Goal: Task Accomplishment & Management: Use online tool/utility

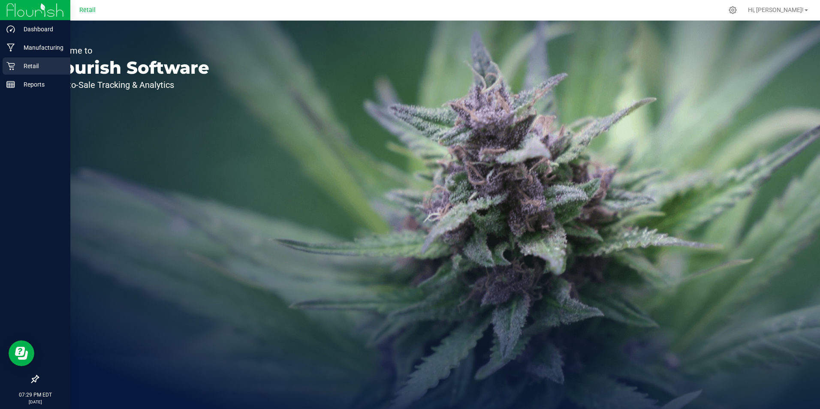
click at [15, 72] on div "Retail" at bounding box center [37, 65] width 68 height 17
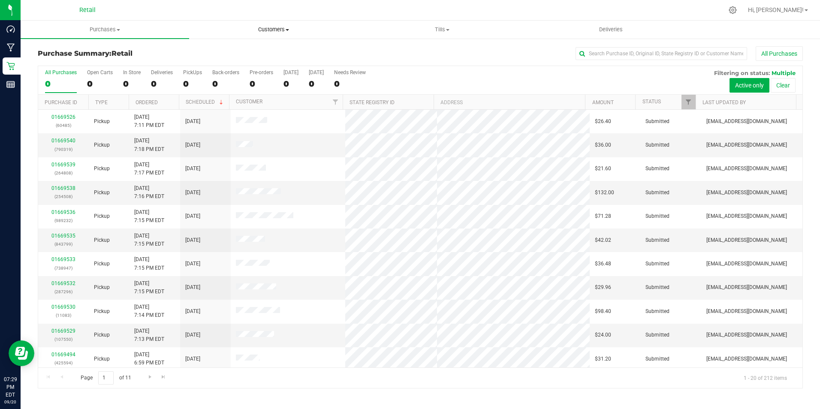
click at [290, 29] on span "Customers" at bounding box center [274, 30] width 168 height 8
click at [278, 28] on span "Customers" at bounding box center [273, 30] width 169 height 8
click at [264, 32] on span "Customers" at bounding box center [273, 30] width 169 height 8
click at [243, 52] on span "All customers" at bounding box center [220, 51] width 62 height 7
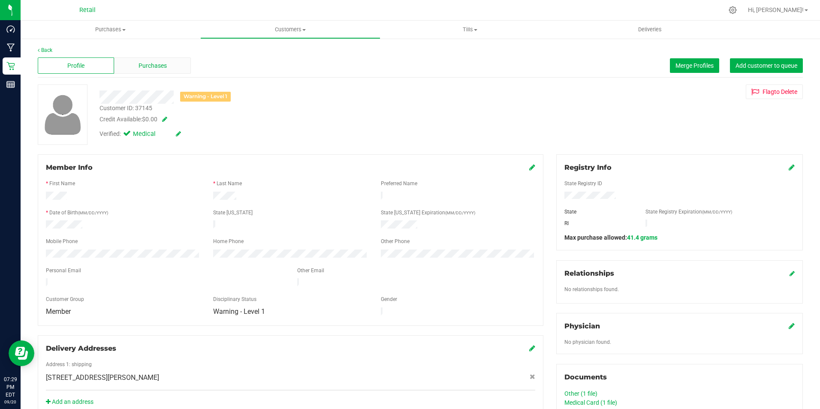
click at [159, 61] on span "Purchases" at bounding box center [153, 65] width 28 height 9
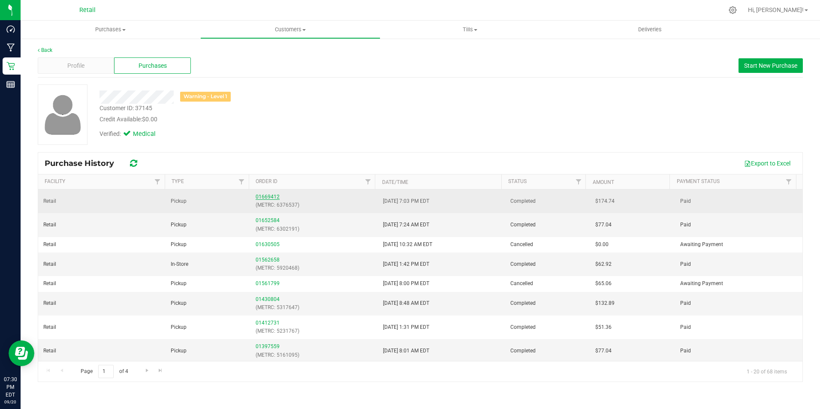
click at [272, 195] on link "01669412" at bounding box center [268, 197] width 24 height 6
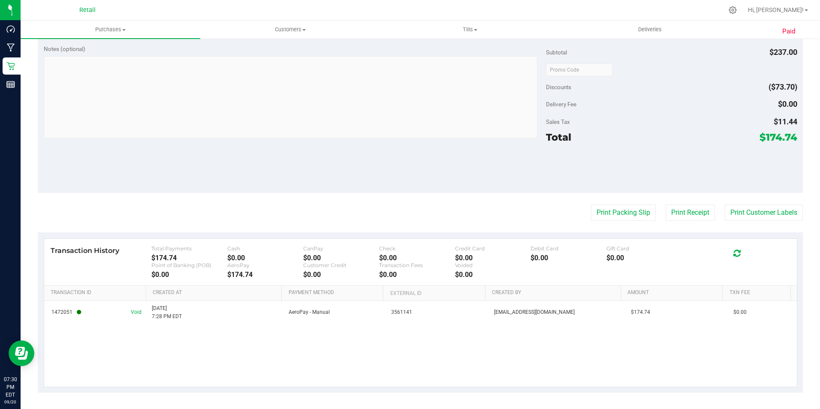
scroll to position [340, 0]
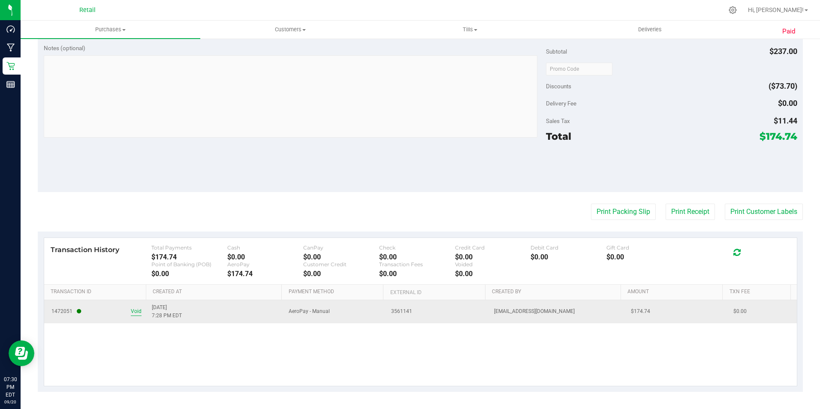
click at [136, 311] on span "Void" at bounding box center [136, 312] width 11 height 8
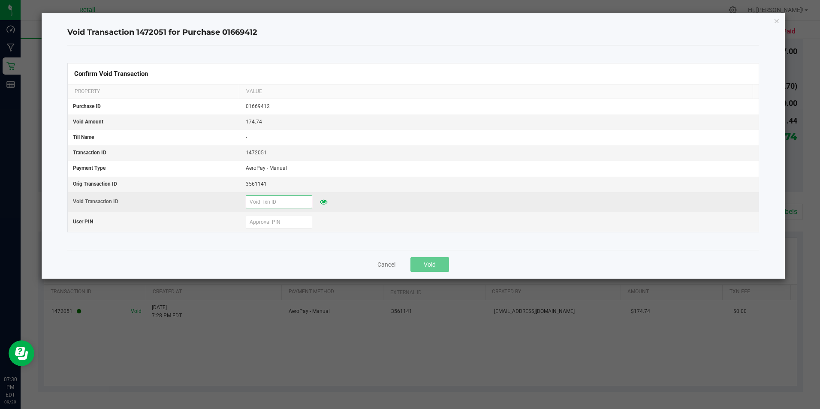
click at [286, 199] on input "text" at bounding box center [279, 202] width 66 height 13
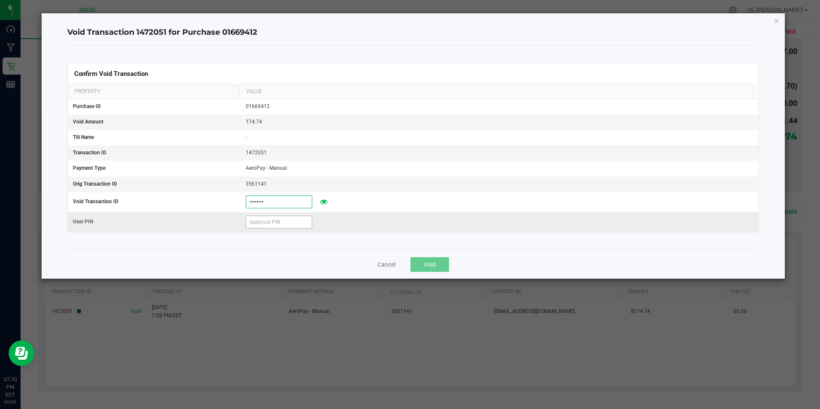
type input "09202025"
click at [274, 220] on input "text" at bounding box center [279, 222] width 66 height 13
type input "401086"
click at [432, 261] on span "Void" at bounding box center [430, 264] width 12 height 7
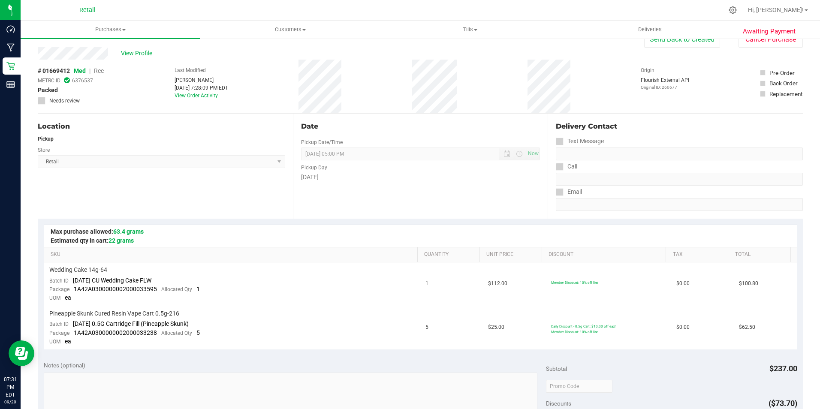
scroll to position [0, 0]
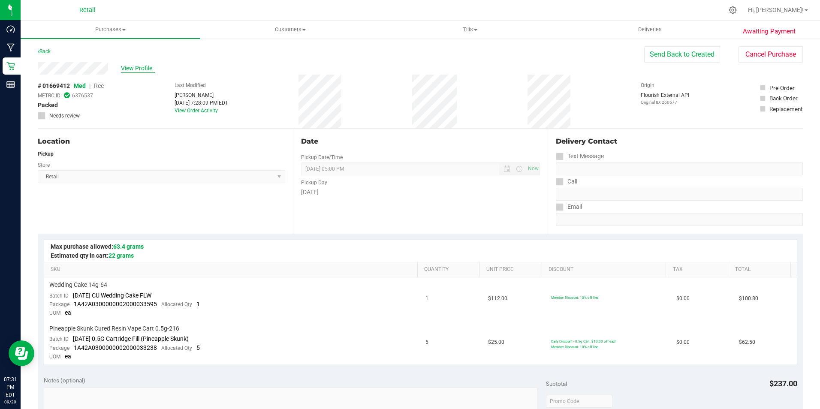
click at [136, 64] on span "View Profile" at bounding box center [138, 68] width 34 height 9
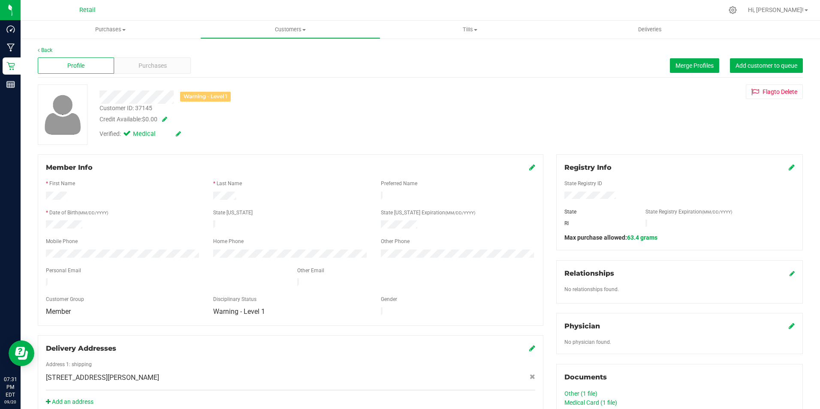
click at [167, 119] on span at bounding box center [163, 119] width 9 height 6
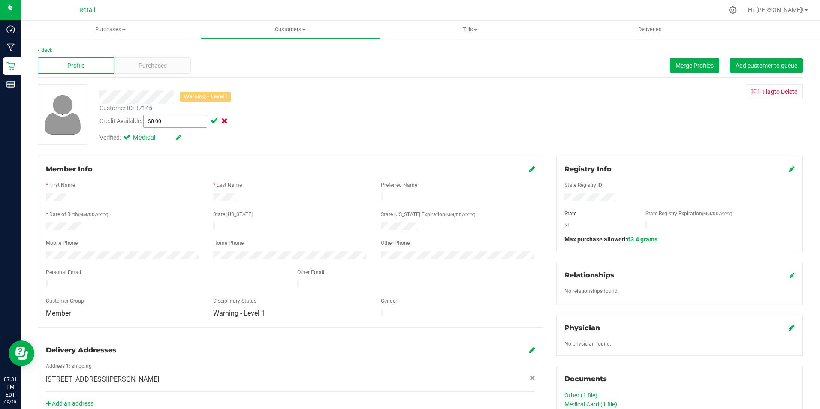
drag, startPoint x: 179, startPoint y: 124, endPoint x: -38, endPoint y: 116, distance: 217.6
click at [0, 116] on html "Dashboard Manufacturing Retail Reports 07:31 PM EDT [DATE] 09/20 Retail Hi, Bra…" at bounding box center [410, 204] width 820 height 409
type input "26.35"
type input "$26.35"
click at [218, 122] on span at bounding box center [213, 121] width 10 height 6
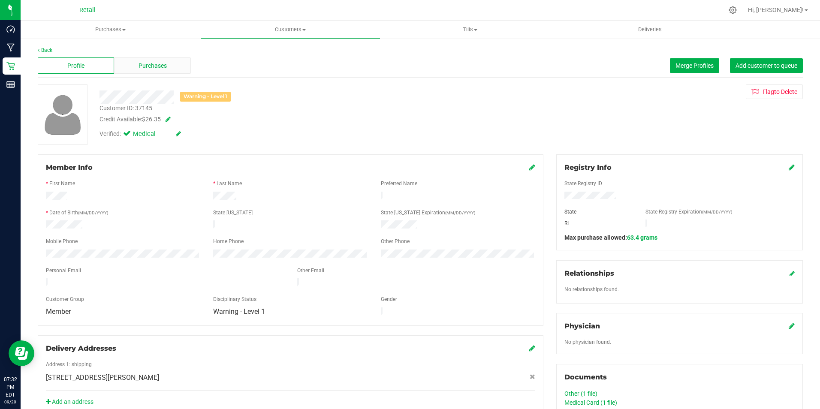
click at [163, 70] on div "Purchases" at bounding box center [152, 65] width 76 height 16
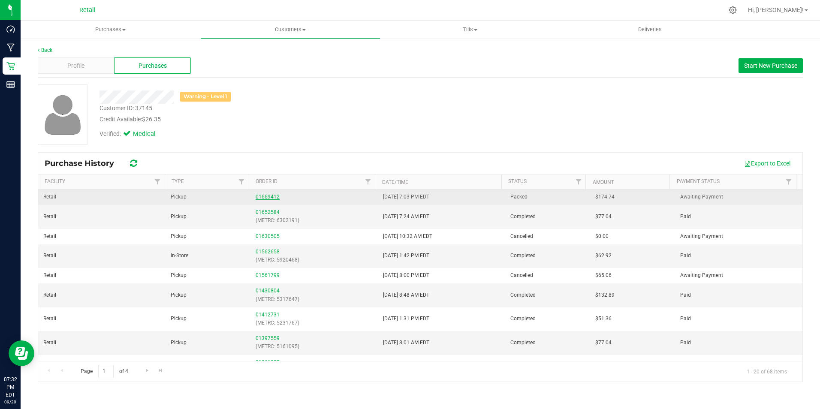
click at [259, 196] on link "01669412" at bounding box center [268, 197] width 24 height 6
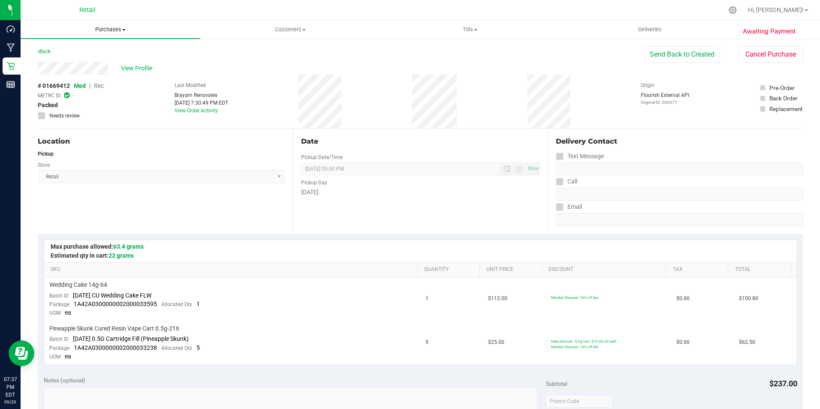
click at [117, 22] on uib-tab-heading "Purchases Summary of purchases Fulfillment All purchases" at bounding box center [111, 30] width 180 height 18
click at [77, 66] on li "Fulfillment" at bounding box center [111, 62] width 180 height 10
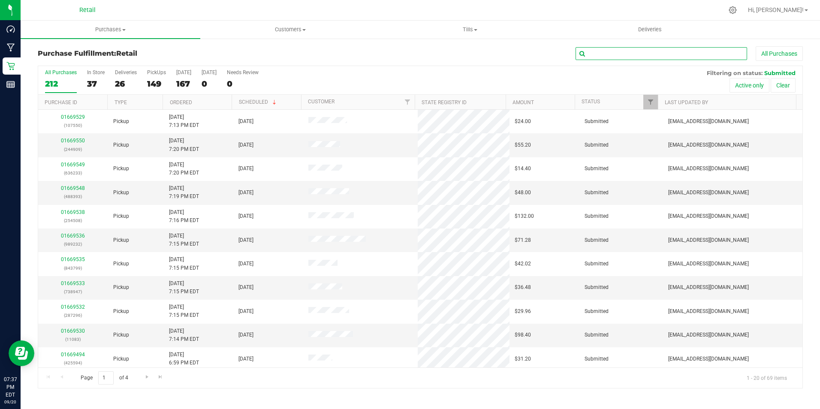
click at [690, 57] on input "text" at bounding box center [662, 53] width 172 height 13
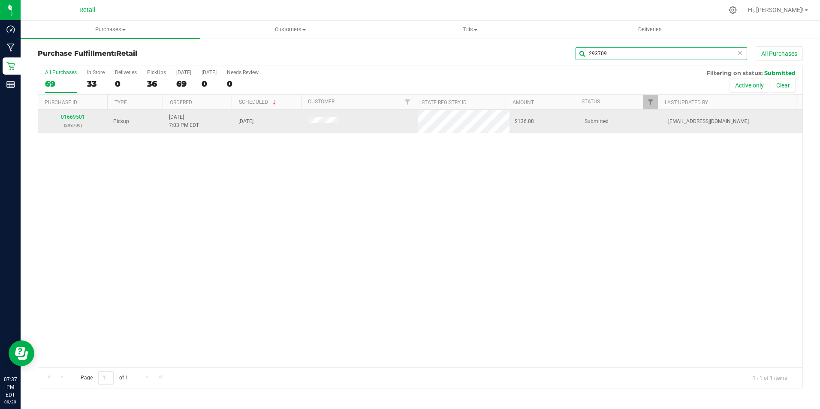
type input "293709"
click at [76, 114] on div "01669501 (293709)" at bounding box center [73, 121] width 60 height 16
click at [71, 118] on link "01669501" at bounding box center [73, 117] width 24 height 6
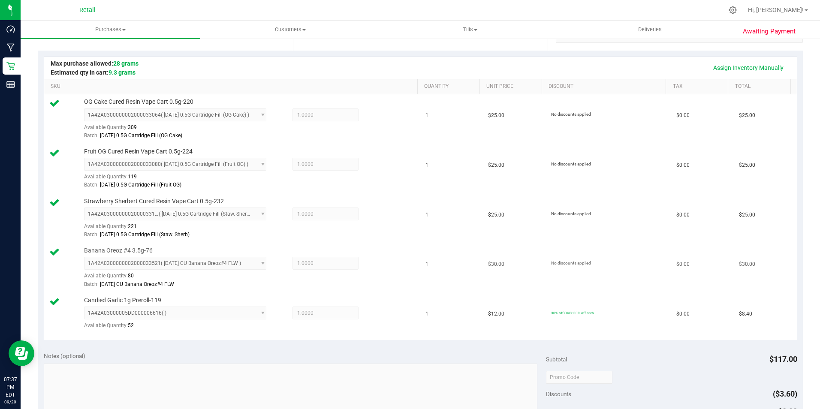
scroll to position [214, 0]
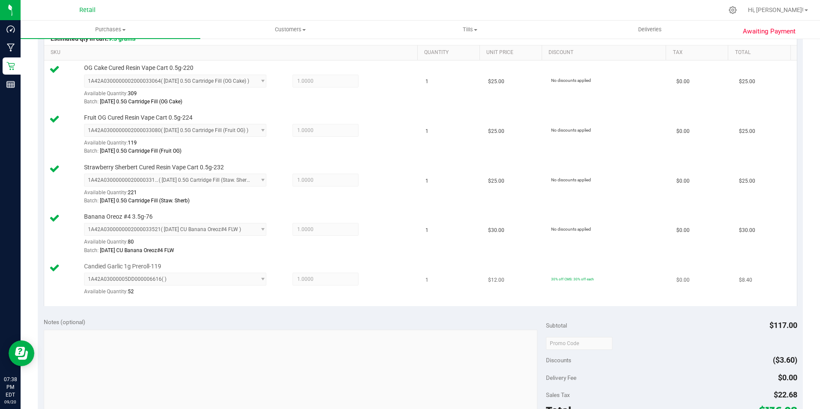
drag, startPoint x: 255, startPoint y: 282, endPoint x: 444, endPoint y: 280, distance: 188.3
click at [444, 280] on td "1" at bounding box center [451, 282] width 63 height 47
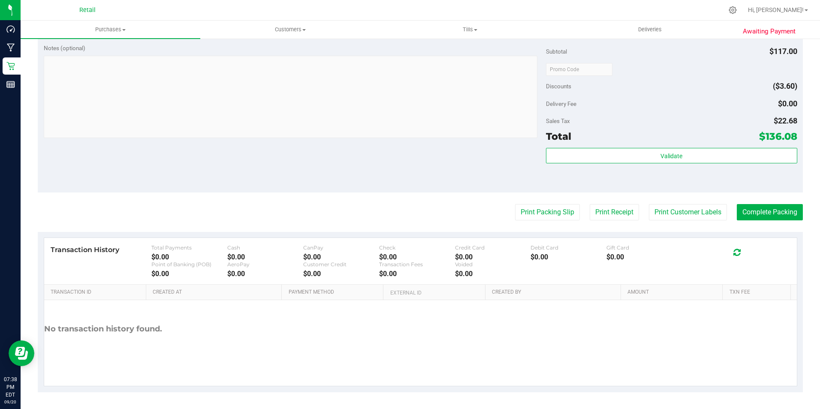
scroll to position [489, 0]
click at [754, 208] on button "Complete Packing" at bounding box center [770, 212] width 66 height 16
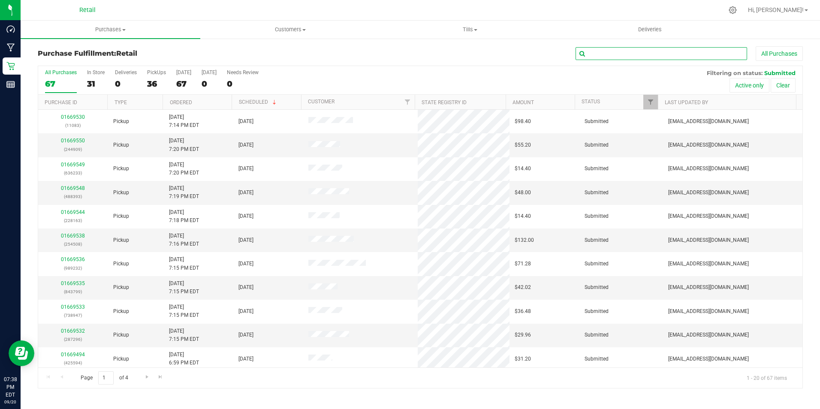
click at [622, 55] on input "text" at bounding box center [662, 53] width 172 height 13
type input "254508"
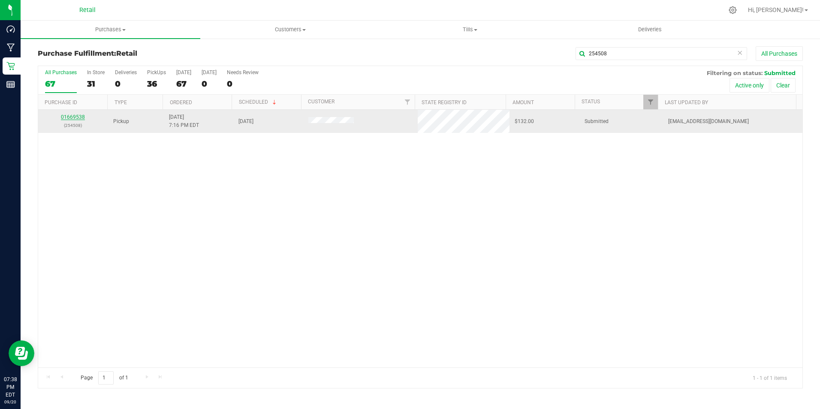
click at [75, 119] on link "01669538" at bounding box center [73, 117] width 24 height 6
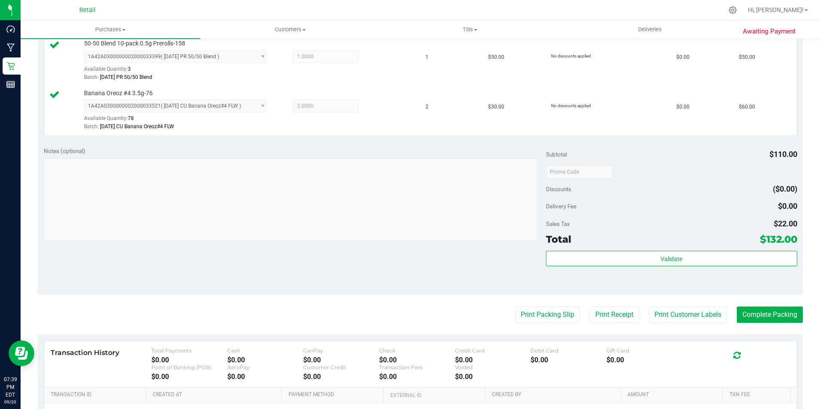
scroll to position [300, 0]
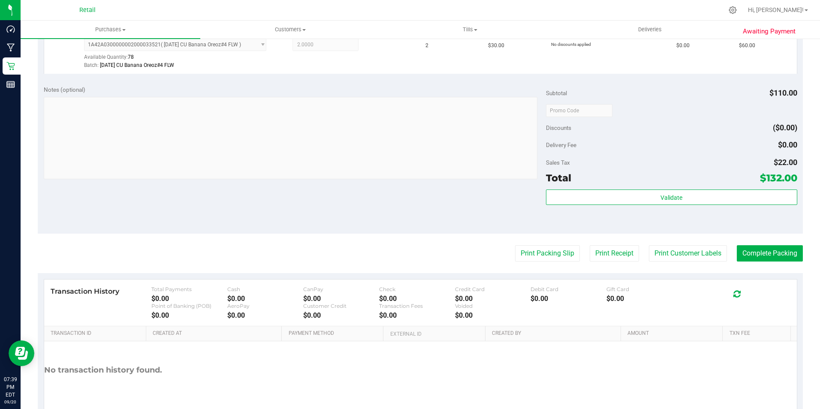
click at [753, 238] on purchase-details "Back Edit Purchase Cancel Purchase View Profile # 01669538 Med | Rec METRC ID: …" at bounding box center [420, 90] width 765 height 688
drag, startPoint x: 754, startPoint y: 244, endPoint x: 757, endPoint y: 250, distance: 6.9
click at [755, 244] on purchase-details "Back Edit Purchase Cancel Purchase View Profile # 01669538 Med | Rec METRC ID: …" at bounding box center [420, 90] width 765 height 688
click at [757, 251] on button "Complete Packing" at bounding box center [770, 253] width 66 height 16
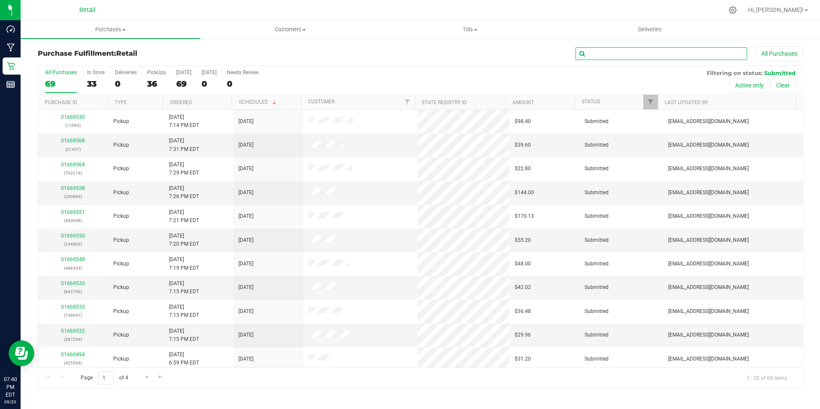
click at [628, 48] on input "text" at bounding box center [662, 53] width 172 height 13
type input "989232"
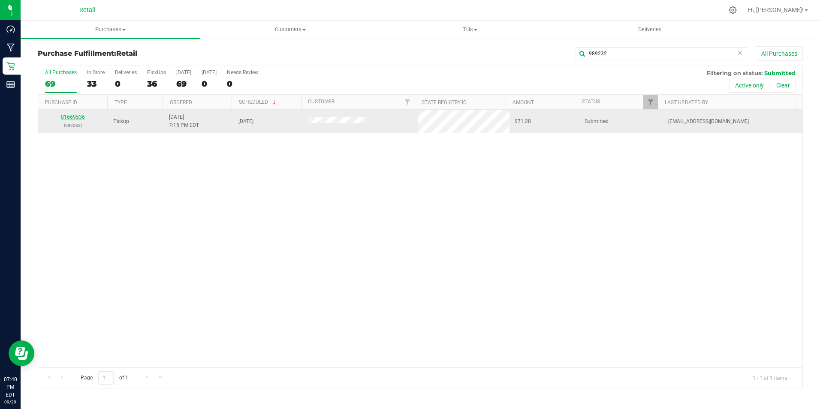
click at [83, 116] on link "01669536" at bounding box center [73, 117] width 24 height 6
click at [78, 116] on link "01669536" at bounding box center [73, 117] width 24 height 6
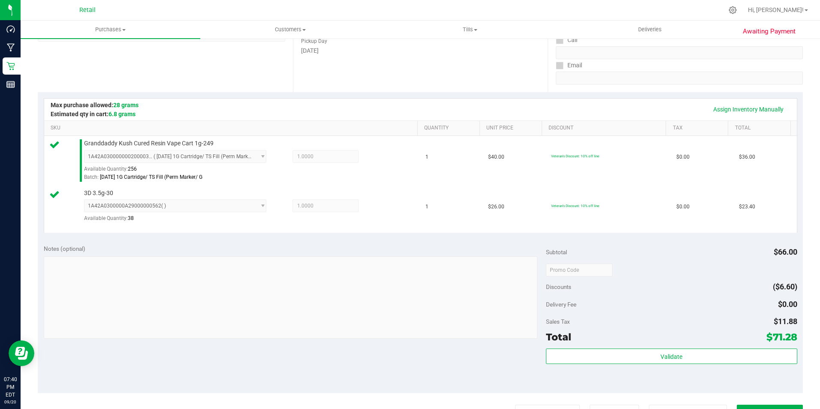
scroll to position [172, 0]
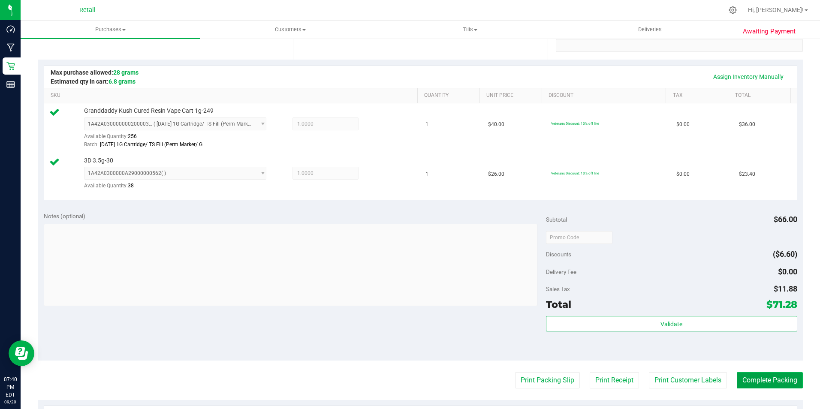
click at [745, 379] on button "Complete Packing" at bounding box center [770, 380] width 66 height 16
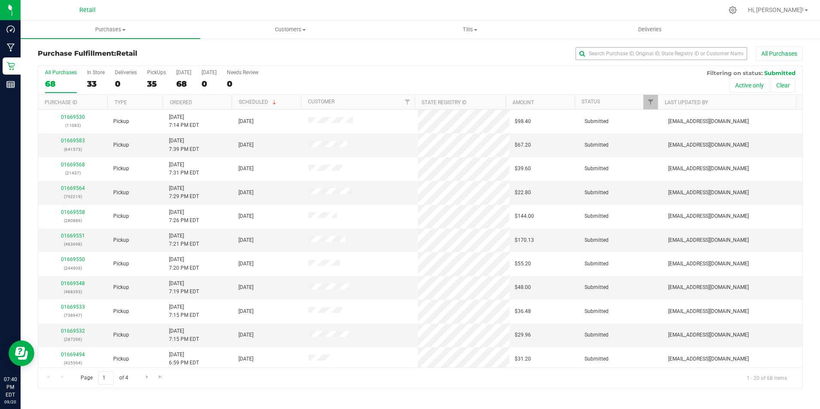
drag, startPoint x: 630, startPoint y: 63, endPoint x: 628, endPoint y: 56, distance: 7.5
click at [630, 63] on div "Purchase Fulfillment: Retail All Purchases" at bounding box center [420, 55] width 765 height 19
click at [628, 55] on input "text" at bounding box center [662, 53] width 172 height 13
type input "669935"
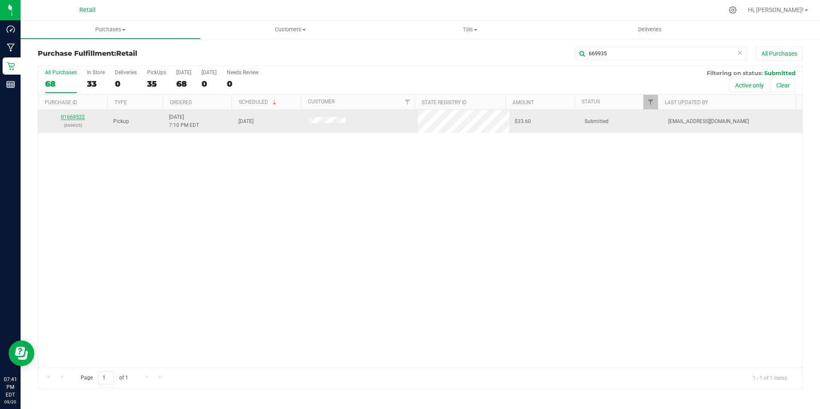
click at [75, 116] on link "01669522" at bounding box center [73, 117] width 24 height 6
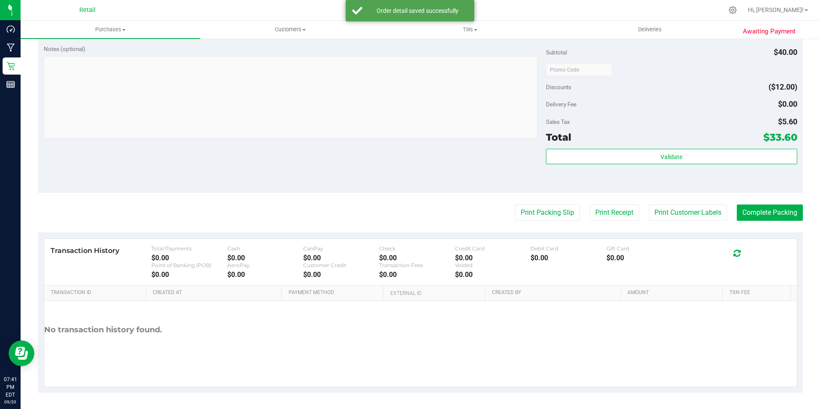
scroll to position [290, 0]
click at [765, 211] on button "Complete Packing" at bounding box center [770, 212] width 66 height 16
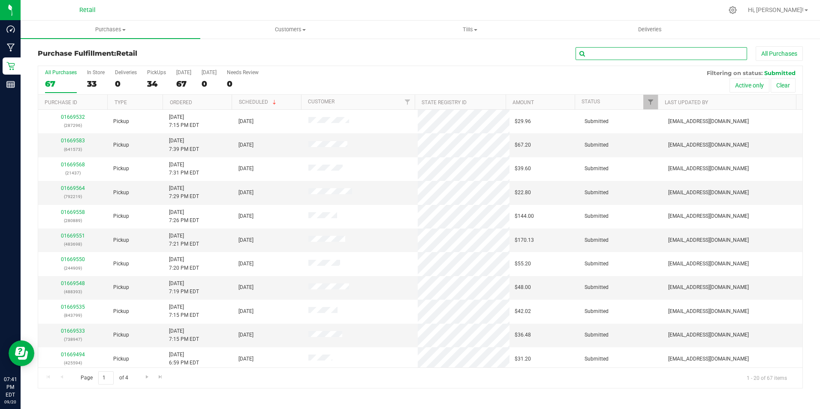
click at [641, 55] on input "text" at bounding box center [662, 53] width 172 height 13
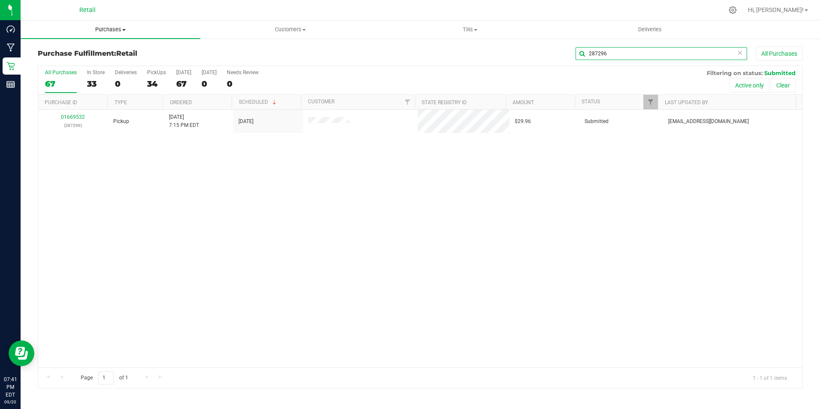
type input "287296"
click at [116, 32] on span "Purchases" at bounding box center [111, 30] width 180 height 8
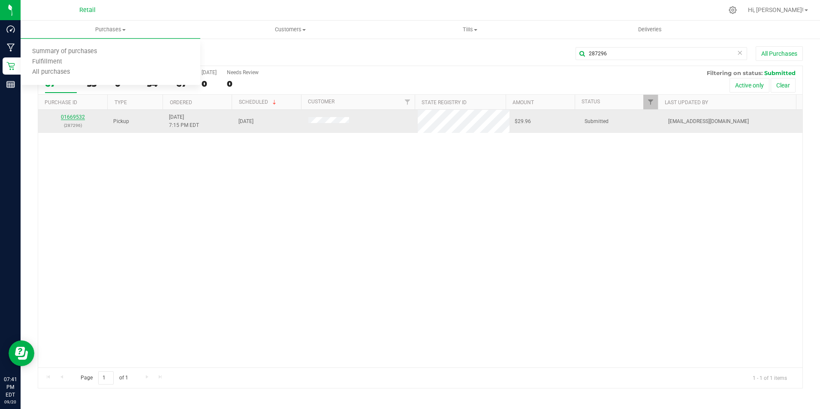
click at [74, 115] on link "01669532" at bounding box center [73, 117] width 24 height 6
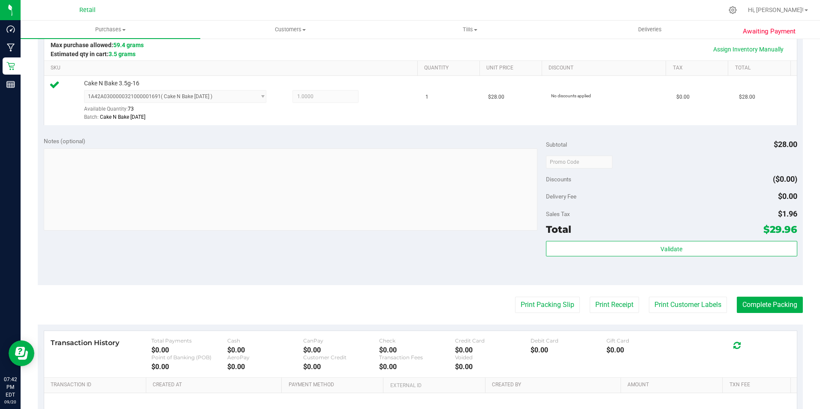
scroll to position [257, 0]
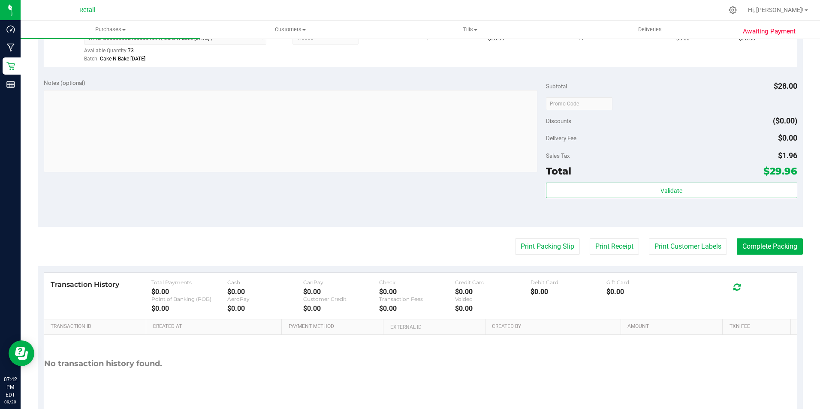
click at [761, 258] on purchase-details "Back Edit Purchase Cancel Purchase View Profile # 01669532 Med | Rec METRC ID: …" at bounding box center [420, 108] width 765 height 638
click at [758, 239] on button "Complete Packing" at bounding box center [770, 247] width 66 height 16
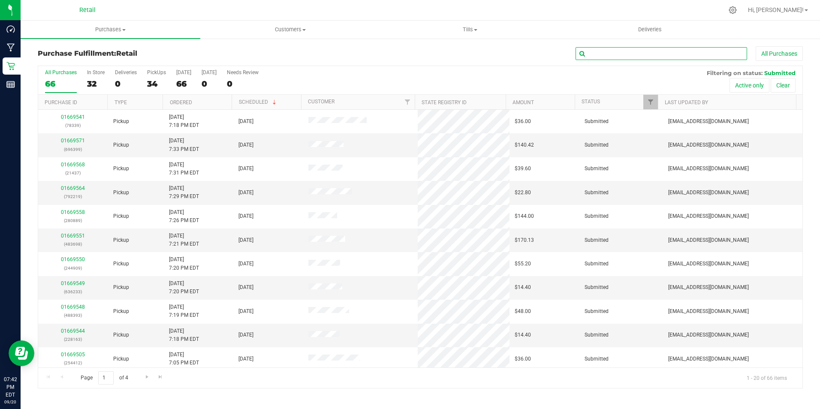
click at [641, 54] on input "text" at bounding box center [662, 53] width 172 height 13
type input "738947"
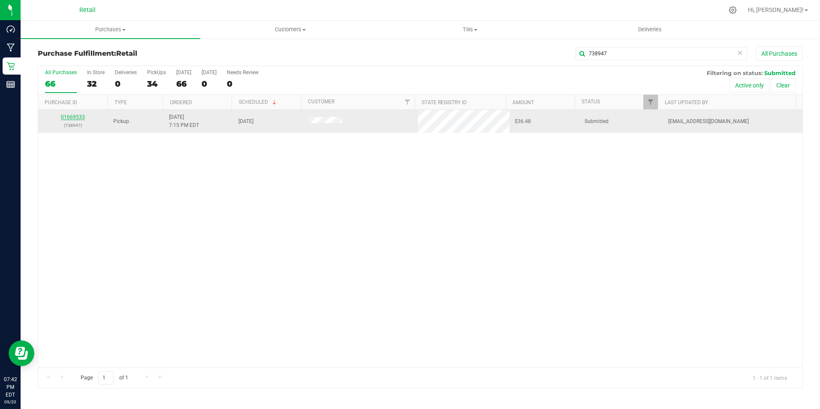
click at [75, 118] on link "01669533" at bounding box center [73, 117] width 24 height 6
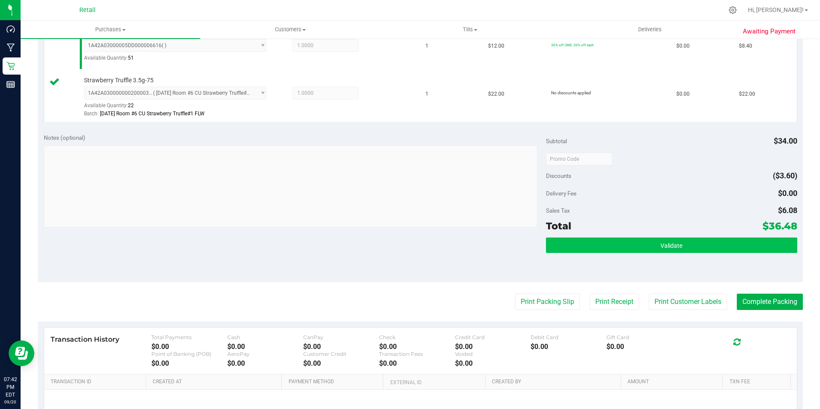
scroll to position [257, 0]
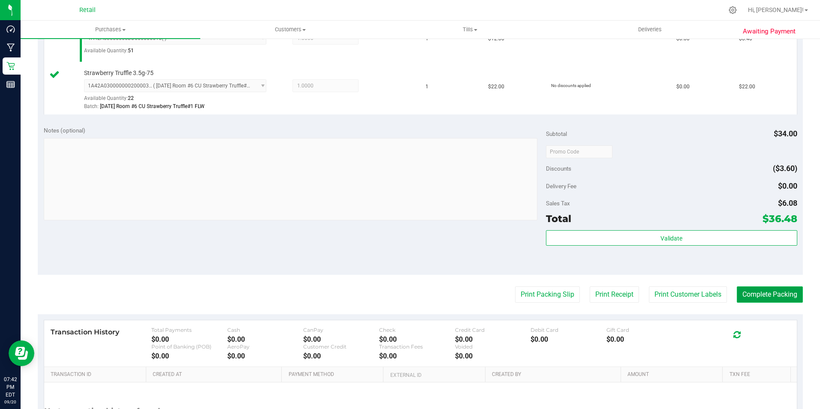
click at [772, 287] on button "Complete Packing" at bounding box center [770, 295] width 66 height 16
click at [773, 289] on button "Complete Packing" at bounding box center [770, 295] width 66 height 16
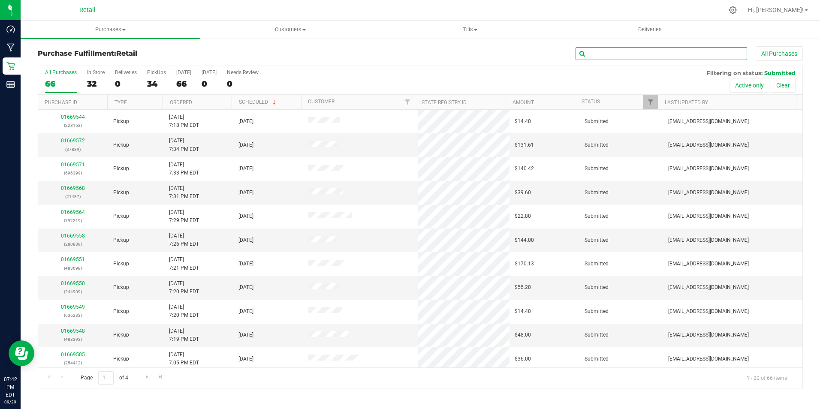
click at [625, 55] on input "text" at bounding box center [662, 53] width 172 height 13
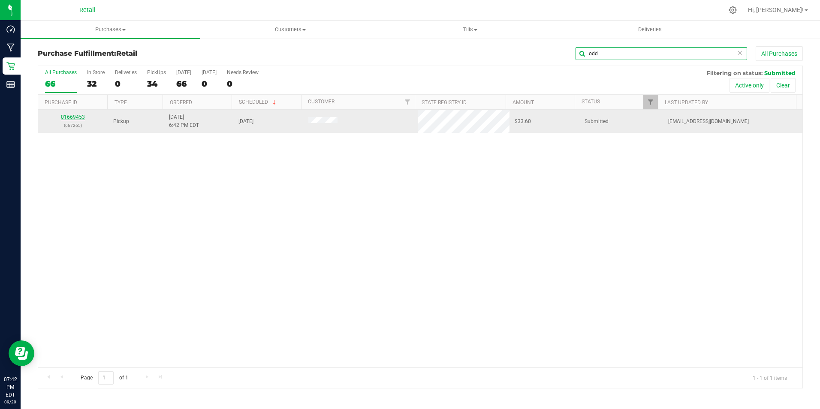
type input "odd"
click at [73, 119] on link "01669453" at bounding box center [73, 117] width 24 height 6
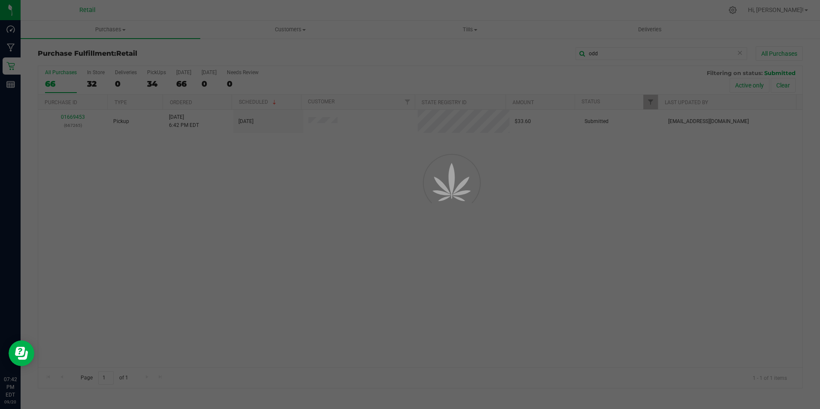
click at [72, 117] on div at bounding box center [410, 204] width 820 height 409
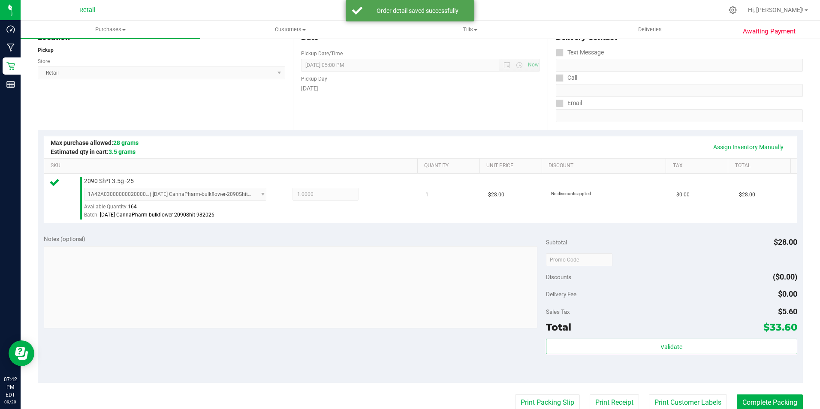
scroll to position [214, 0]
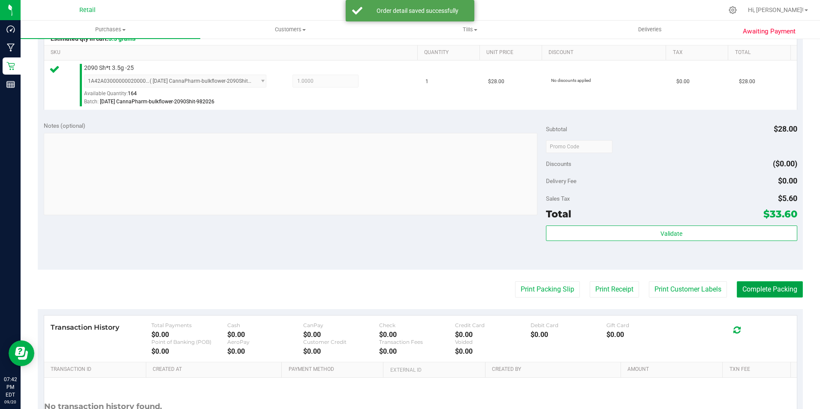
click at [764, 287] on button "Complete Packing" at bounding box center [770, 289] width 66 height 16
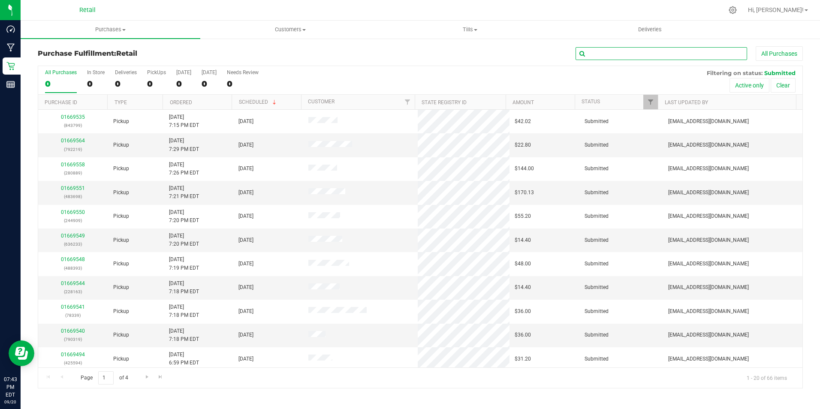
click at [685, 54] on input "text" at bounding box center [662, 53] width 172 height 13
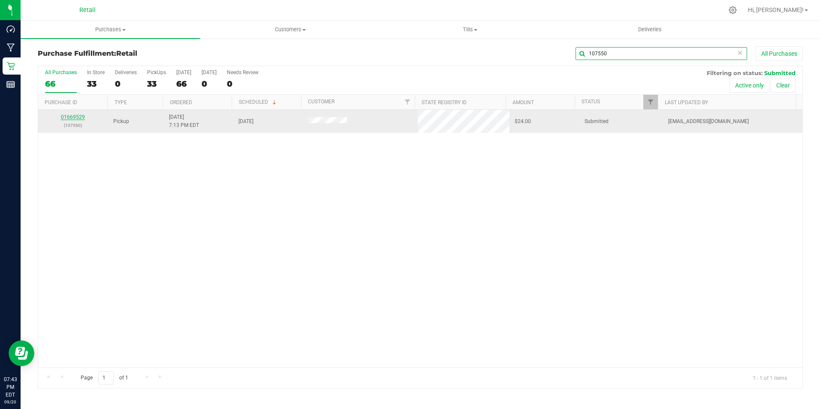
type input "107550"
click at [81, 118] on link "01669529" at bounding box center [73, 117] width 24 height 6
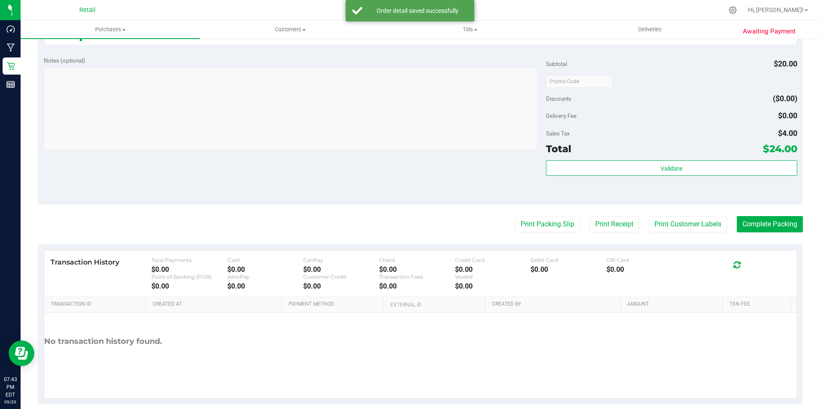
scroll to position [292, 0]
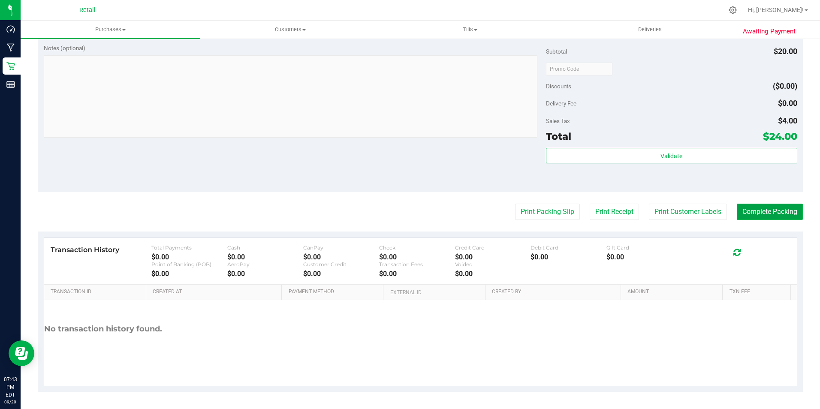
click at [786, 205] on button "Complete Packing" at bounding box center [770, 212] width 66 height 16
click at [776, 208] on button "Complete Packing" at bounding box center [766, 212] width 73 height 16
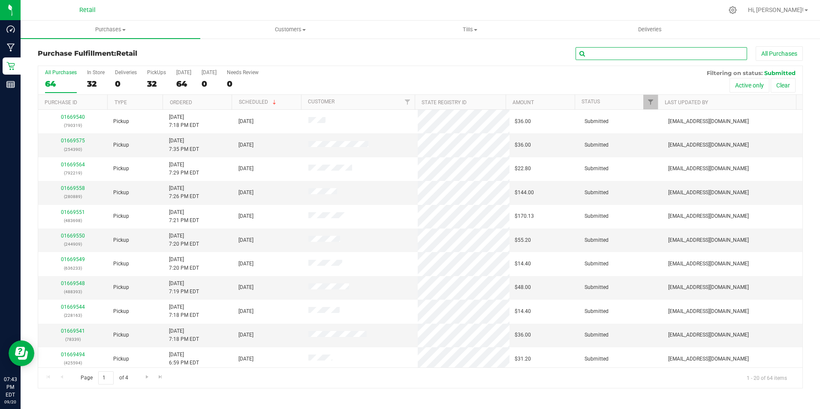
click at [665, 53] on input "text" at bounding box center [662, 53] width 172 height 13
type input "60485"
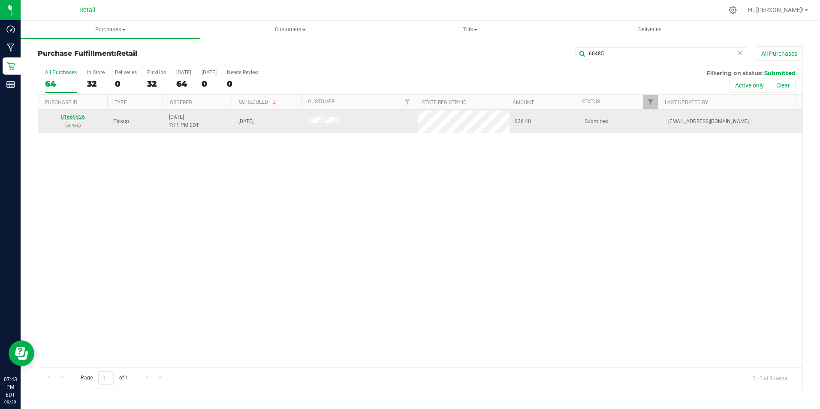
click at [75, 119] on link "01669526" at bounding box center [73, 117] width 24 height 6
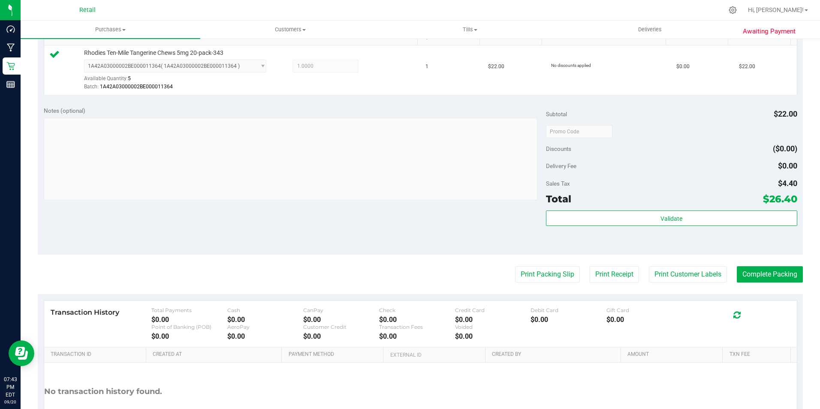
scroll to position [257, 0]
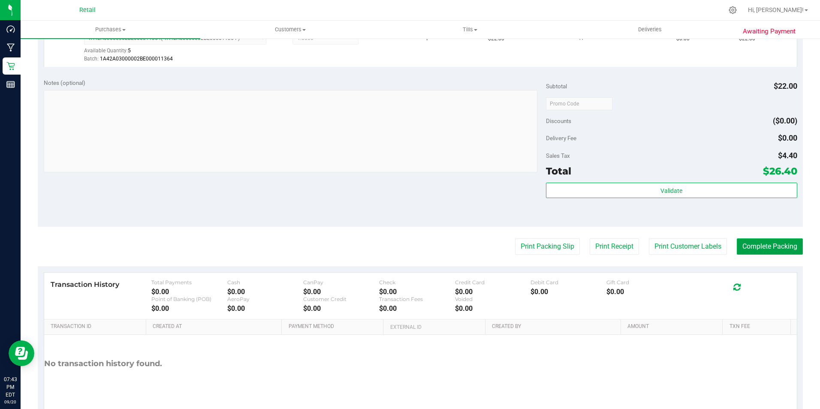
click at [758, 253] on button "Complete Packing" at bounding box center [770, 247] width 66 height 16
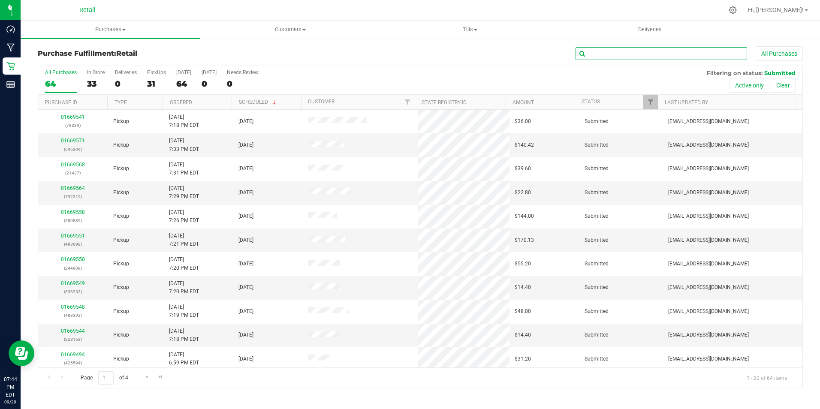
click at [668, 56] on input "text" at bounding box center [662, 53] width 172 height 13
type input "483698"
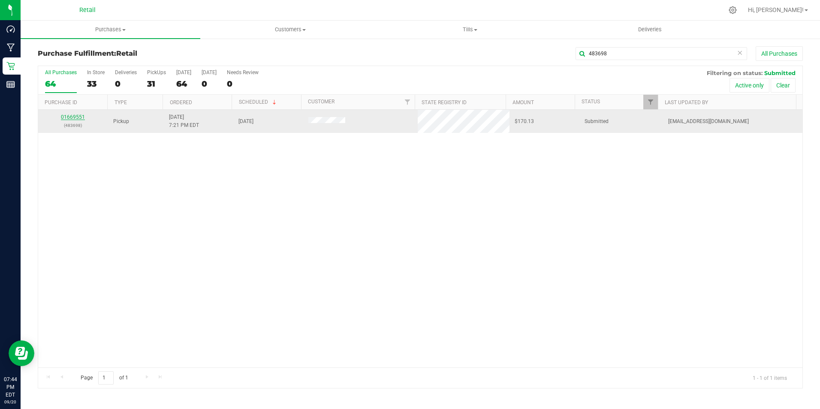
click at [72, 120] on link "01669551" at bounding box center [73, 117] width 24 height 6
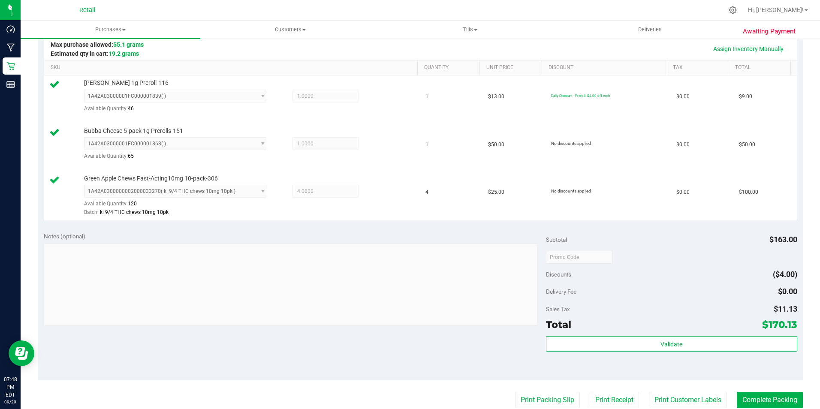
scroll to position [214, 0]
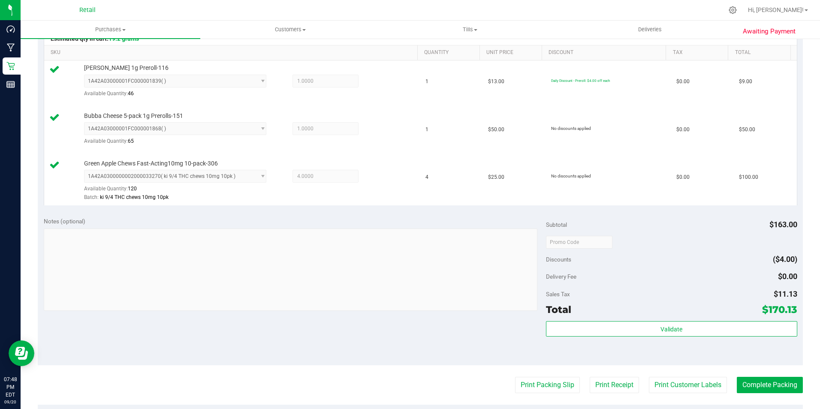
click at [761, 373] on purchase-details "Back Edit Purchase Cancel Purchase View Profile # 01669551 Med | Rec METRC ID: …" at bounding box center [420, 199] width 765 height 734
click at [763, 385] on button "Complete Packing" at bounding box center [770, 385] width 66 height 16
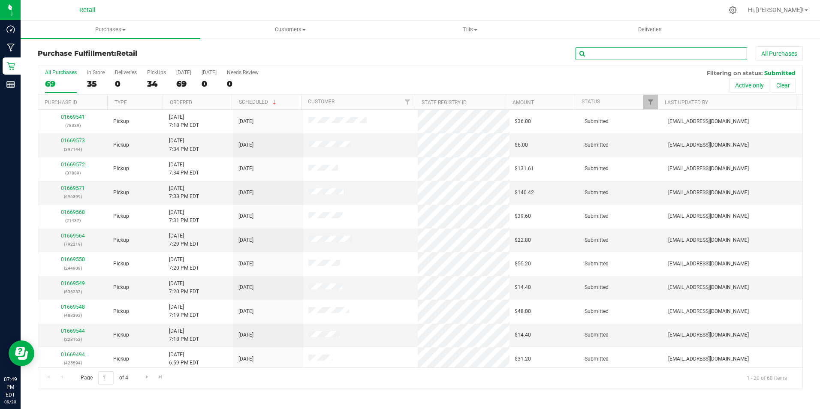
click at [637, 53] on input "text" at bounding box center [662, 53] width 172 height 13
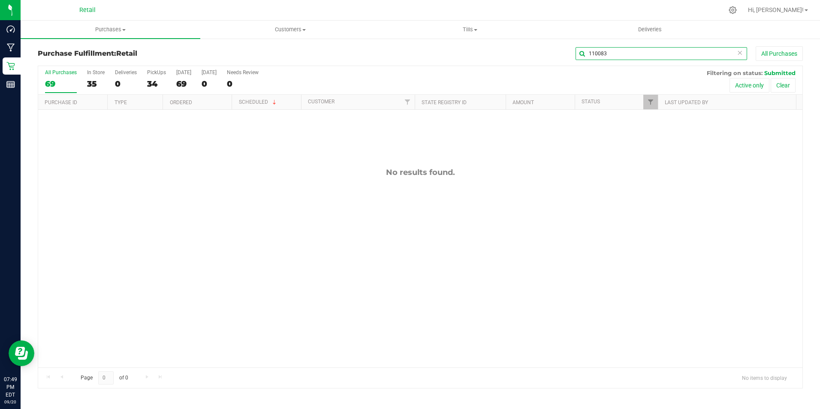
click at [646, 50] on input "110083" at bounding box center [662, 53] width 172 height 13
type input "110083"
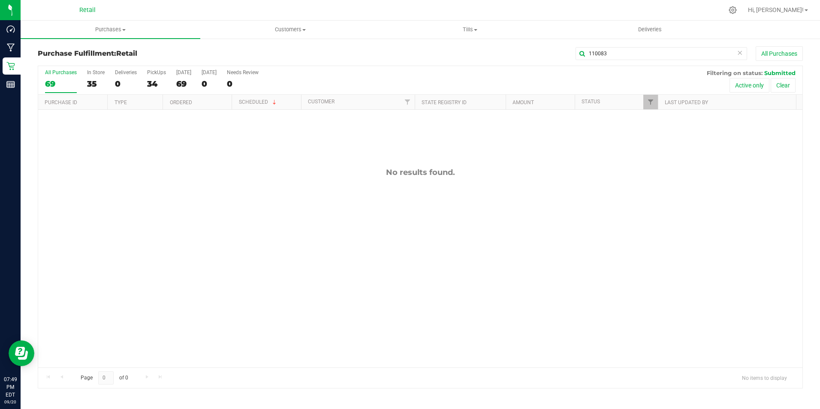
click at [275, 18] on div at bounding box center [439, 10] width 570 height 17
click at [275, 23] on uib-tab-heading "Customers All customers Add a new customer All physicians" at bounding box center [290, 29] width 179 height 17
click at [271, 50] on li "All customers" at bounding box center [290, 52] width 180 height 10
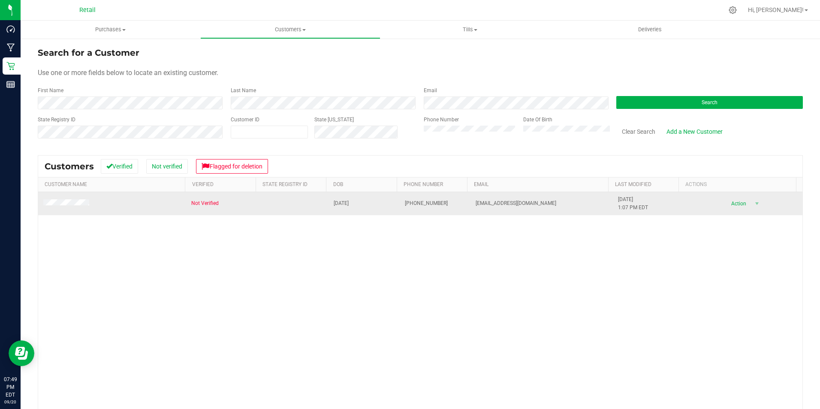
click at [59, 209] on td at bounding box center [112, 203] width 148 height 23
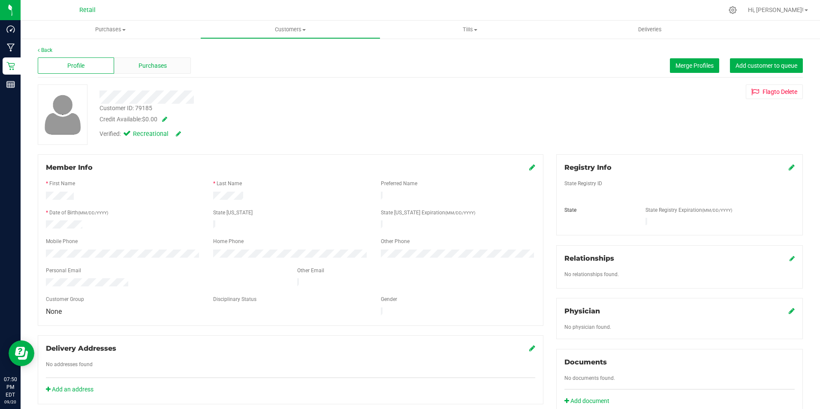
click at [151, 63] on span "Purchases" at bounding box center [153, 65] width 28 height 9
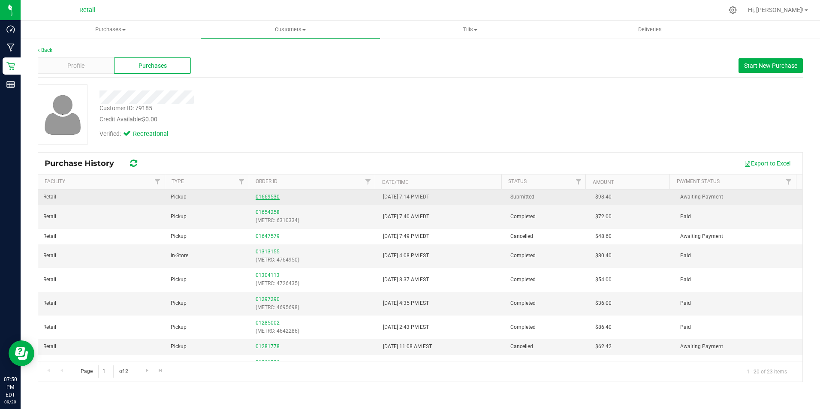
click at [265, 198] on link "01669530" at bounding box center [268, 197] width 24 height 6
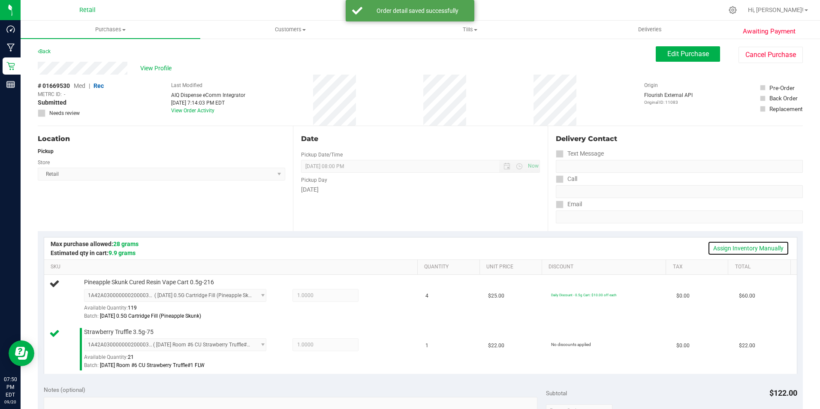
click at [745, 244] on link "Assign Inventory Manually" at bounding box center [749, 248] width 82 height 15
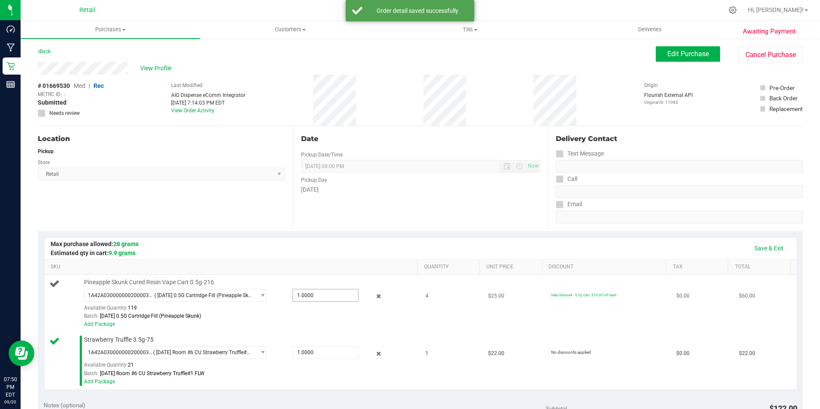
click at [313, 290] on span "1.0000 1" at bounding box center [326, 295] width 66 height 13
click at [313, 290] on input "1" at bounding box center [325, 296] width 65 height 12
type input "4"
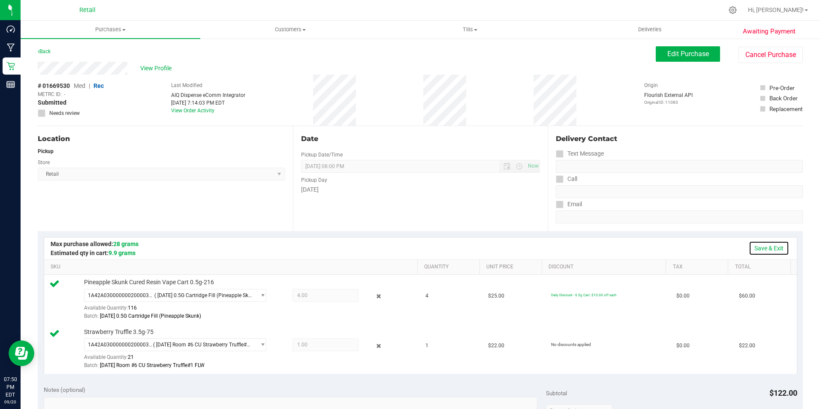
click at [756, 248] on link "Save & Exit" at bounding box center [769, 248] width 40 height 15
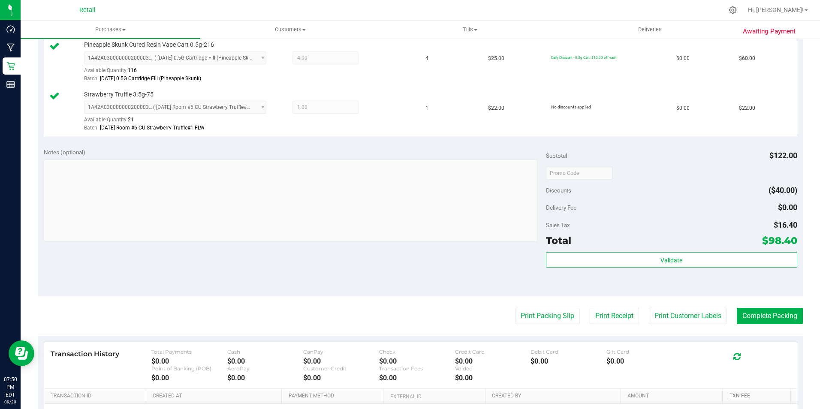
scroll to position [300, 0]
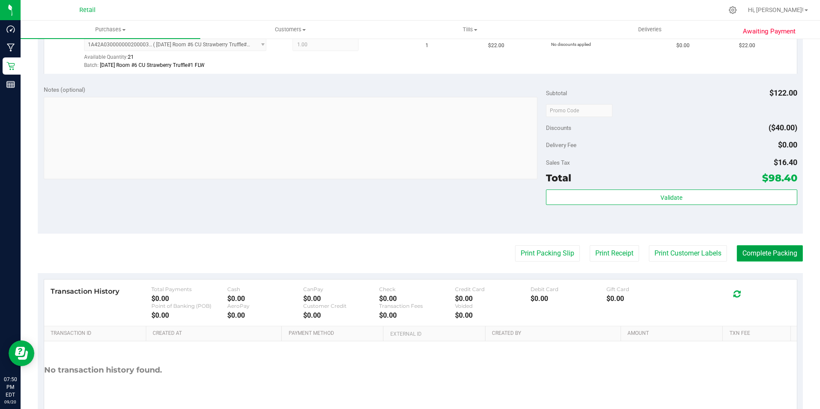
click at [760, 252] on button "Complete Packing" at bounding box center [770, 253] width 66 height 16
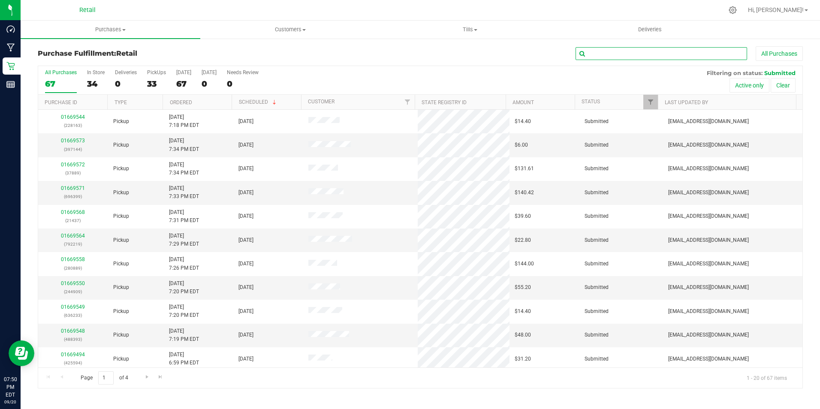
click at [676, 49] on input "text" at bounding box center [662, 53] width 172 height 13
type input "843799"
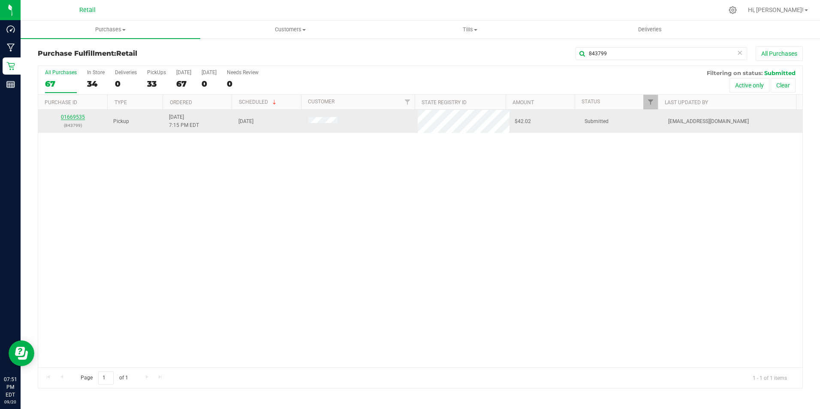
click at [76, 118] on link "01669535" at bounding box center [73, 117] width 24 height 6
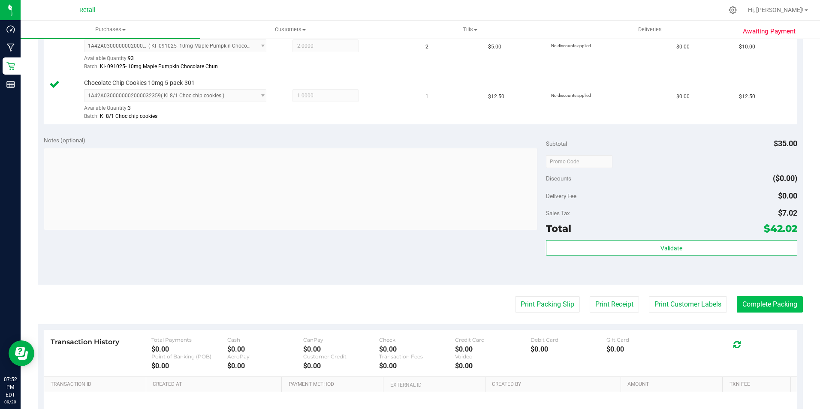
scroll to position [386, 0]
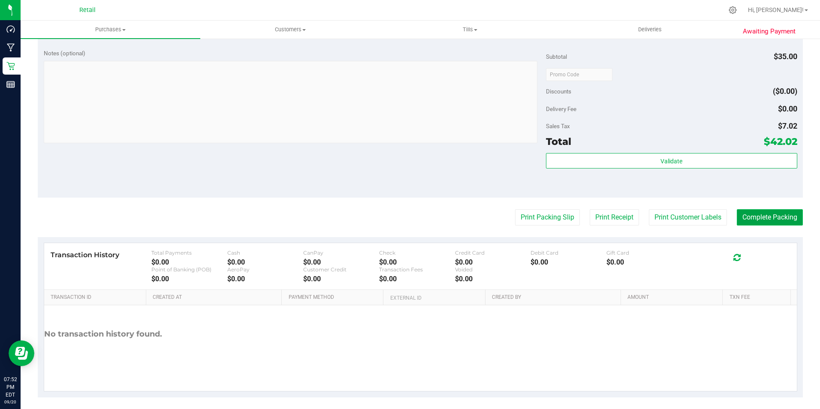
click at [750, 225] on button "Complete Packing" at bounding box center [770, 217] width 66 height 16
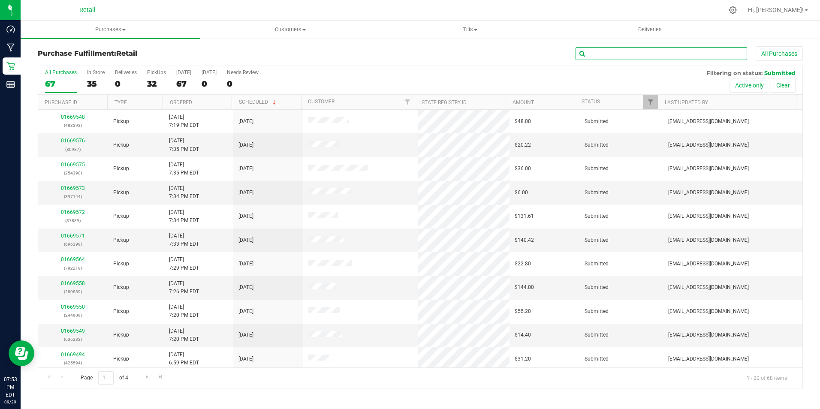
click at [658, 57] on input "text" at bounding box center [662, 53] width 172 height 13
type input "254390"
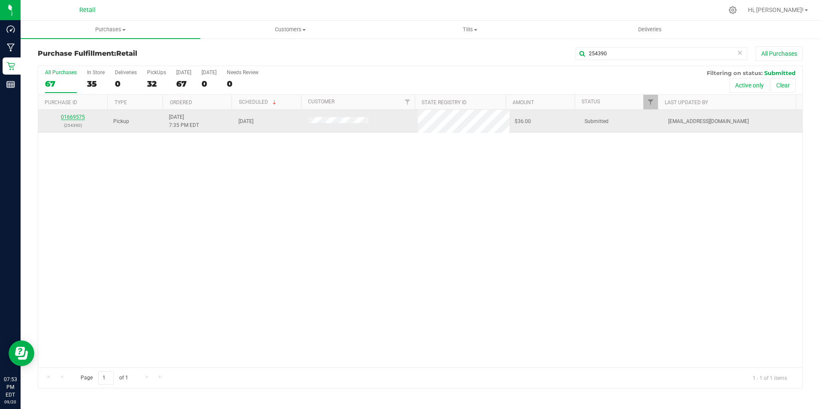
click at [76, 116] on link "01669575" at bounding box center [73, 117] width 24 height 6
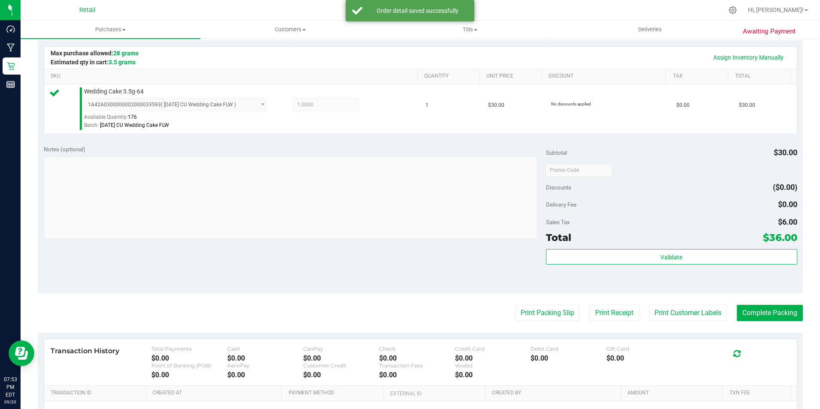
scroll to position [214, 0]
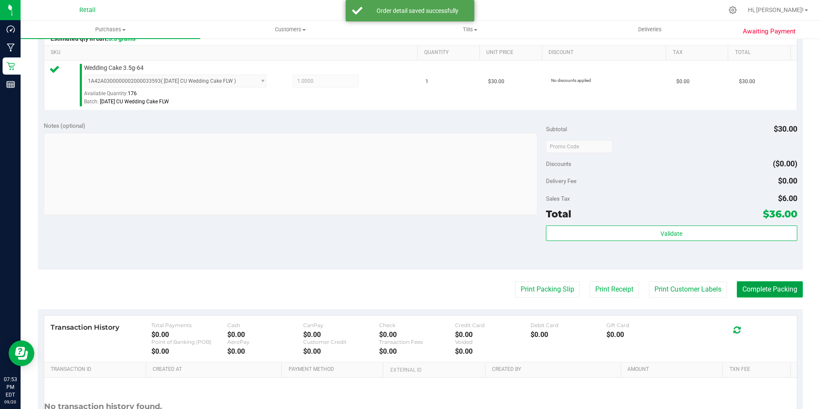
click at [757, 290] on button "Complete Packing" at bounding box center [770, 289] width 66 height 16
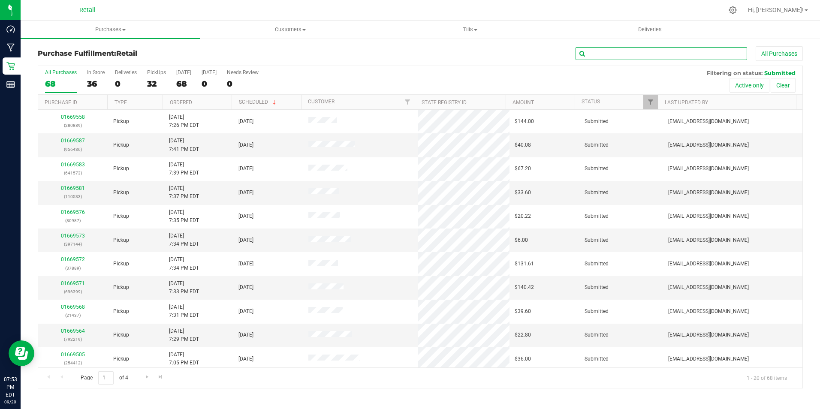
click at [702, 49] on input "text" at bounding box center [662, 53] width 172 height 13
click at [616, 58] on input "text" at bounding box center [662, 53] width 172 height 13
type input "110533"
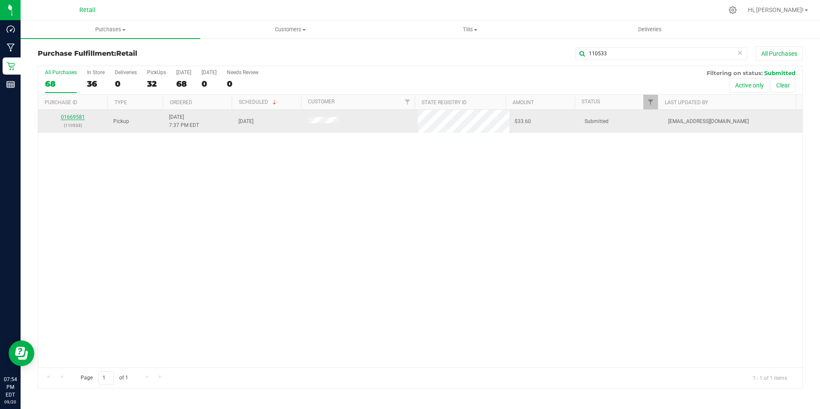
click at [76, 118] on link "01669581" at bounding box center [73, 117] width 24 height 6
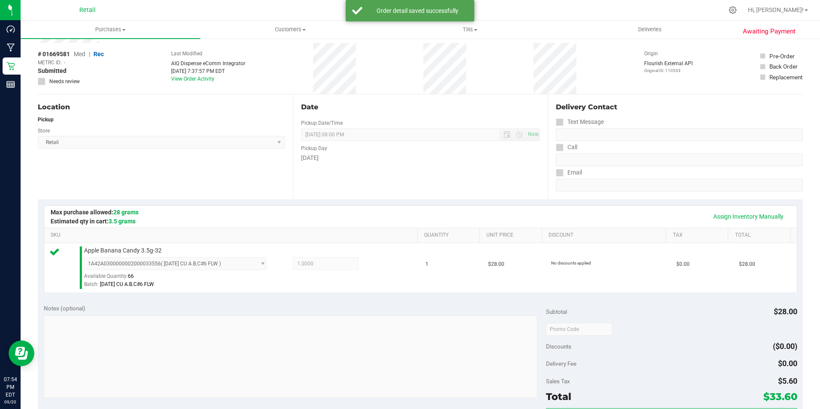
scroll to position [172, 0]
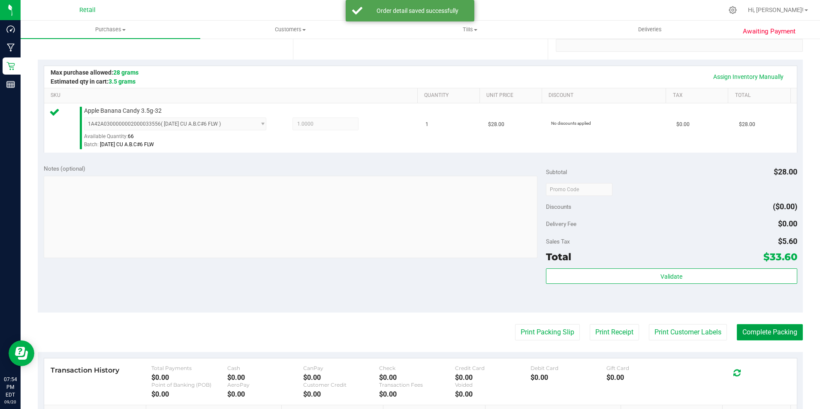
click at [749, 331] on button "Complete Packing" at bounding box center [770, 332] width 66 height 16
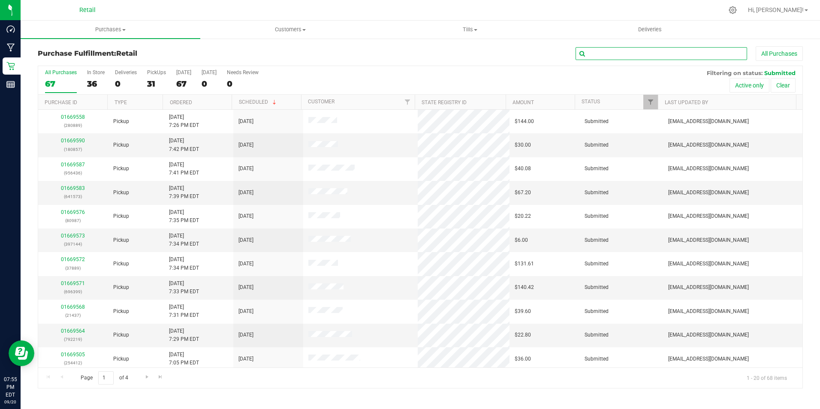
click at [638, 57] on input "text" at bounding box center [662, 53] width 172 height 13
type input "397144"
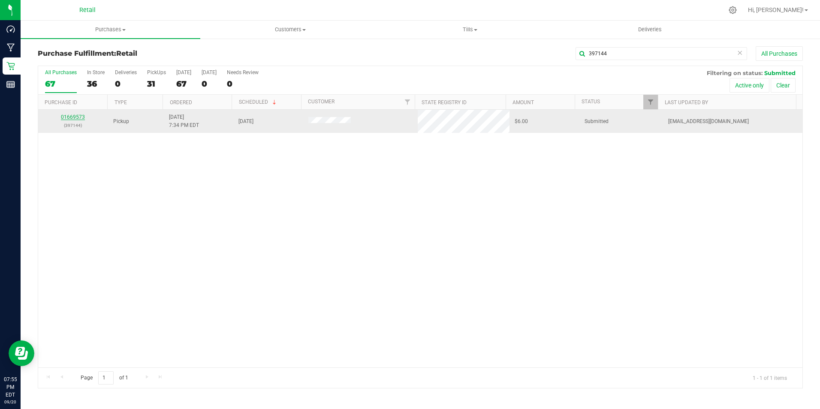
click at [77, 115] on link "01669573" at bounding box center [73, 117] width 24 height 6
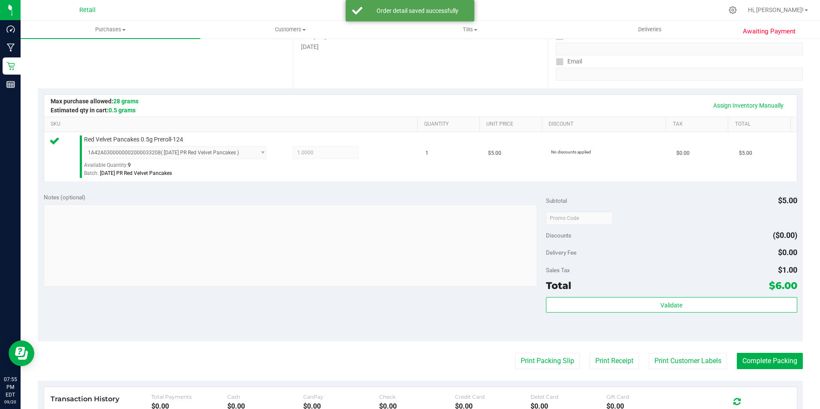
scroll to position [257, 0]
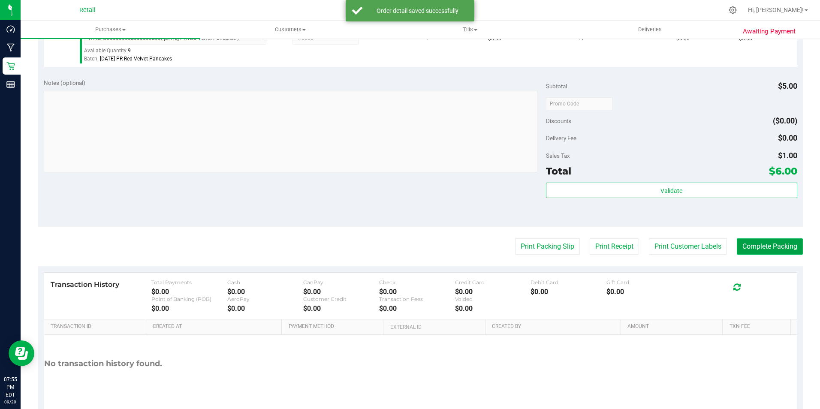
click at [783, 245] on button "Complete Packing" at bounding box center [770, 247] width 66 height 16
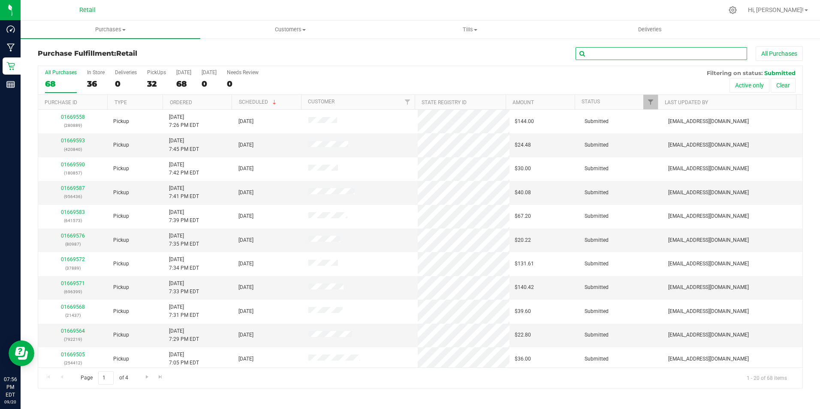
click at [678, 58] on input "text" at bounding box center [662, 53] width 172 height 13
type input "641573"
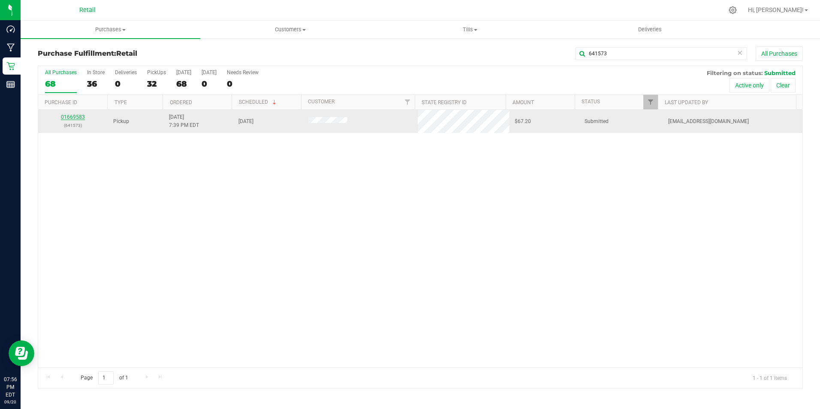
click at [66, 117] on link "01669583" at bounding box center [73, 117] width 24 height 6
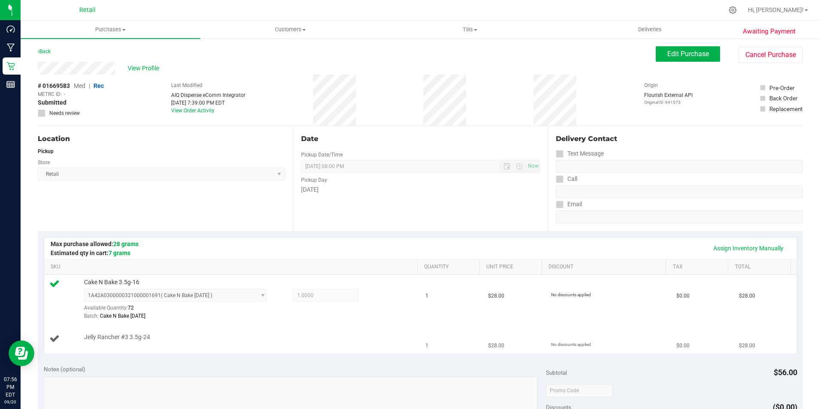
click at [494, 342] on span "$28.00" at bounding box center [496, 346] width 16 height 8
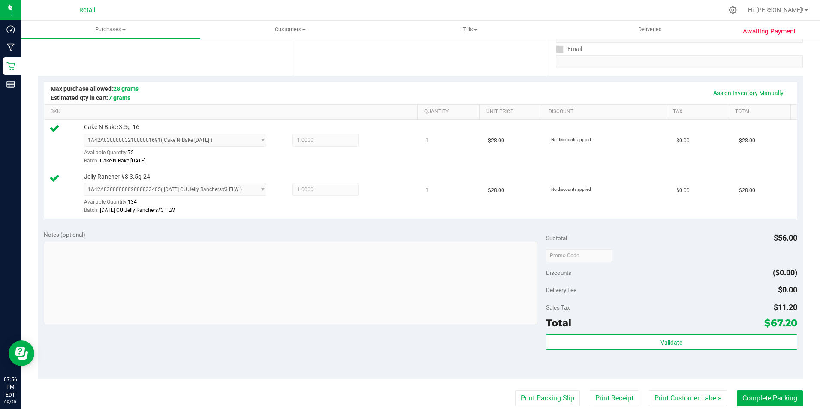
scroll to position [172, 0]
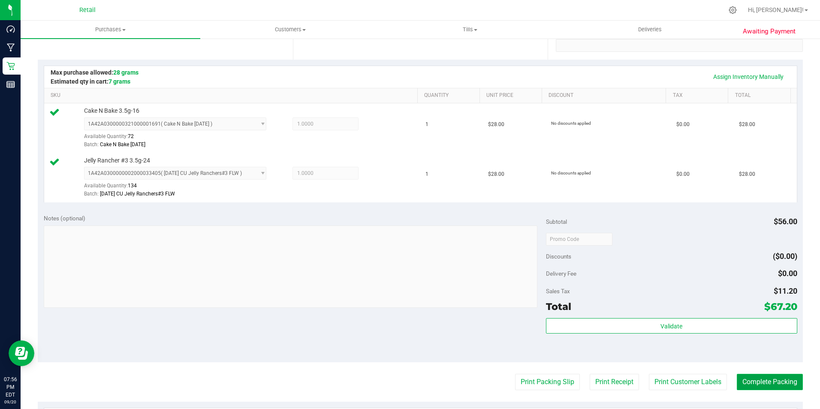
click at [764, 383] on button "Complete Packing" at bounding box center [770, 382] width 66 height 16
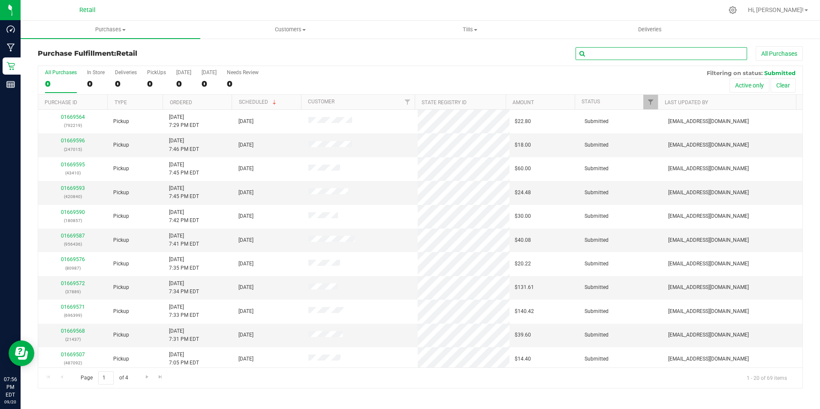
click at [656, 58] on input "text" at bounding box center [662, 53] width 172 height 13
type input "7"
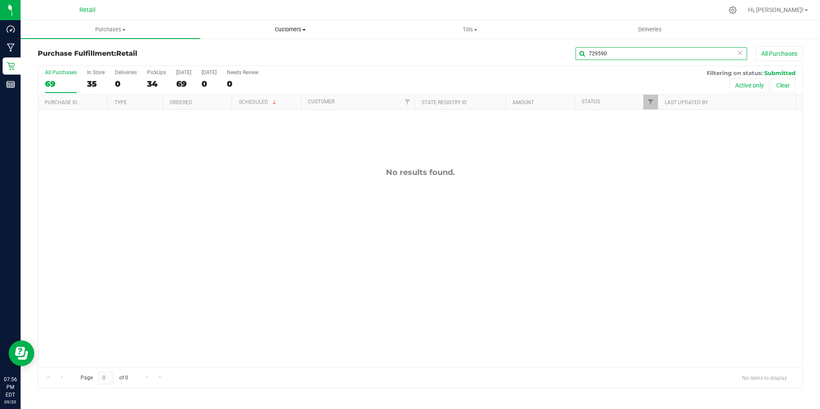
type input "729590"
click at [248, 27] on span "Customers" at bounding box center [290, 30] width 179 height 8
click at [243, 53] on span "All customers" at bounding box center [231, 51] width 62 height 7
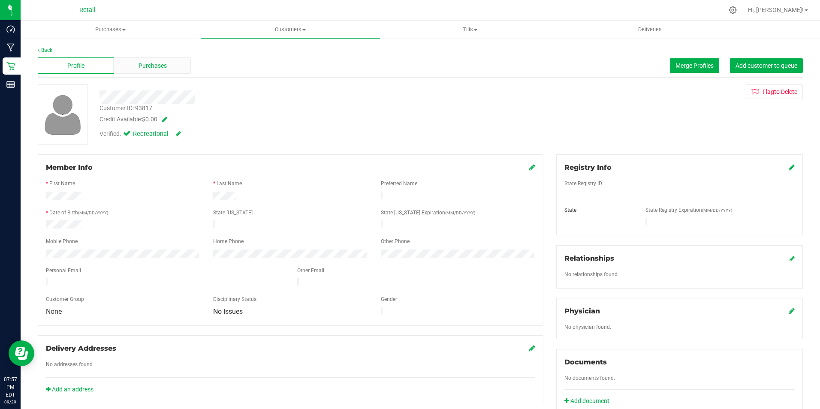
click at [170, 65] on div "Purchases" at bounding box center [152, 65] width 76 height 16
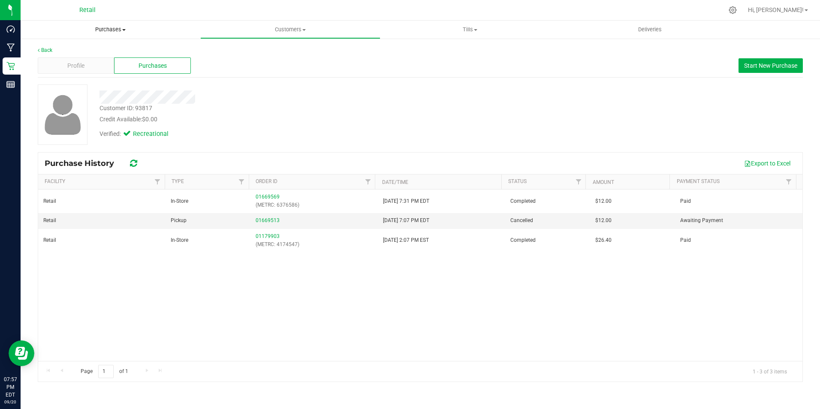
click at [120, 33] on span "Purchases" at bounding box center [111, 30] width 180 height 8
click at [91, 60] on li "Fulfillment" at bounding box center [111, 62] width 180 height 10
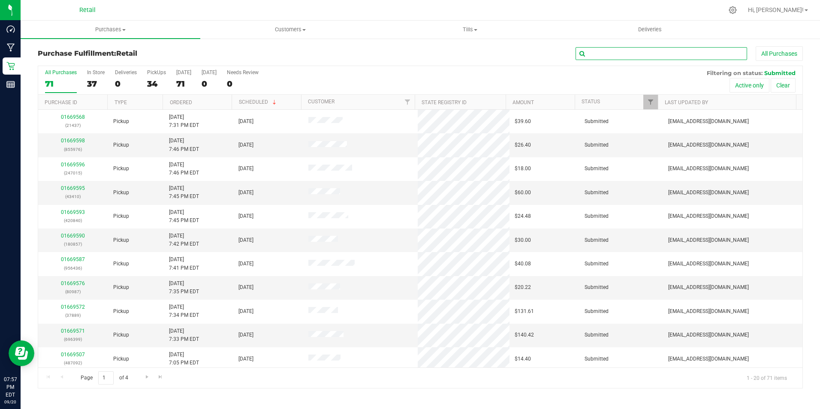
click at [656, 57] on input "text" at bounding box center [662, 53] width 172 height 13
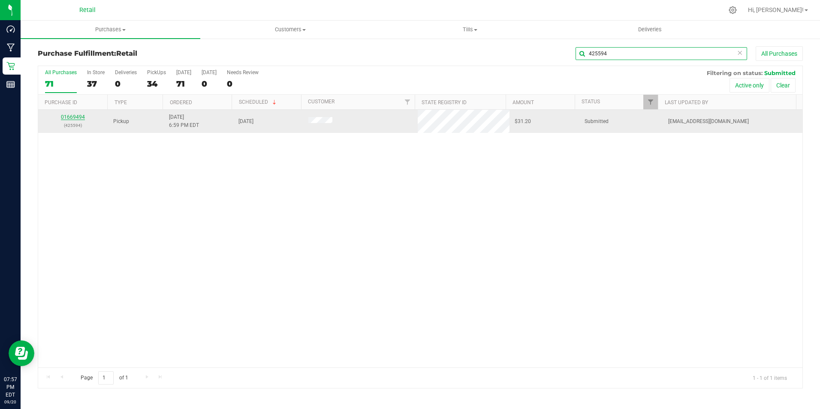
type input "425594"
click at [80, 115] on link "01669494" at bounding box center [73, 117] width 24 height 6
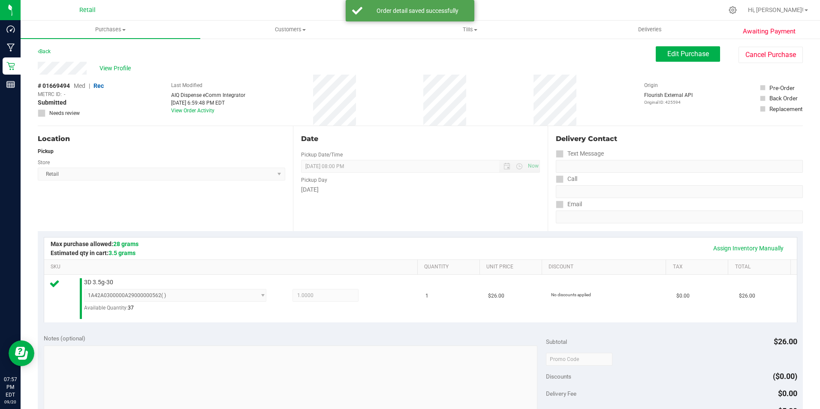
scroll to position [214, 0]
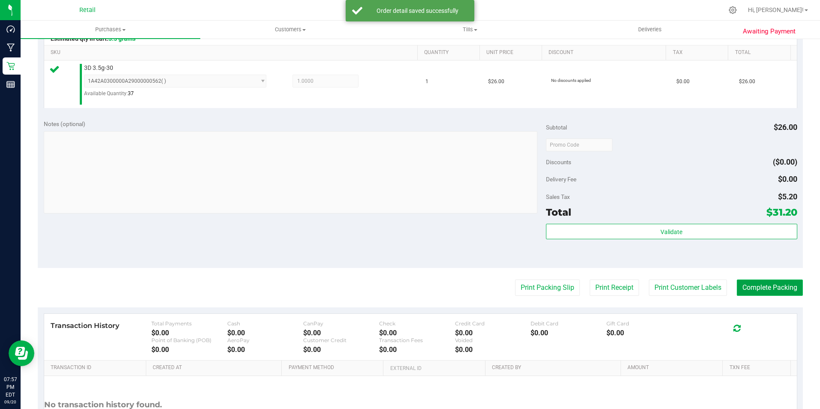
click at [770, 288] on button "Complete Packing" at bounding box center [770, 288] width 66 height 16
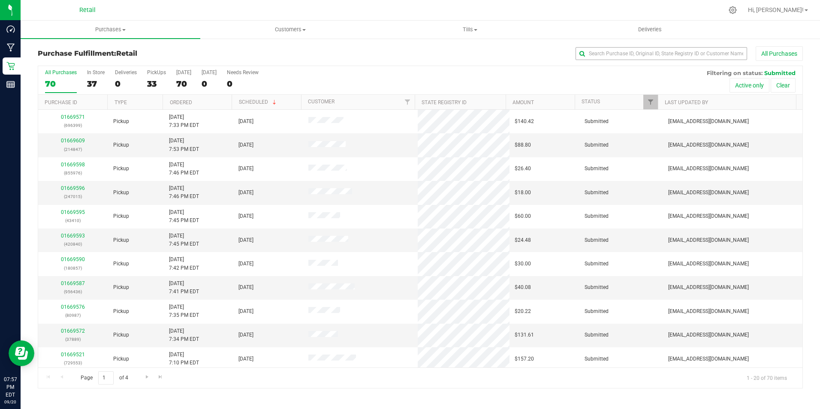
drag, startPoint x: 700, startPoint y: 40, endPoint x: 687, endPoint y: 57, distance: 21.4
click at [700, 40] on div "Purchase Fulfillment: Retail All Purchases All Purchases 70 In Store 37 Deliver…" at bounding box center [421, 217] width 800 height 359
click at [685, 60] on div "All Purchases" at bounding box center [548, 53] width 510 height 15
click at [684, 52] on input "text" at bounding box center [662, 53] width 172 height 13
type input "244909"
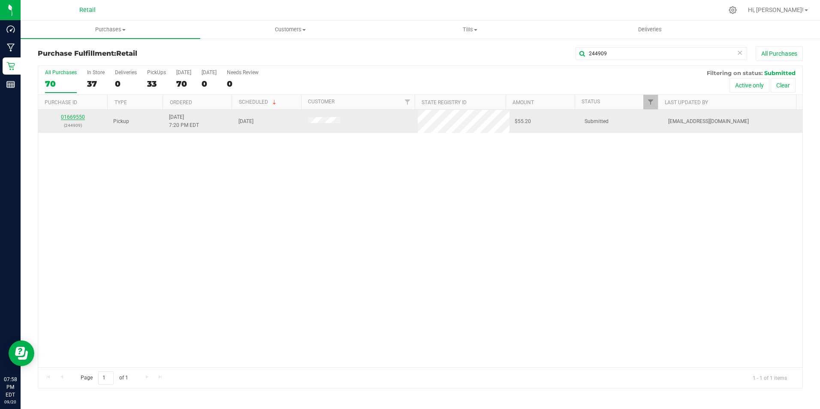
click at [72, 118] on link "01669550" at bounding box center [73, 117] width 24 height 6
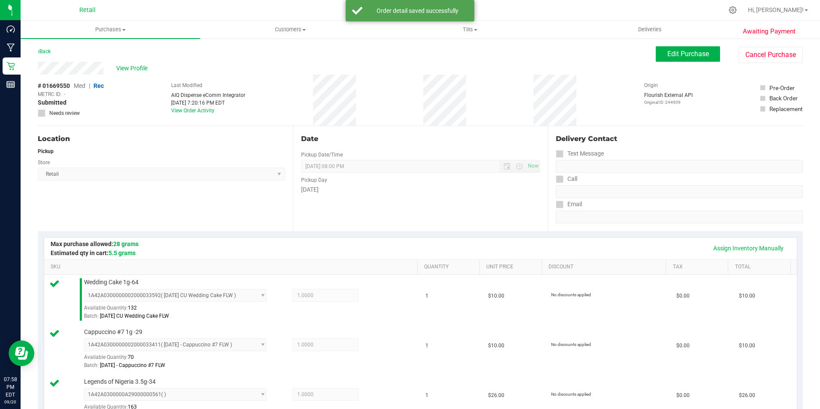
scroll to position [389, 0]
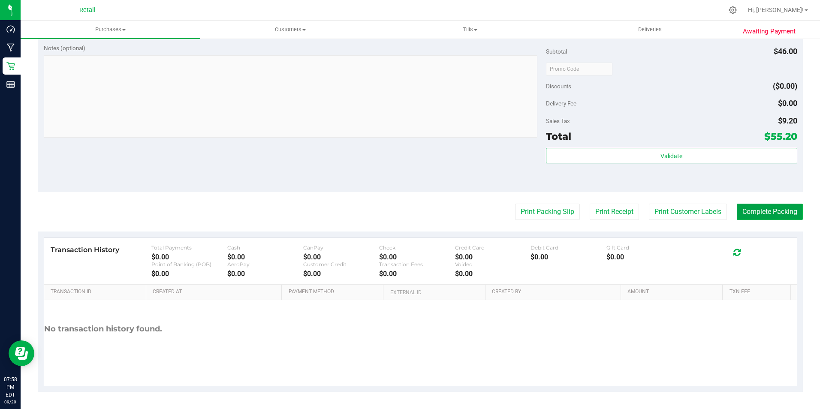
click at [773, 213] on button "Complete Packing" at bounding box center [770, 212] width 66 height 16
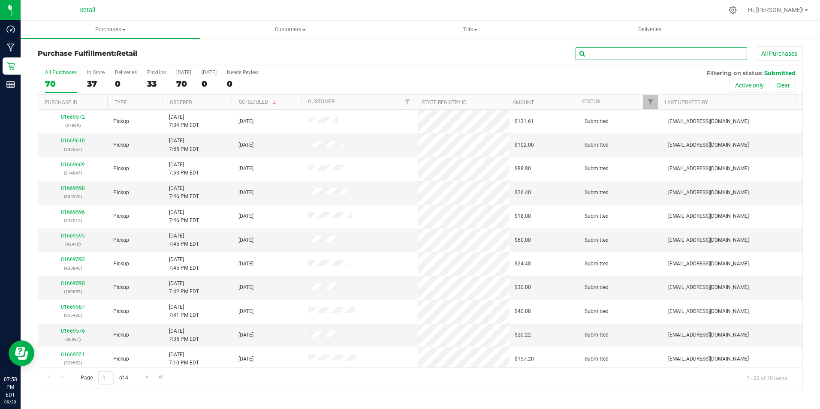
click at [674, 57] on input "text" at bounding box center [662, 53] width 172 height 13
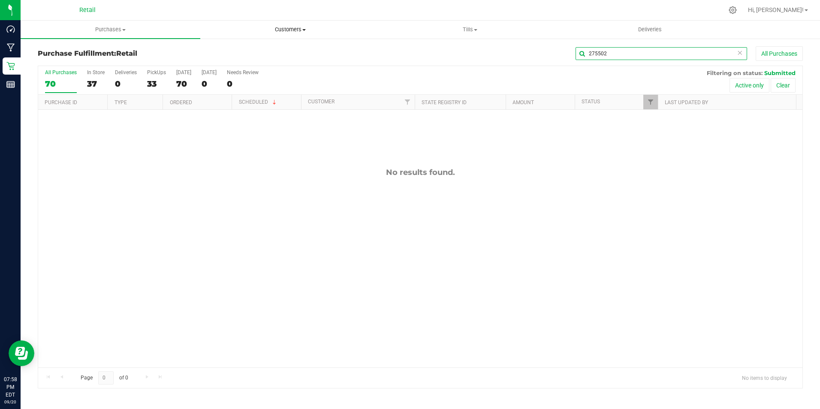
type input "275502"
click at [267, 27] on span "Customers" at bounding box center [290, 30] width 179 height 8
click at [256, 50] on span "All customers" at bounding box center [231, 51] width 62 height 7
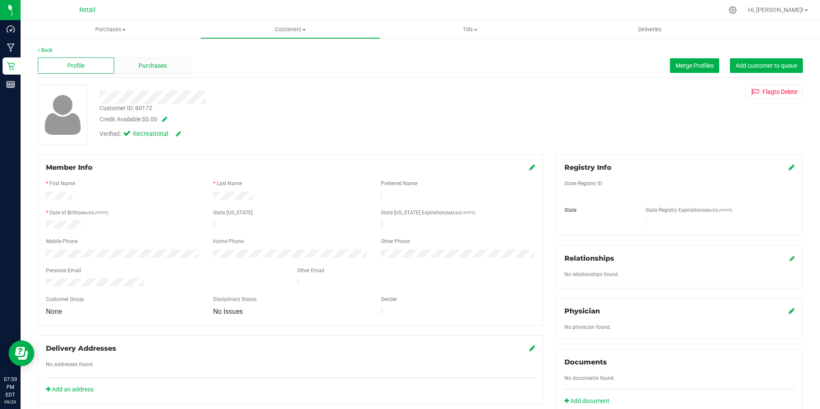
click at [147, 68] on span "Purchases" at bounding box center [153, 65] width 28 height 9
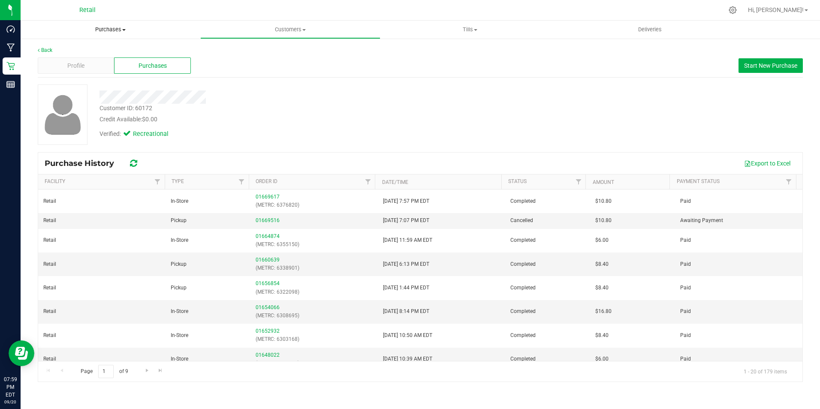
drag, startPoint x: 120, startPoint y: 13, endPoint x: 108, endPoint y: 27, distance: 17.9
click at [119, 13] on div "Retail" at bounding box center [87, 9] width 125 height 13
click at [106, 32] on span "Purchases" at bounding box center [111, 30] width 180 height 8
click at [103, 63] on li "Fulfillment" at bounding box center [111, 62] width 180 height 10
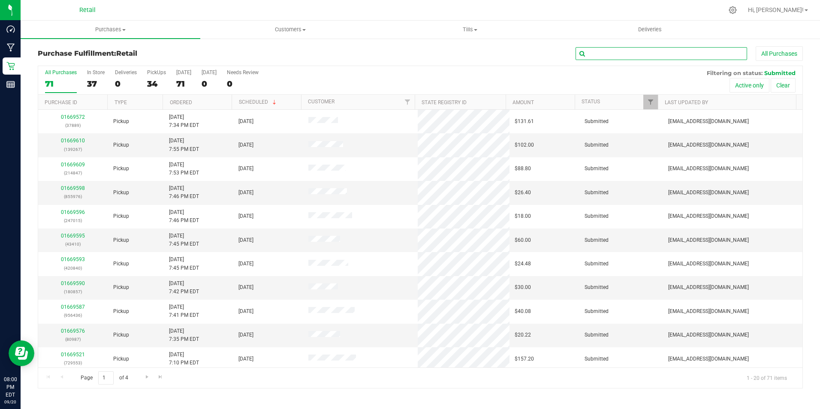
click at [616, 54] on input "text" at bounding box center [662, 53] width 172 height 13
type input "691170"
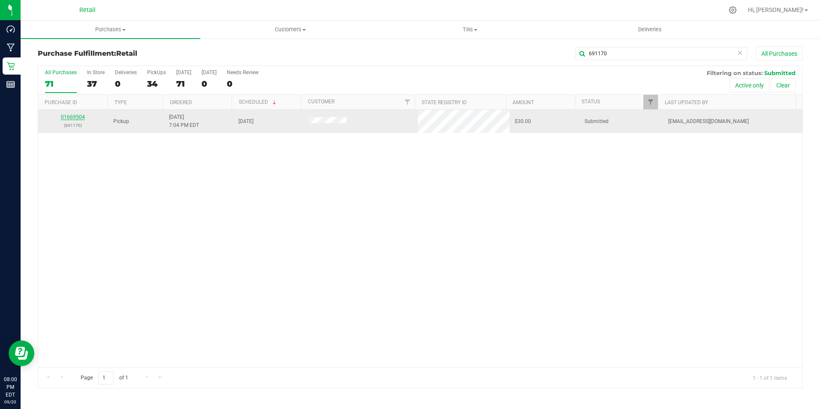
click at [76, 118] on link "01669504" at bounding box center [73, 117] width 24 height 6
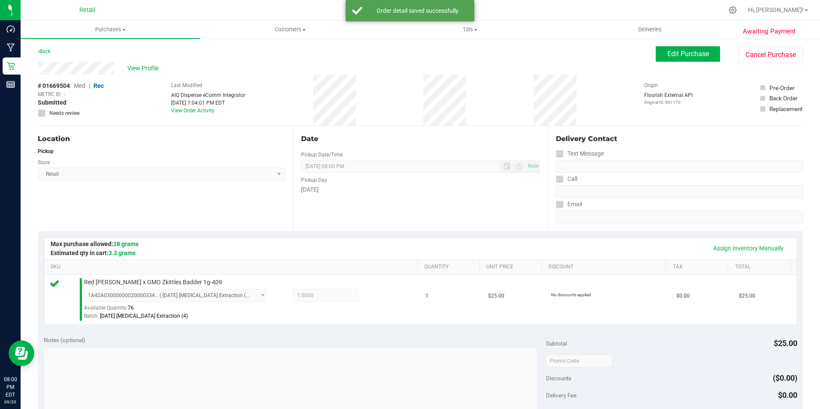
scroll to position [292, 0]
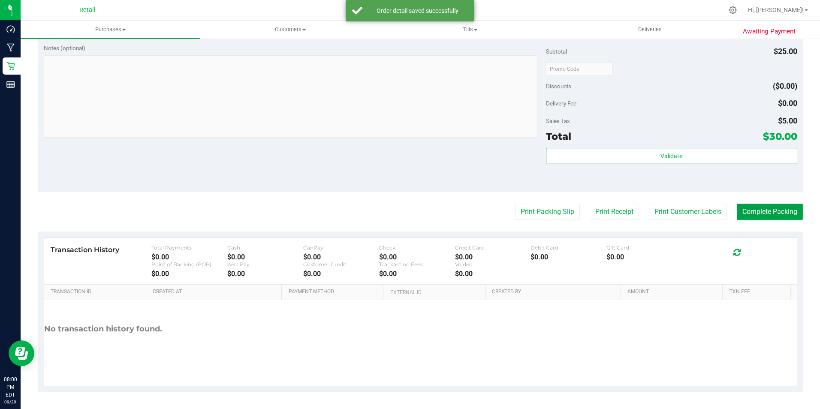
click at [748, 214] on button "Complete Packing" at bounding box center [770, 212] width 66 height 16
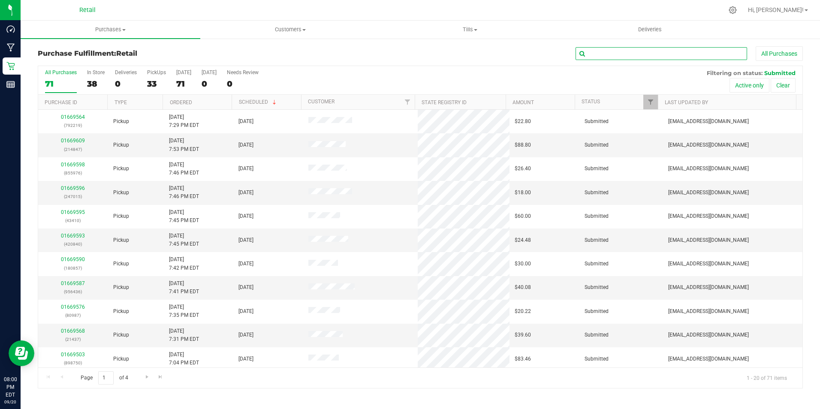
click at [616, 53] on input "text" at bounding box center [662, 53] width 172 height 13
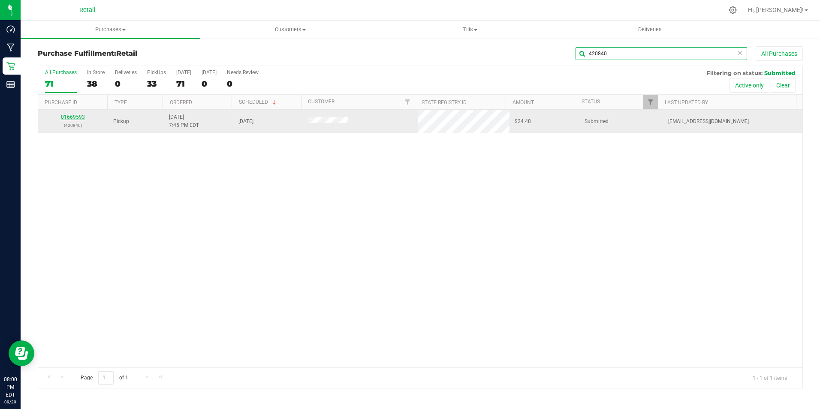
type input "420840"
click at [73, 117] on link "01669593" at bounding box center [73, 117] width 24 height 6
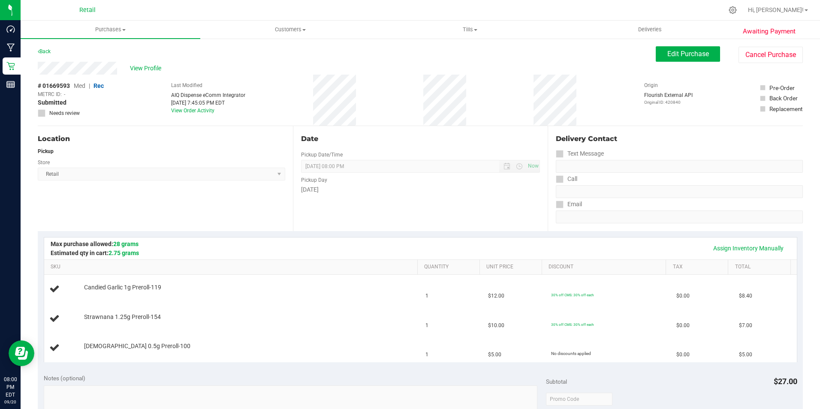
click at [270, 194] on div "Location Pickup Store Retail Select Store Retail" at bounding box center [165, 178] width 255 height 105
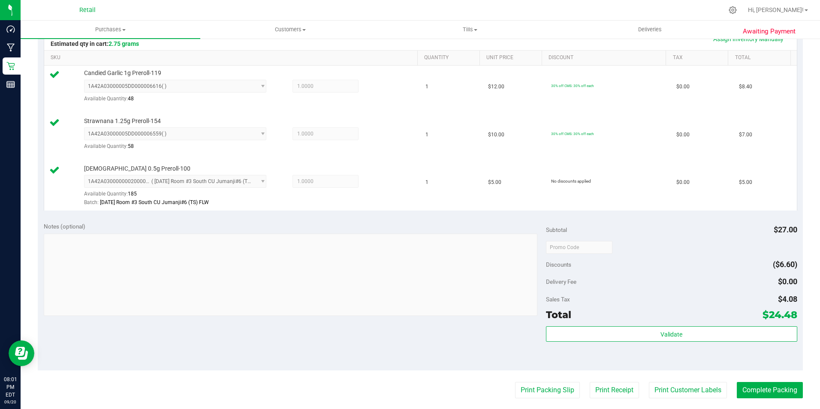
scroll to position [214, 0]
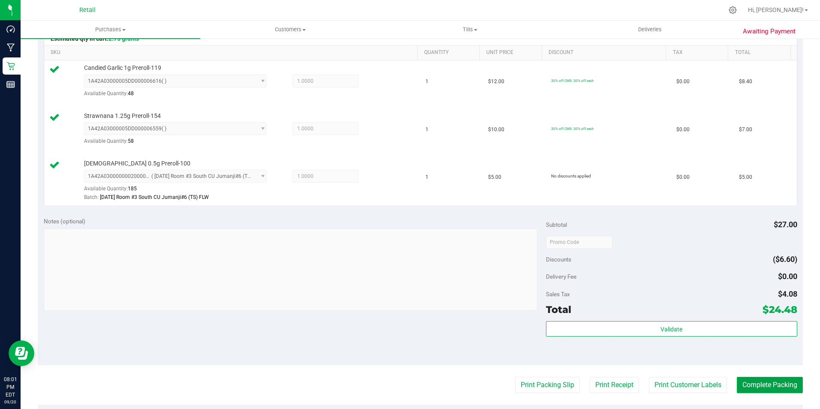
click at [773, 387] on button "Complete Packing" at bounding box center [770, 385] width 66 height 16
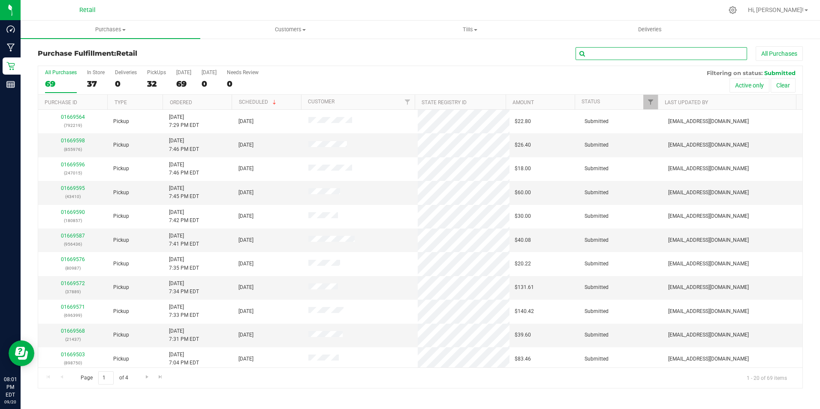
click at [673, 52] on input "text" at bounding box center [662, 53] width 172 height 13
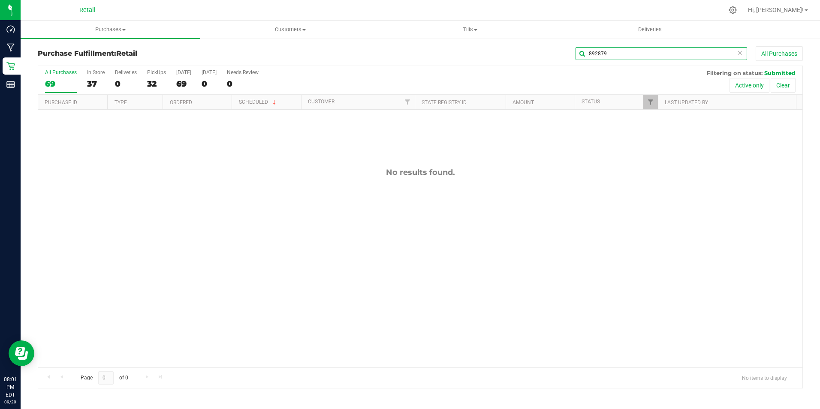
click at [628, 52] on input "892879" at bounding box center [662, 53] width 172 height 13
type input "892879"
click at [269, 29] on span "Customers" at bounding box center [290, 30] width 179 height 8
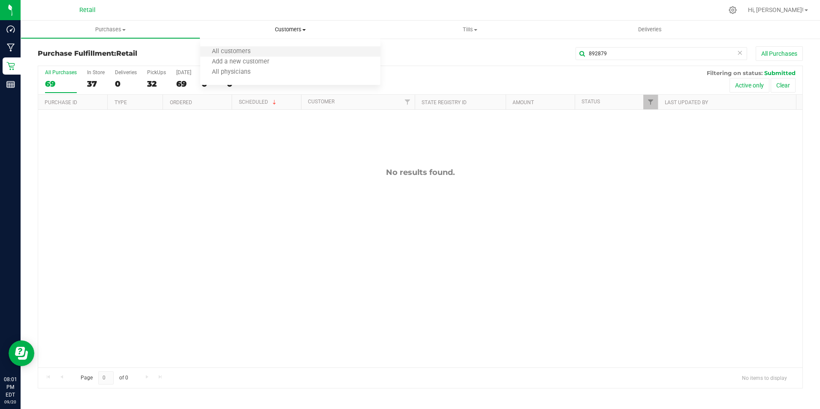
click at [250, 47] on li "All customers" at bounding box center [290, 52] width 180 height 10
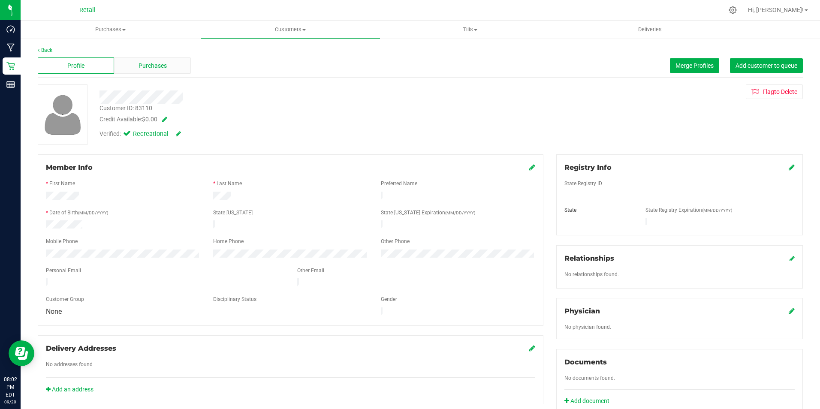
click at [158, 65] on span "Purchases" at bounding box center [153, 65] width 28 height 9
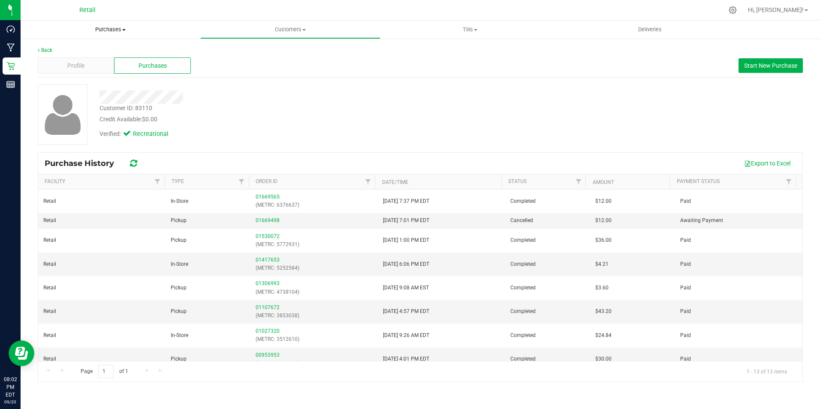
click at [95, 26] on span "Purchases" at bounding box center [111, 30] width 180 height 8
click at [72, 64] on span "Fulfillment" at bounding box center [47, 61] width 53 height 7
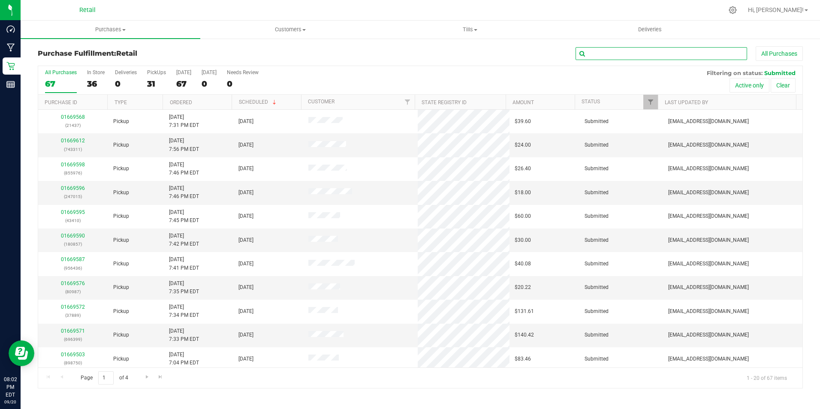
click at [655, 57] on input "text" at bounding box center [662, 53] width 172 height 13
type input "254412"
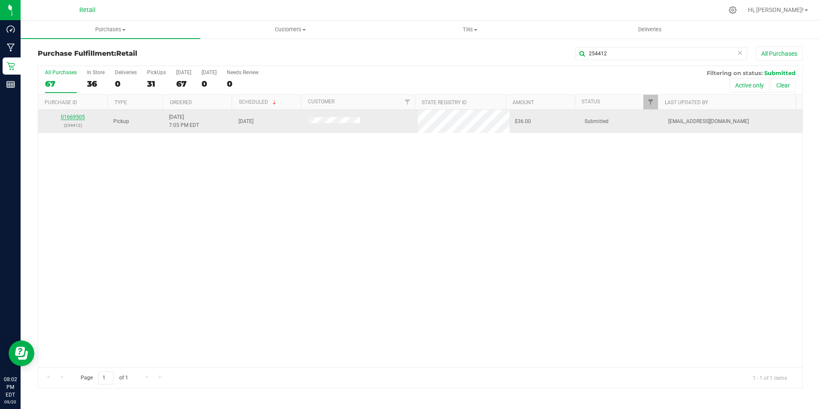
click at [80, 116] on link "01669505" at bounding box center [73, 117] width 24 height 6
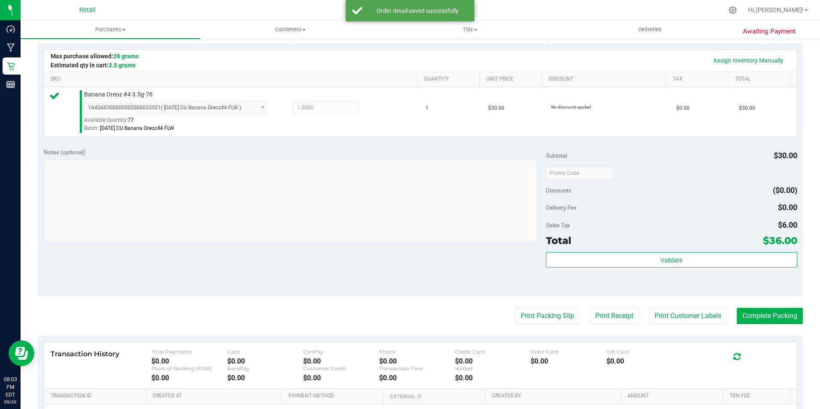
scroll to position [214, 0]
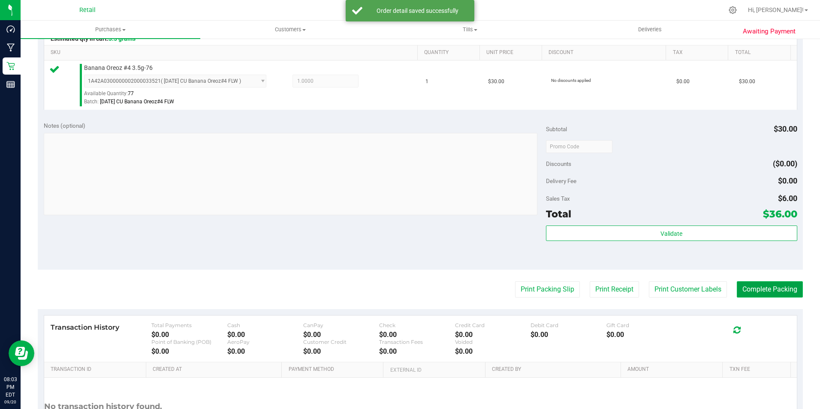
click at [774, 288] on button "Complete Packing" at bounding box center [770, 289] width 66 height 16
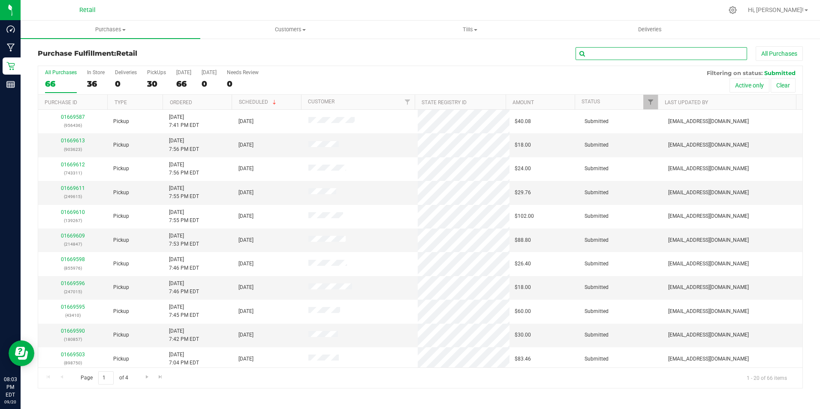
click at [615, 48] on input "text" at bounding box center [662, 53] width 172 height 13
type input "790319"
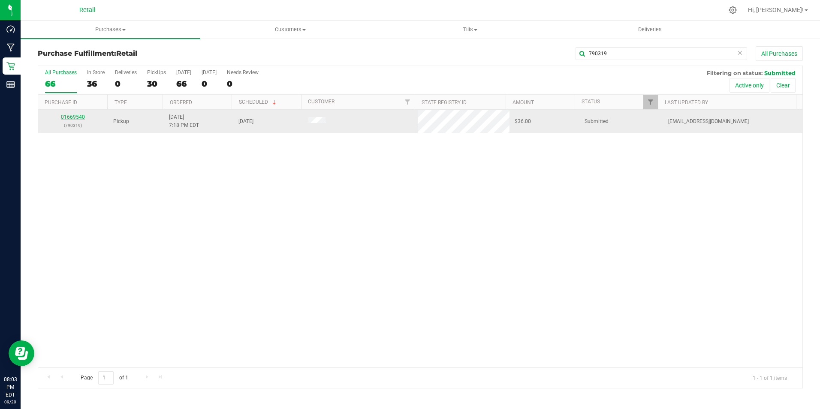
click at [75, 118] on div "01669540 (790319)" at bounding box center [73, 121] width 60 height 16
click at [75, 118] on link "01669540" at bounding box center [73, 117] width 24 height 6
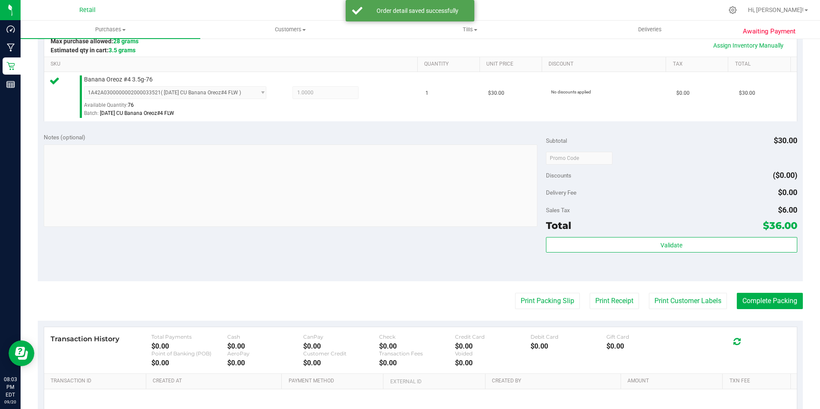
scroll to position [214, 0]
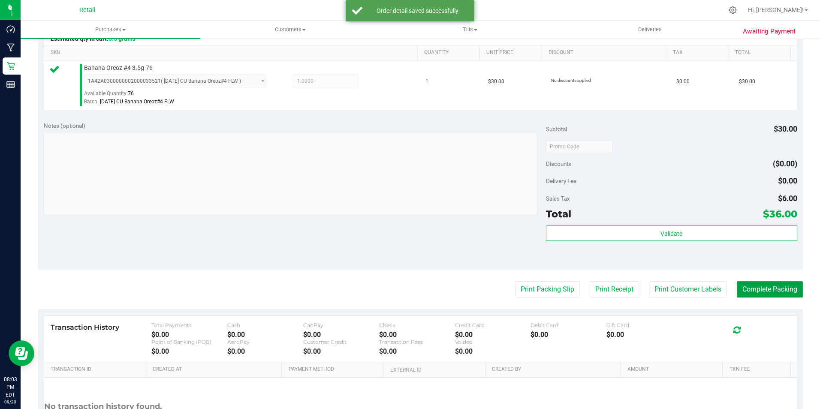
click at [776, 290] on button "Complete Packing" at bounding box center [770, 289] width 66 height 16
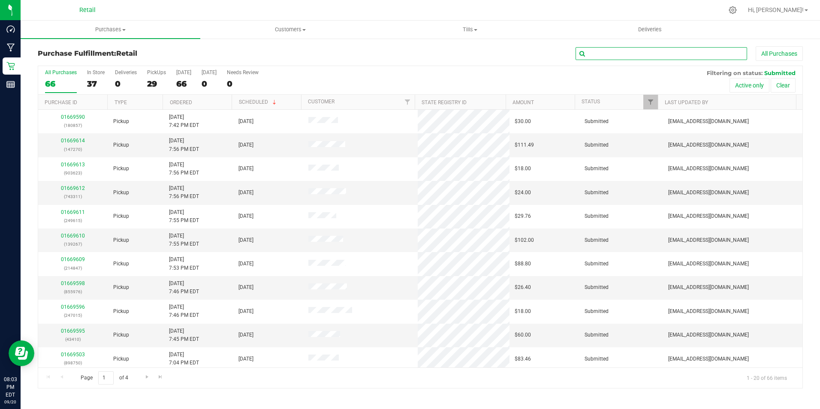
click at [676, 55] on input "text" at bounding box center [662, 53] width 172 height 13
type input "488393"
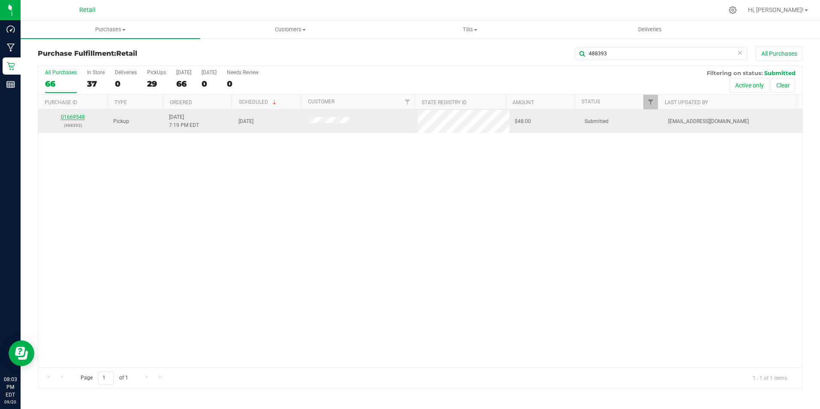
click at [69, 118] on link "01669548" at bounding box center [73, 117] width 24 height 6
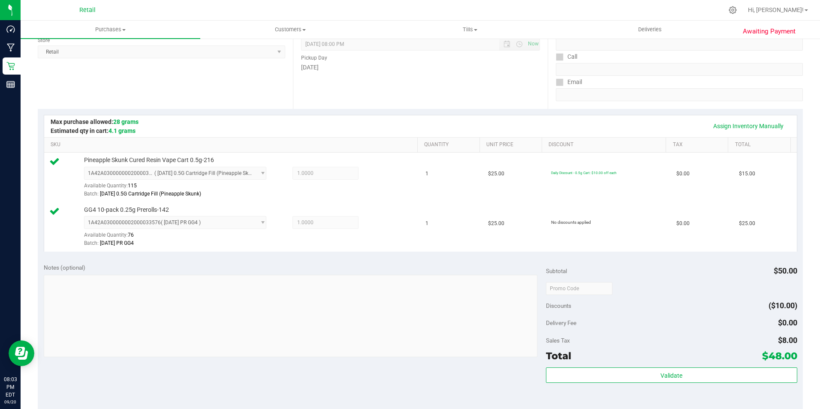
scroll to position [172, 0]
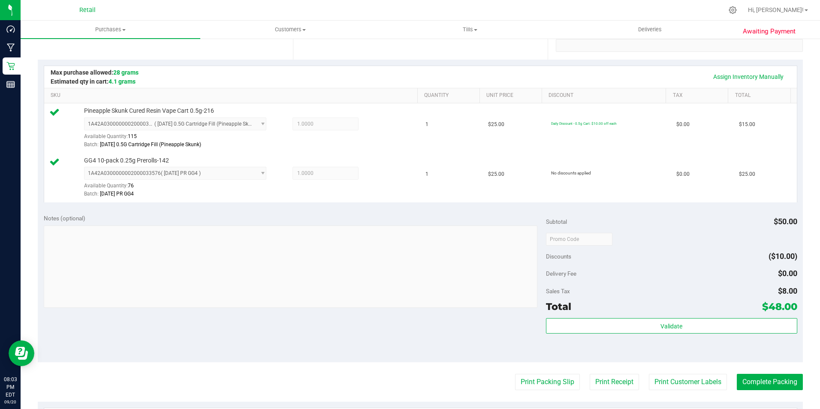
click at [756, 366] on purchase-details "Back Edit Purchase Cancel Purchase View Profile # 01669548 Med | Rec METRC ID: …" at bounding box center [420, 219] width 765 height 688
click at [749, 386] on button "Complete Packing" at bounding box center [770, 382] width 66 height 16
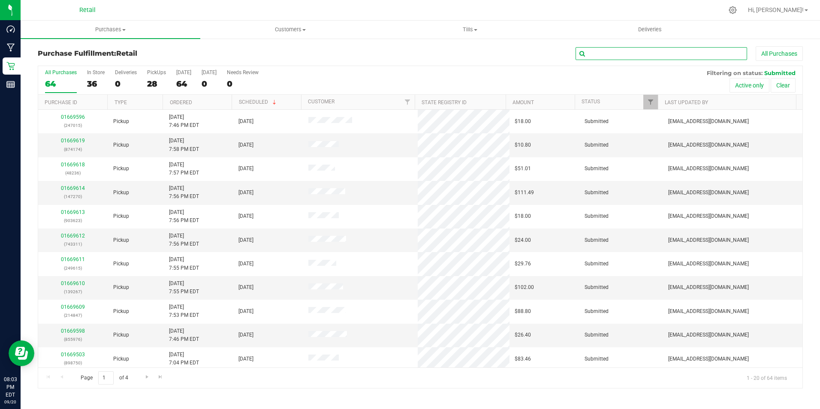
click at [641, 47] on input "text" at bounding box center [662, 53] width 172 height 13
type input "228163"
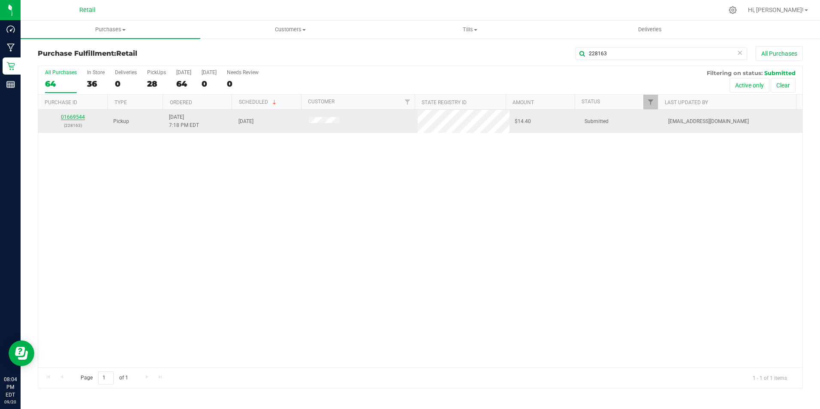
click at [75, 119] on link "01669544" at bounding box center [73, 117] width 24 height 6
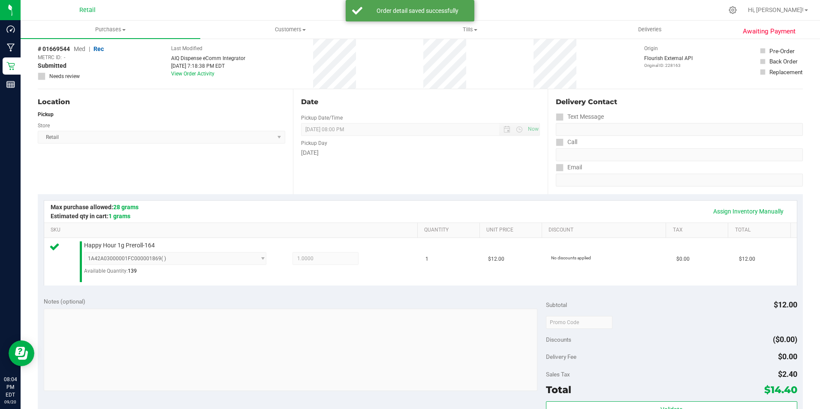
scroll to position [129, 0]
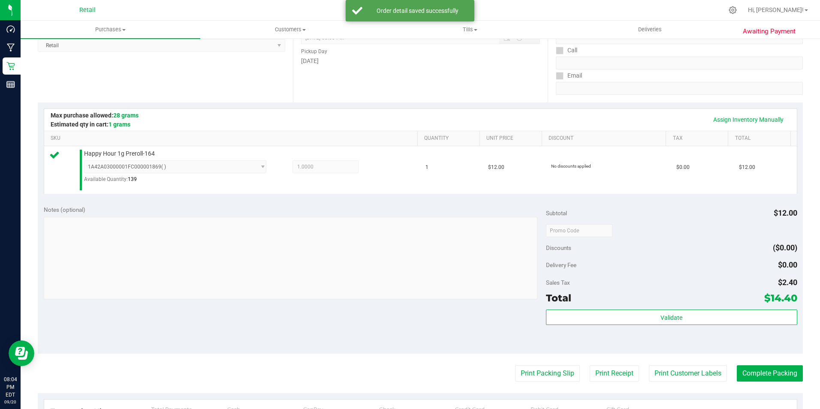
click at [797, 372] on div "Awaiting Payment Back Edit Purchase Cancel Purchase View Profile # 01669544 Med…" at bounding box center [421, 240] width 800 height 662
click at [787, 372] on button "Complete Packing" at bounding box center [770, 373] width 66 height 16
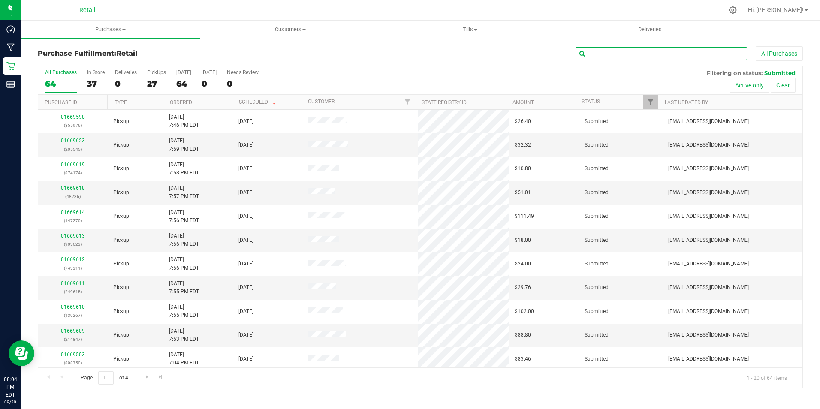
click at [706, 56] on input "text" at bounding box center [662, 53] width 172 height 13
click at [610, 54] on input "text" at bounding box center [662, 53] width 172 height 13
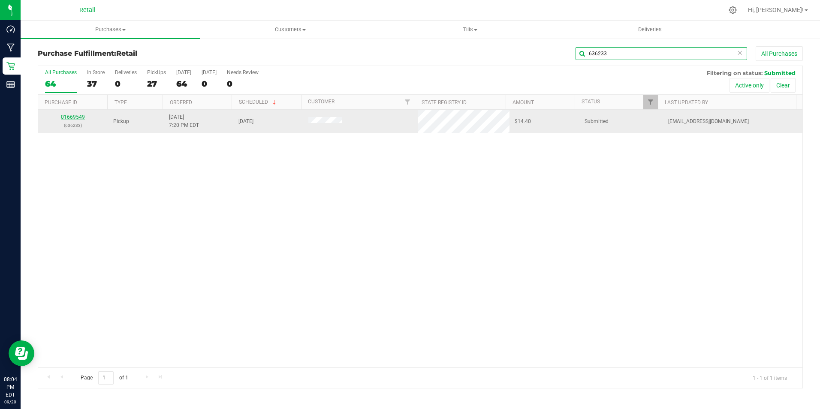
type input "636233"
click at [71, 116] on link "01669549" at bounding box center [73, 117] width 24 height 6
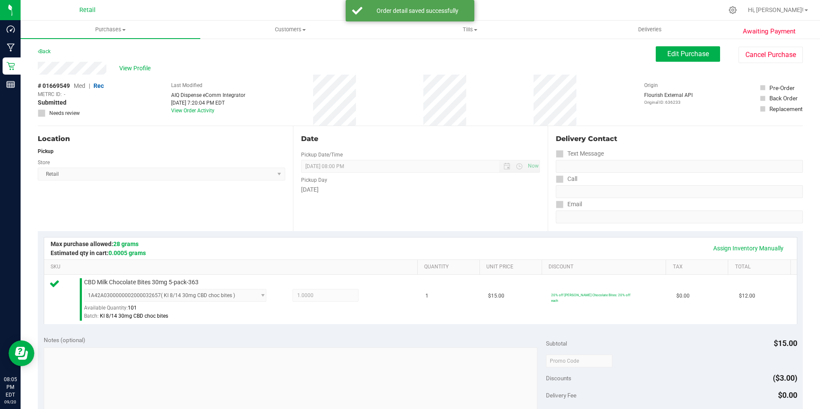
scroll to position [214, 0]
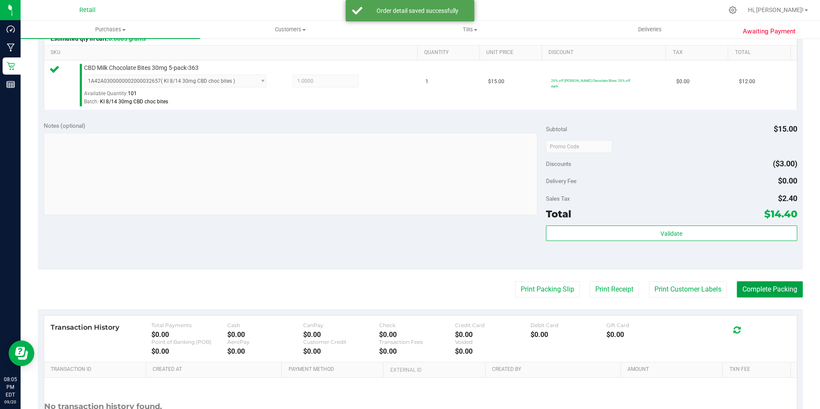
click at [746, 283] on button "Complete Packing" at bounding box center [770, 289] width 66 height 16
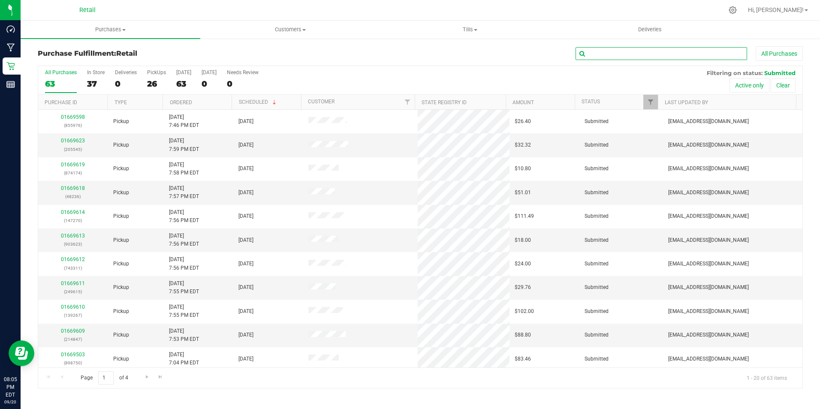
click at [636, 57] on input "text" at bounding box center [662, 53] width 172 height 13
type input "487092"
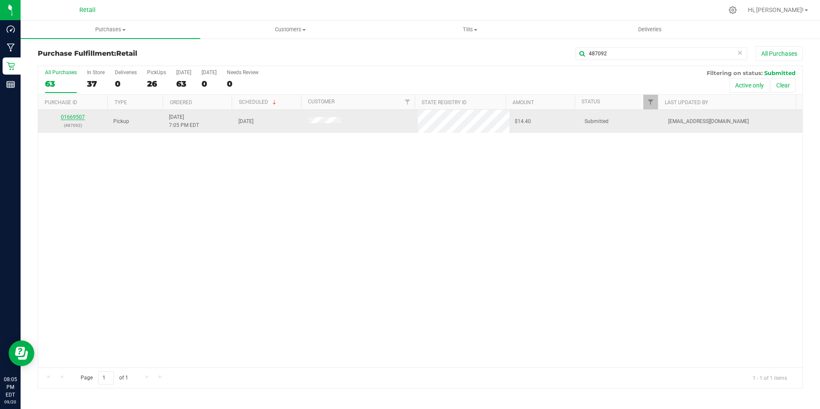
click at [69, 115] on link "01669507" at bounding box center [73, 117] width 24 height 6
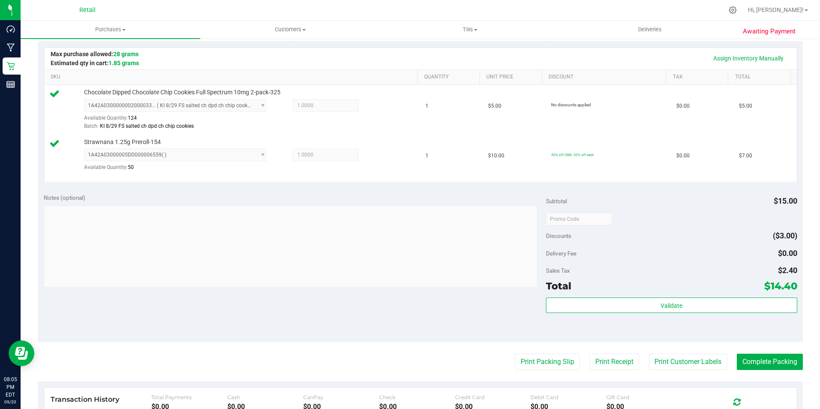
scroll to position [300, 0]
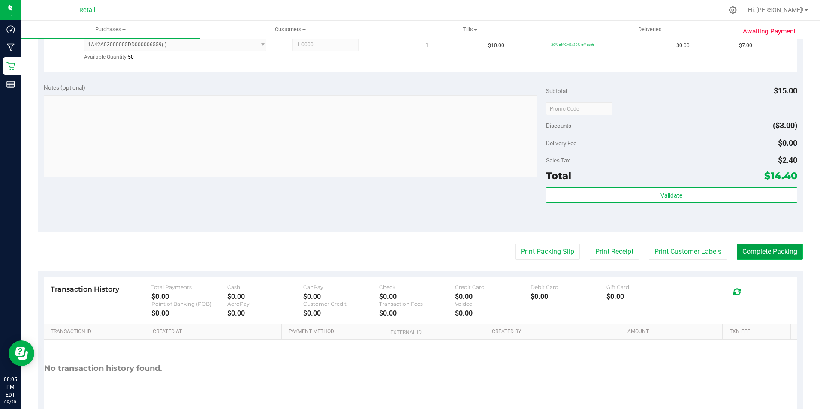
click at [764, 253] on button "Complete Packing" at bounding box center [770, 252] width 66 height 16
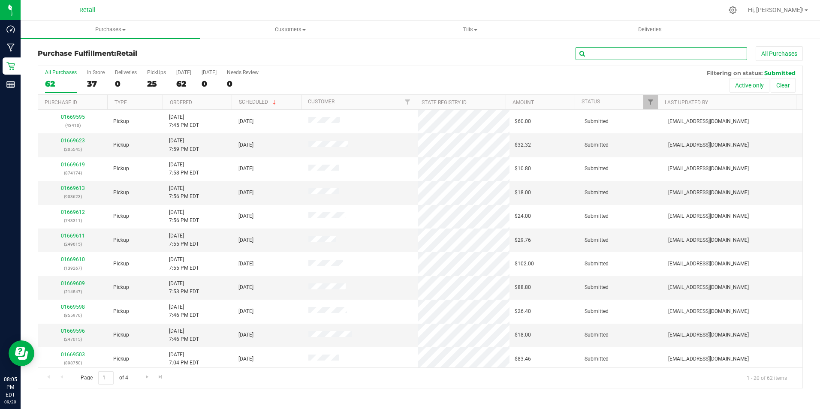
click at [626, 51] on input "text" at bounding box center [662, 53] width 172 height 13
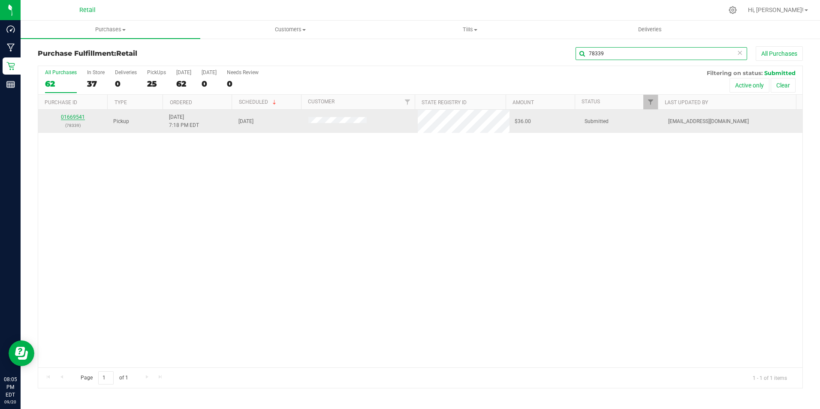
type input "78339"
click at [77, 115] on link "01669541" at bounding box center [73, 117] width 24 height 6
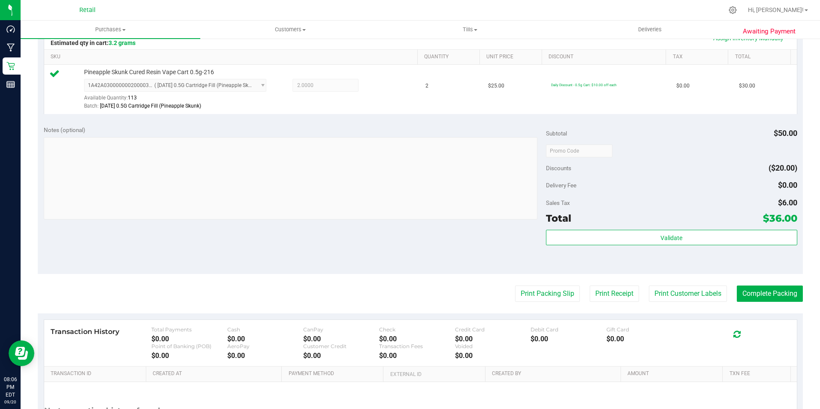
scroll to position [214, 0]
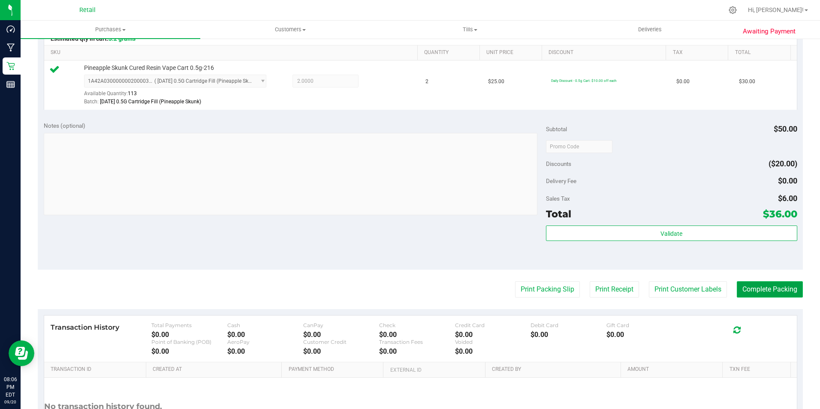
click at [769, 294] on button "Complete Packing" at bounding box center [770, 289] width 66 height 16
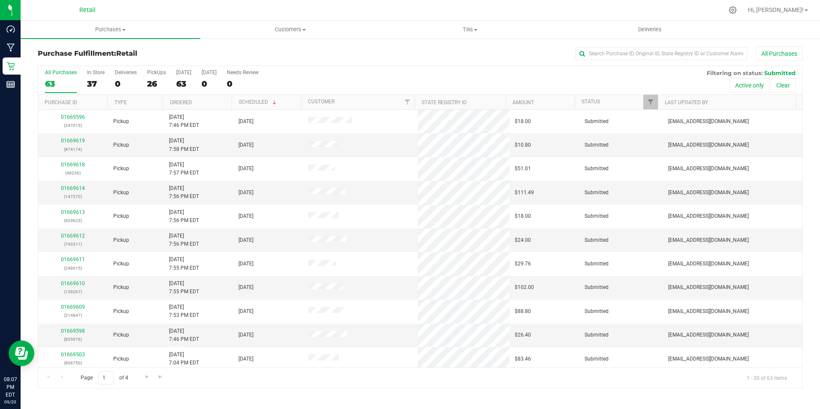
click at [658, 43] on div "Purchase Fulfillment: Retail All Purchases All Purchases 63 In Store 37 Deliver…" at bounding box center [421, 217] width 800 height 359
click at [655, 48] on input "text" at bounding box center [662, 53] width 172 height 13
type input "147607"
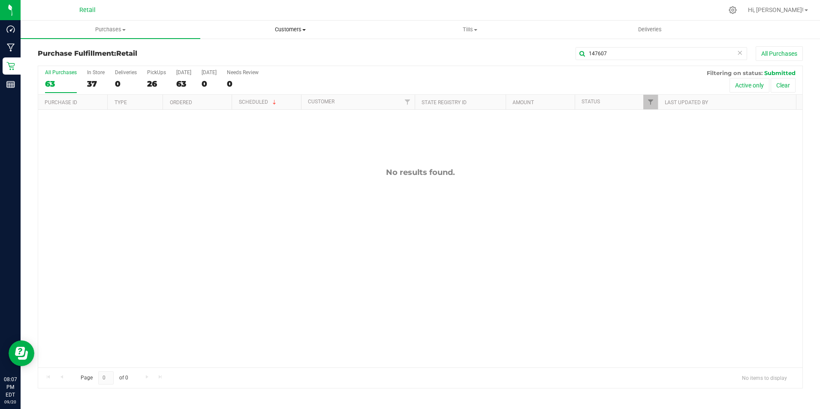
click at [281, 22] on uib-tab-heading "Customers All customers Add a new customer All physicians" at bounding box center [290, 29] width 179 height 17
click at [244, 48] on span "All customers" at bounding box center [231, 51] width 62 height 7
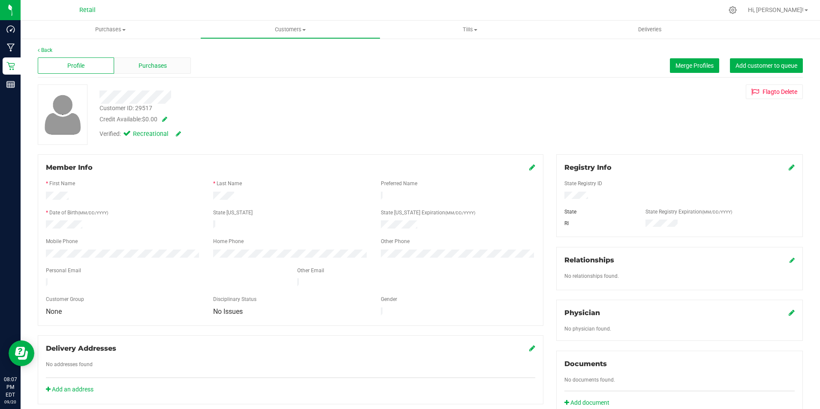
click at [151, 63] on span "Purchases" at bounding box center [153, 65] width 28 height 9
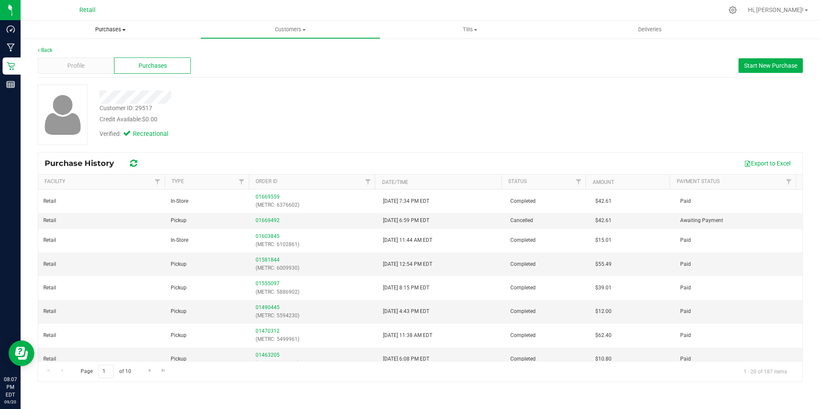
click at [129, 27] on span "Purchases" at bounding box center [111, 30] width 180 height 8
click at [94, 58] on li "Fulfillment" at bounding box center [111, 62] width 180 height 10
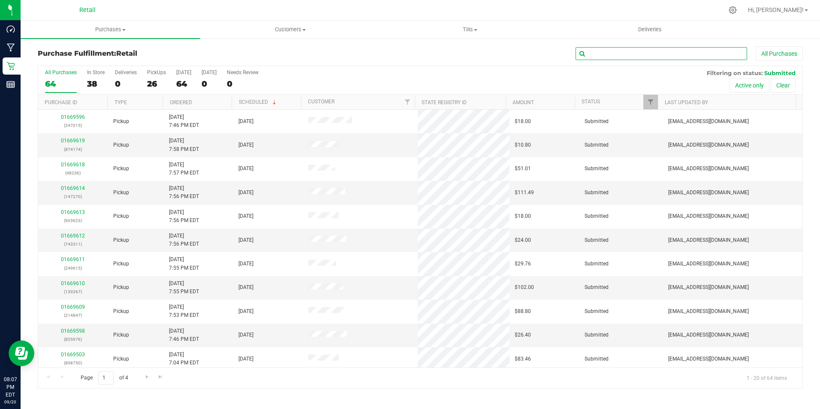
click at [625, 54] on input "text" at bounding box center [662, 53] width 172 height 13
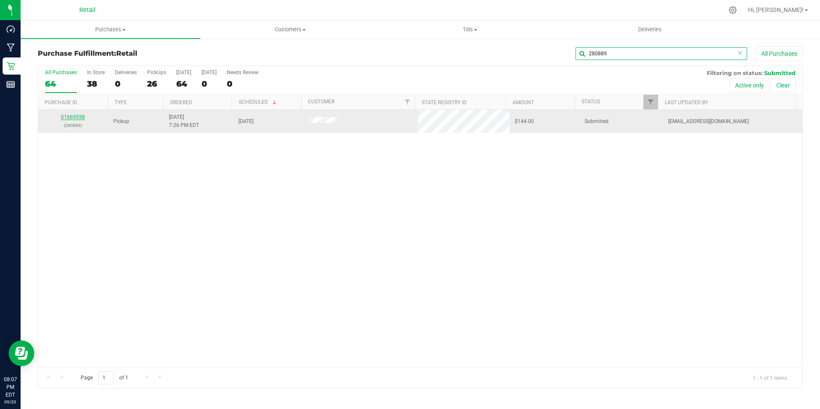
type input "280889"
click at [73, 118] on link "01669558" at bounding box center [73, 117] width 24 height 6
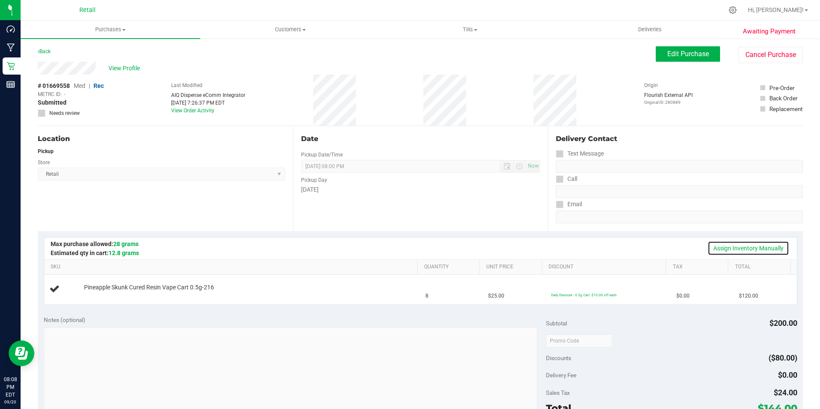
click at [753, 245] on link "Assign Inventory Manually" at bounding box center [749, 248] width 82 height 15
click at [110, 295] on link "Add Package" at bounding box center [99, 293] width 31 height 6
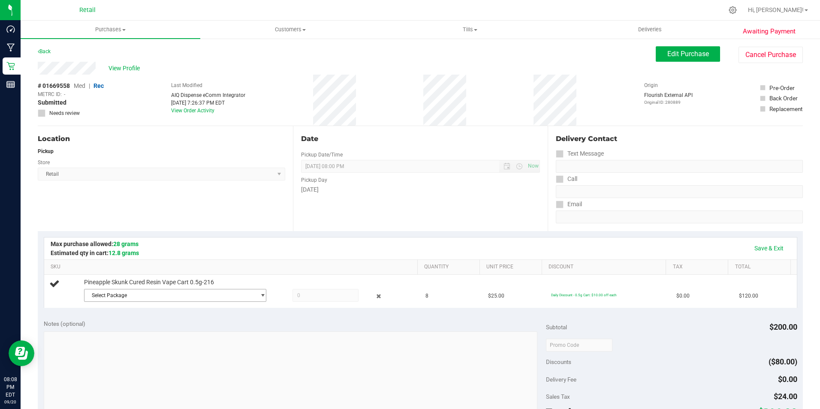
click at [110, 295] on span "Select Package" at bounding box center [170, 296] width 171 height 12
click at [135, 334] on li "1A42A0300000002000033238 ( [DATE] 0.5G Cartridge Fill (Pineapple Skunk) )" at bounding box center [173, 331] width 178 height 12
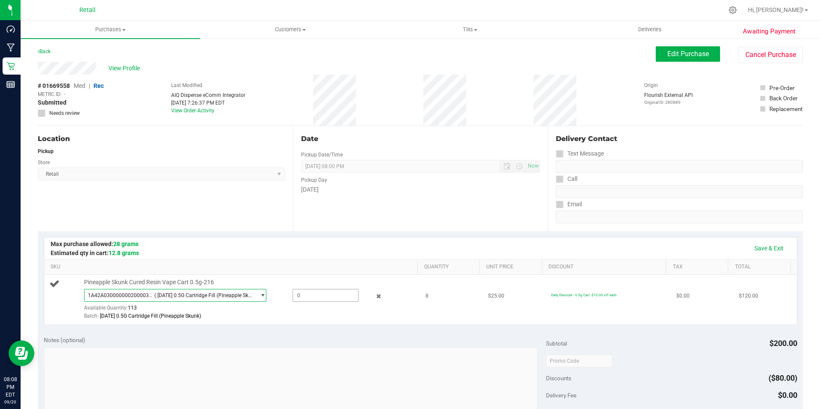
click at [310, 299] on span at bounding box center [326, 295] width 66 height 13
type input "8"
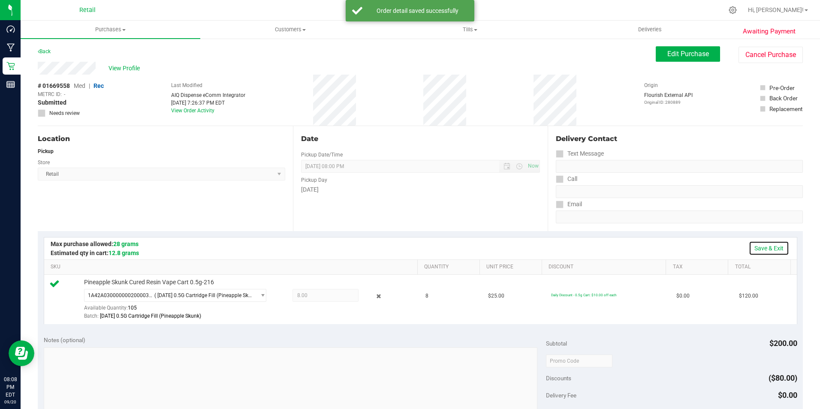
click at [770, 248] on link "Save & Exit" at bounding box center [769, 248] width 40 height 15
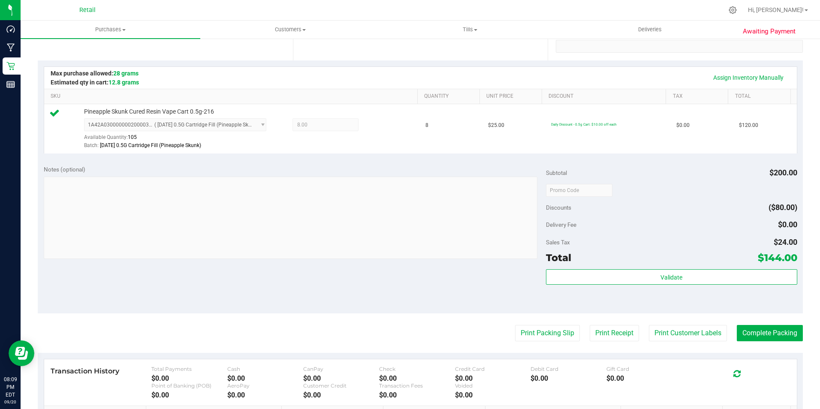
scroll to position [172, 0]
click at [773, 334] on button "Complete Packing" at bounding box center [770, 332] width 66 height 16
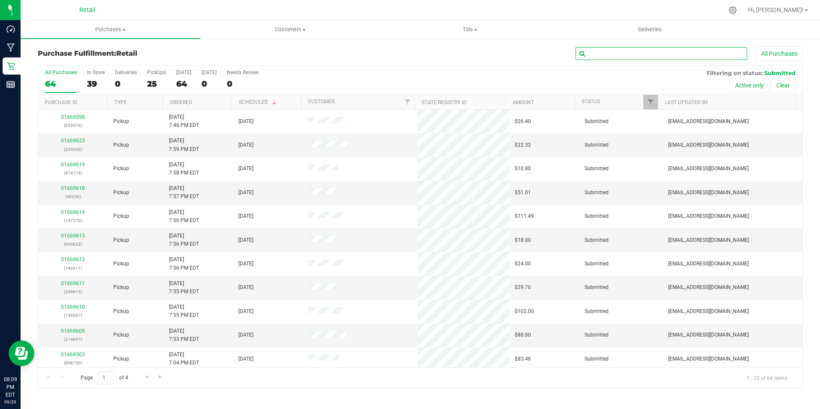
click at [619, 51] on input "text" at bounding box center [662, 53] width 172 height 13
type input "696399"
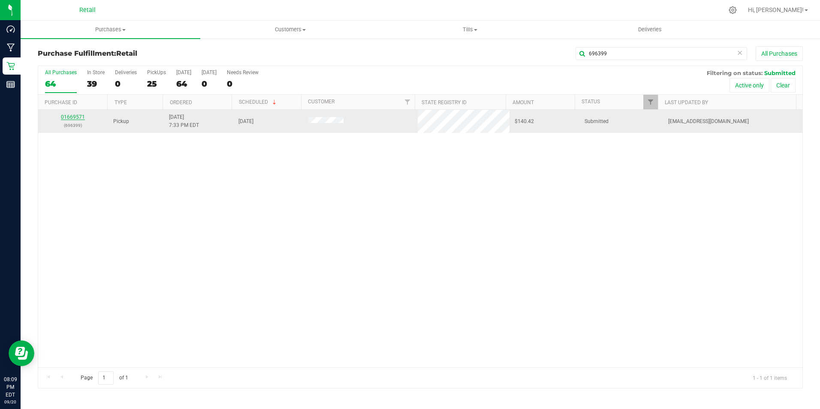
click at [76, 117] on link "01669571" at bounding box center [73, 117] width 24 height 6
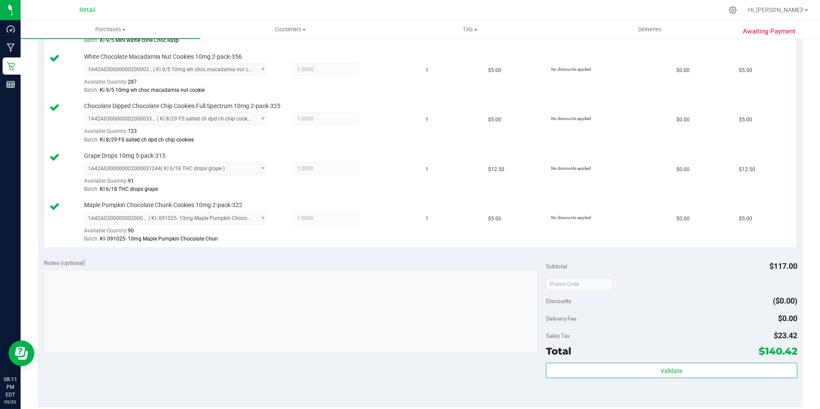
scroll to position [472, 0]
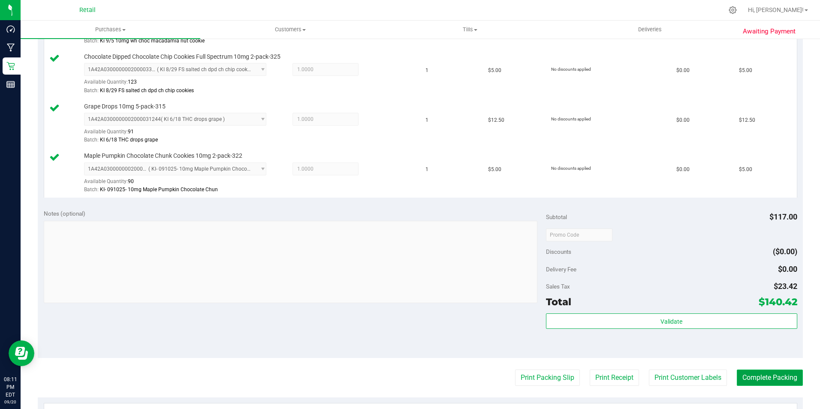
click at [755, 374] on button "Complete Packing" at bounding box center [770, 378] width 66 height 16
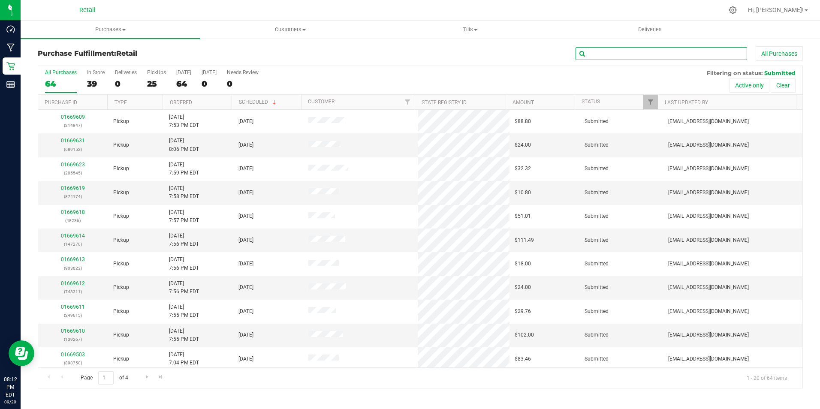
click at [635, 55] on input "text" at bounding box center [662, 53] width 172 height 13
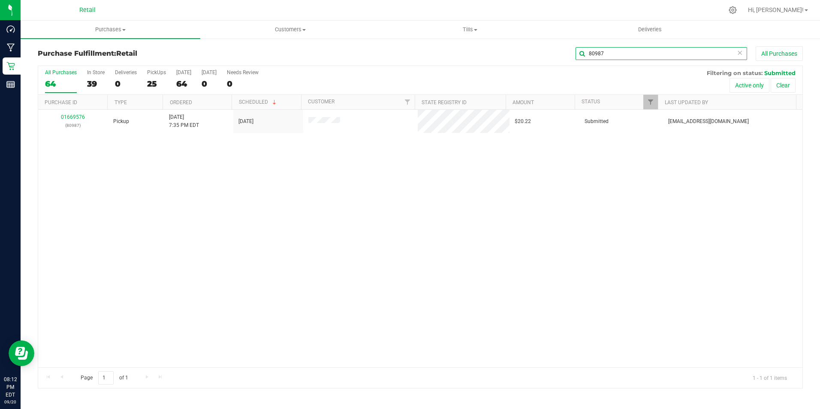
type input "80987"
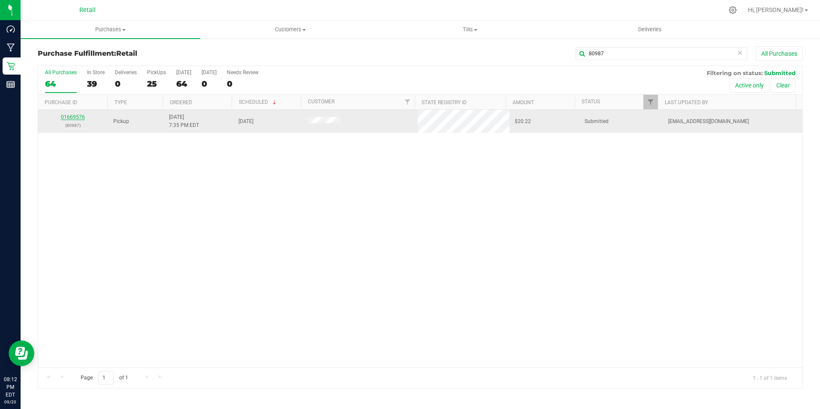
click at [76, 118] on link "01669576" at bounding box center [73, 117] width 24 height 6
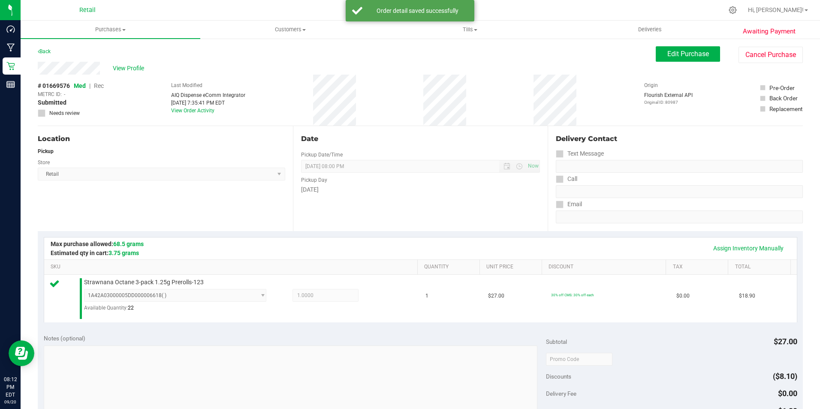
scroll to position [290, 0]
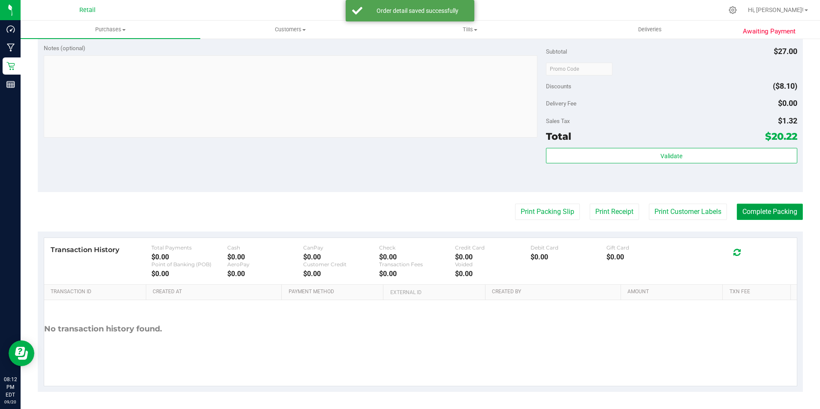
click at [765, 210] on button "Complete Packing" at bounding box center [770, 212] width 66 height 16
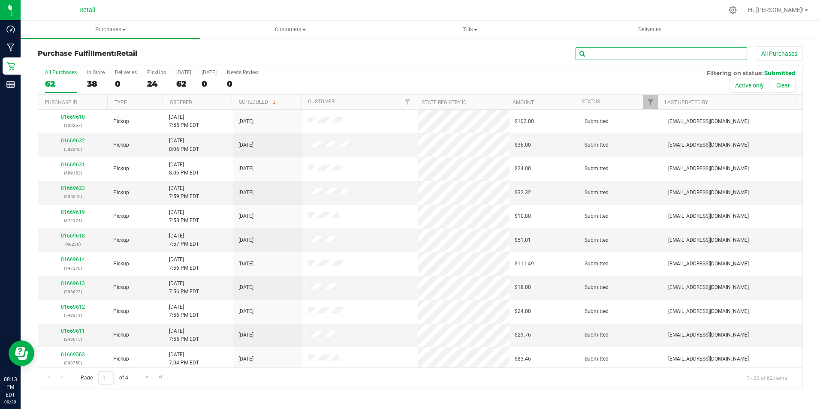
click at [640, 58] on input "text" at bounding box center [662, 53] width 172 height 13
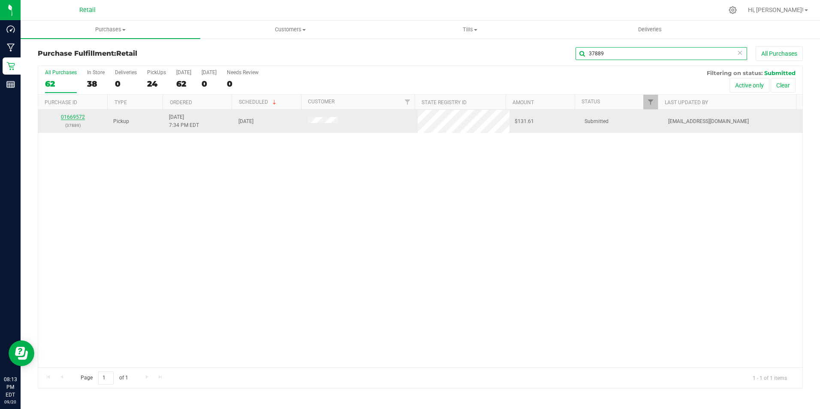
type input "37889"
click at [70, 119] on link "01669572" at bounding box center [73, 117] width 24 height 6
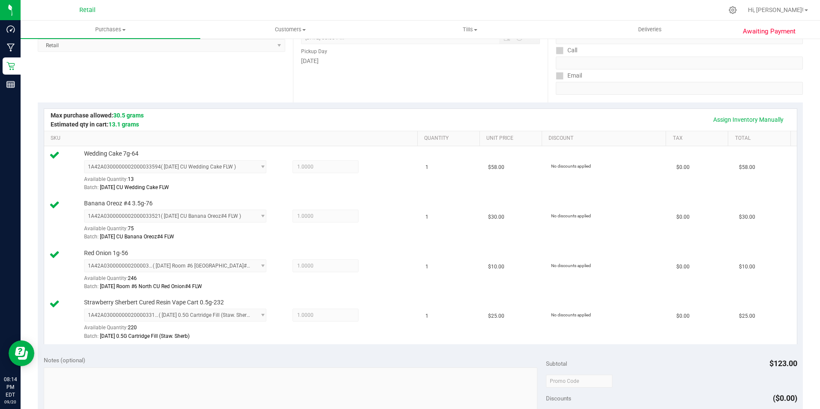
scroll to position [343, 0]
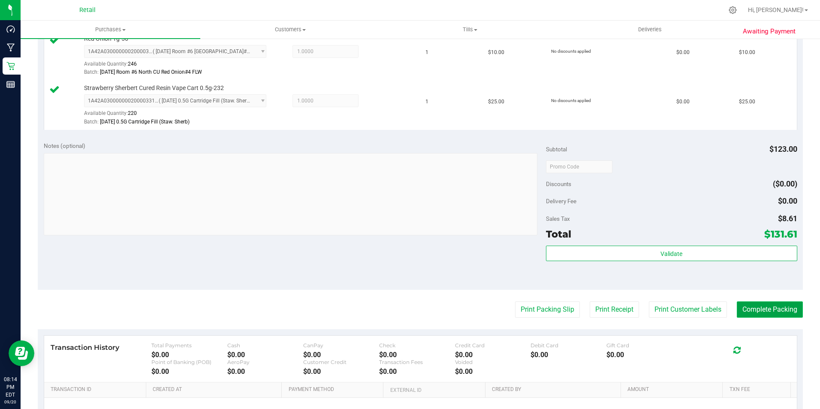
click at [753, 309] on button "Complete Packing" at bounding box center [770, 310] width 66 height 16
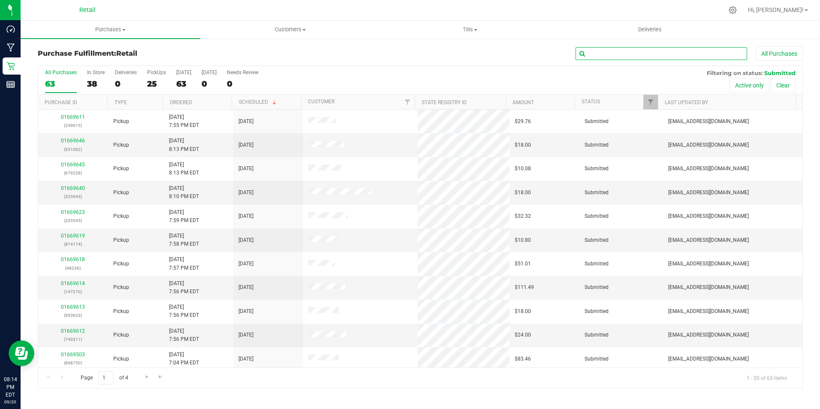
click at [662, 57] on input "text" at bounding box center [662, 53] width 172 height 13
type input "43410"
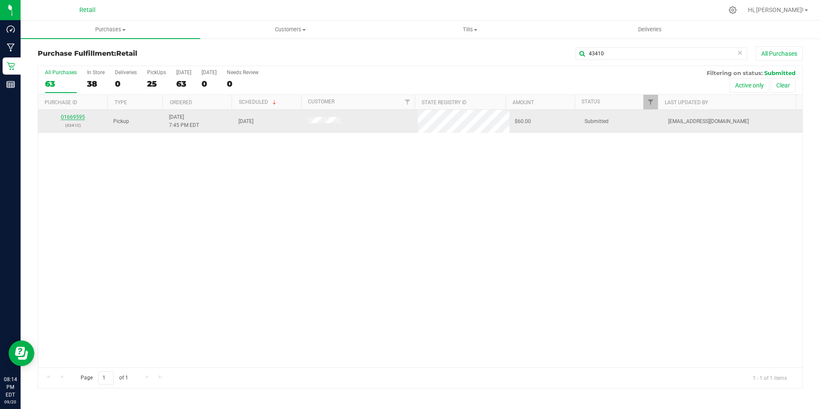
click at [79, 116] on link "01669595" at bounding box center [73, 117] width 24 height 6
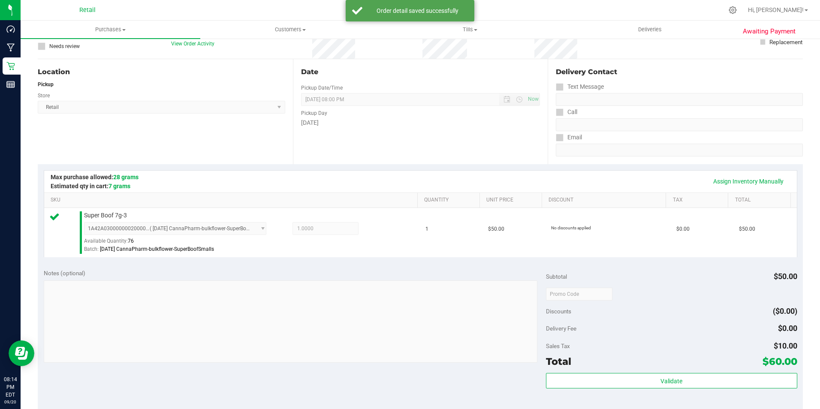
scroll to position [214, 0]
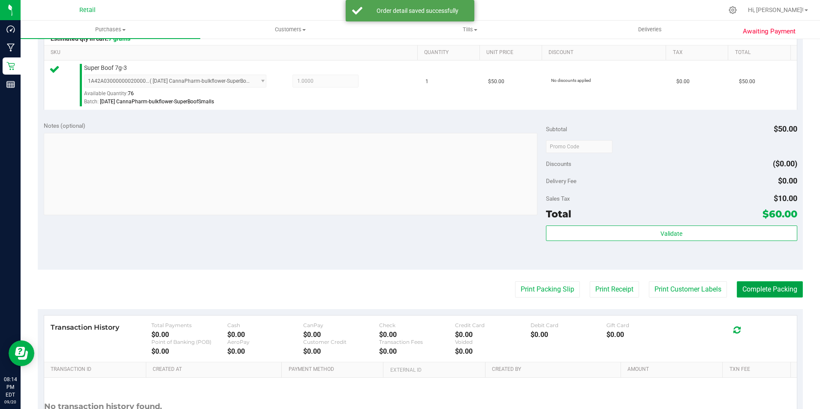
click at [744, 287] on button "Complete Packing" at bounding box center [770, 289] width 66 height 16
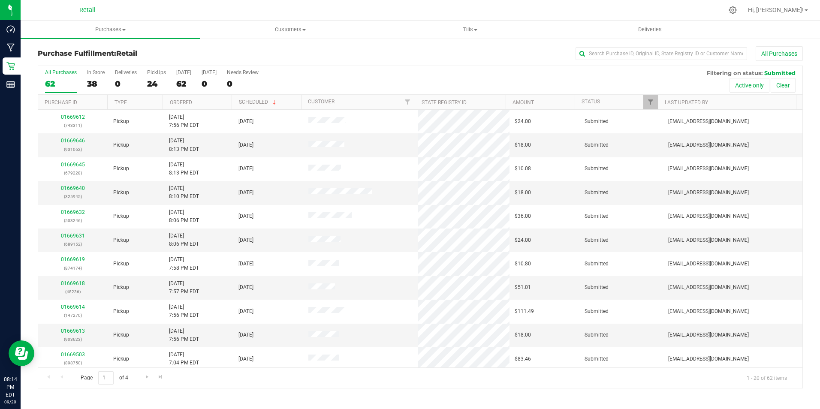
click at [630, 63] on div "Purchase Fulfillment: Retail All Purchases" at bounding box center [420, 55] width 765 height 19
click at [626, 57] on input "text" at bounding box center [662, 53] width 172 height 13
type input "21437"
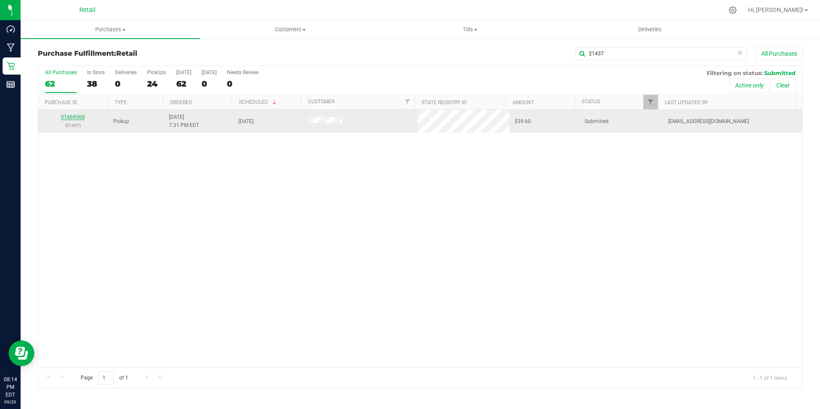
click at [73, 115] on link "01669568" at bounding box center [73, 117] width 24 height 6
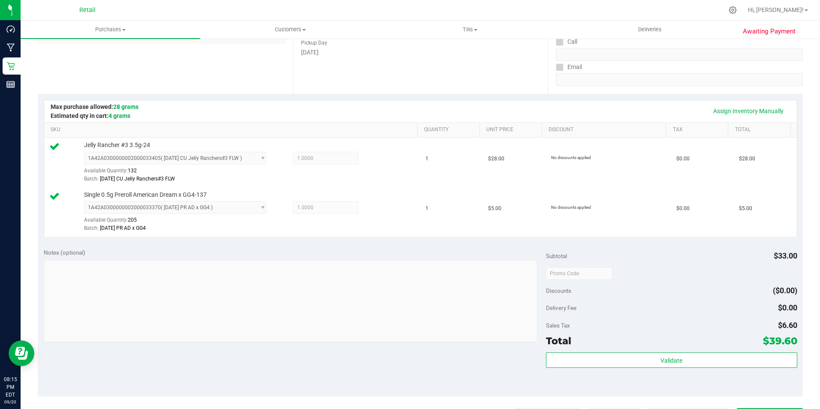
scroll to position [214, 0]
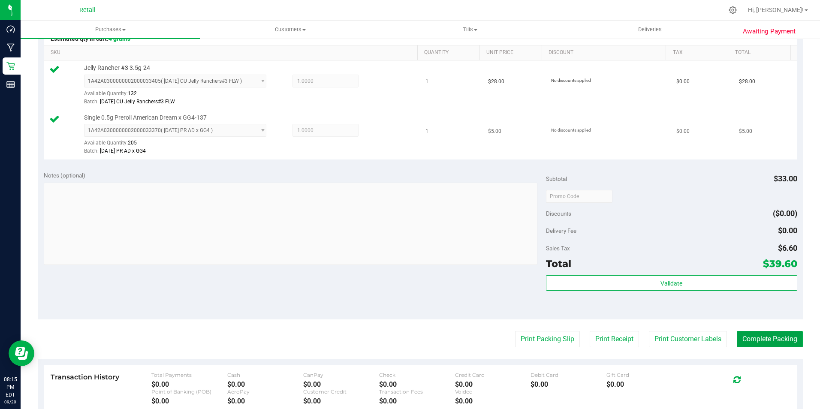
drag, startPoint x: 755, startPoint y: 337, endPoint x: 598, endPoint y: 124, distance: 265.4
click at [755, 337] on button "Complete Packing" at bounding box center [770, 339] width 66 height 16
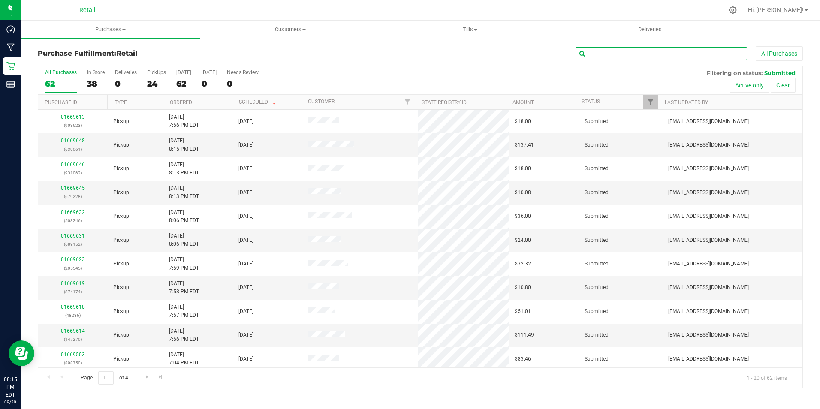
click at [605, 53] on input "text" at bounding box center [662, 53] width 172 height 13
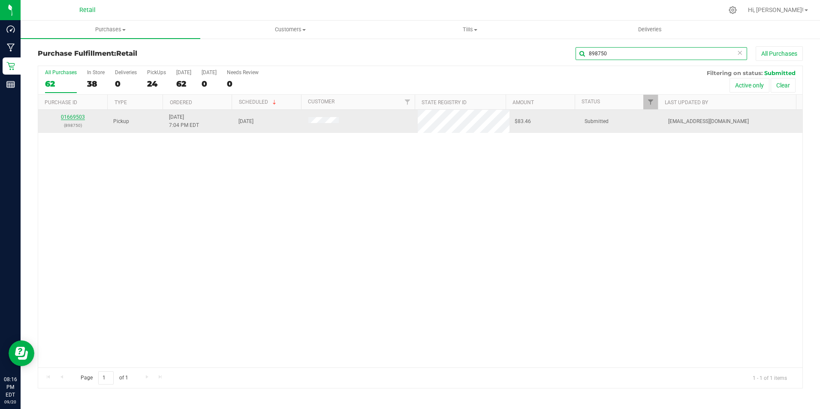
type input "898750"
click at [71, 117] on link "01669503" at bounding box center [73, 117] width 24 height 6
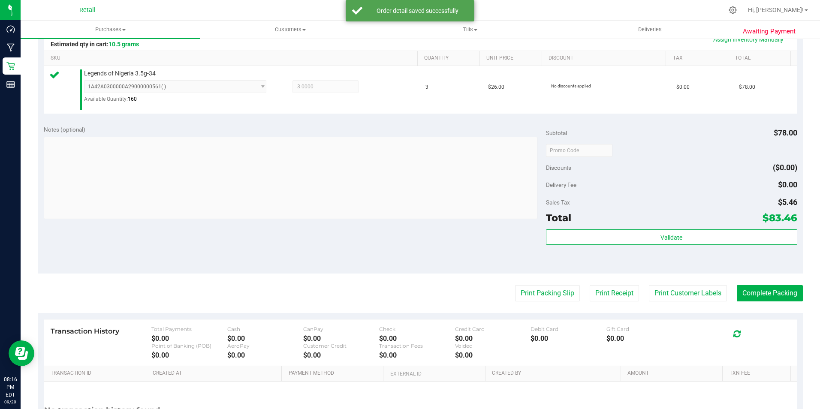
scroll to position [257, 0]
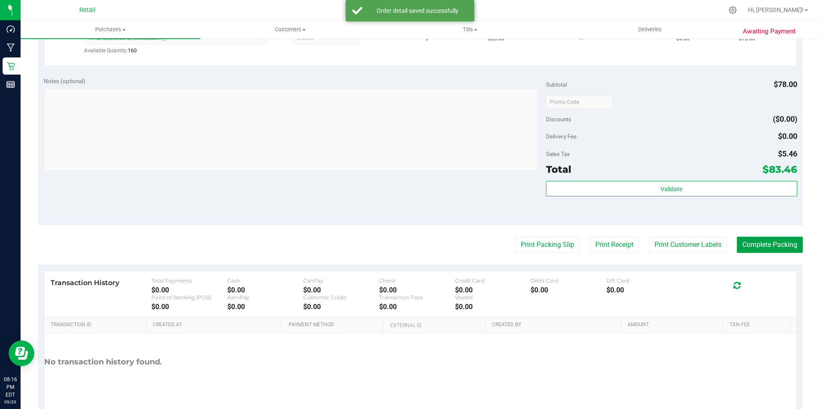
click at [770, 242] on button "Complete Packing" at bounding box center [770, 245] width 66 height 16
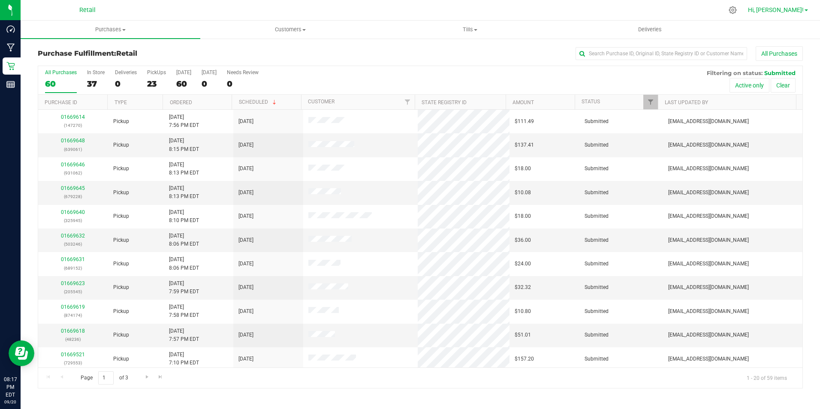
click at [793, 7] on span "Hi, [PERSON_NAME]!" at bounding box center [776, 9] width 56 height 7
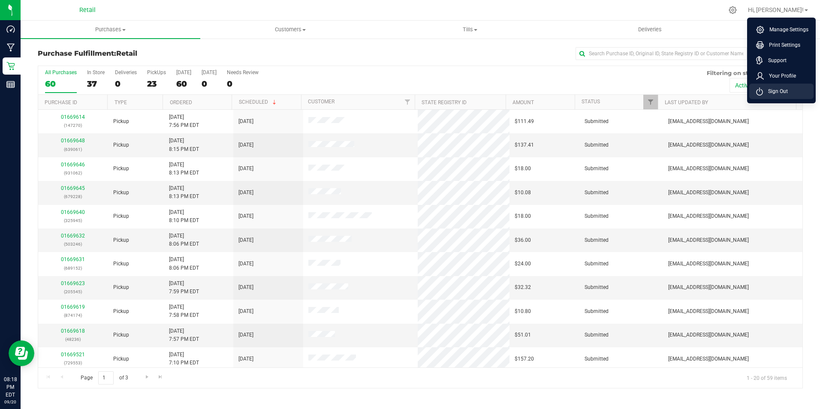
click at [773, 95] on span "Sign Out" at bounding box center [775, 91] width 25 height 9
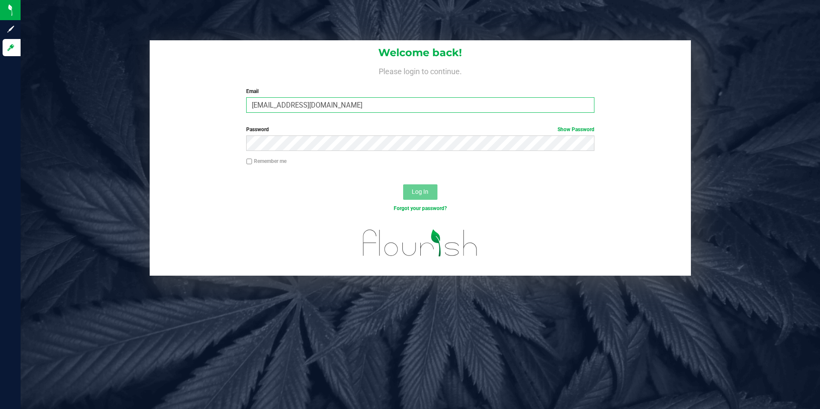
click at [260, 99] on input "[EMAIL_ADDRESS][DOMAIN_NAME]" at bounding box center [420, 104] width 348 height 15
drag, startPoint x: 377, startPoint y: 106, endPoint x: 57, endPoint y: 114, distance: 319.7
click at [57, 114] on div "Welcome back! Please login to continue. Email [EMAIL_ADDRESS][DOMAIN_NAME] Requ…" at bounding box center [420, 158] width 812 height 236
type input "[EMAIL_ADDRESS][DOMAIN_NAME]"
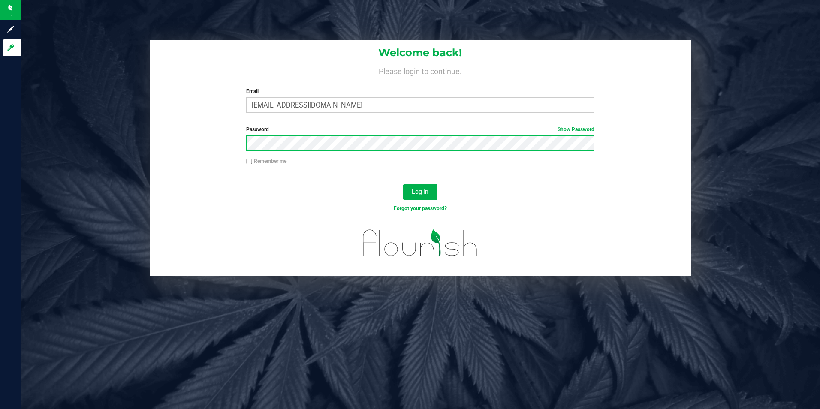
click at [403, 184] on button "Log In" at bounding box center [420, 191] width 34 height 15
